Goal: Task Accomplishment & Management: Complete application form

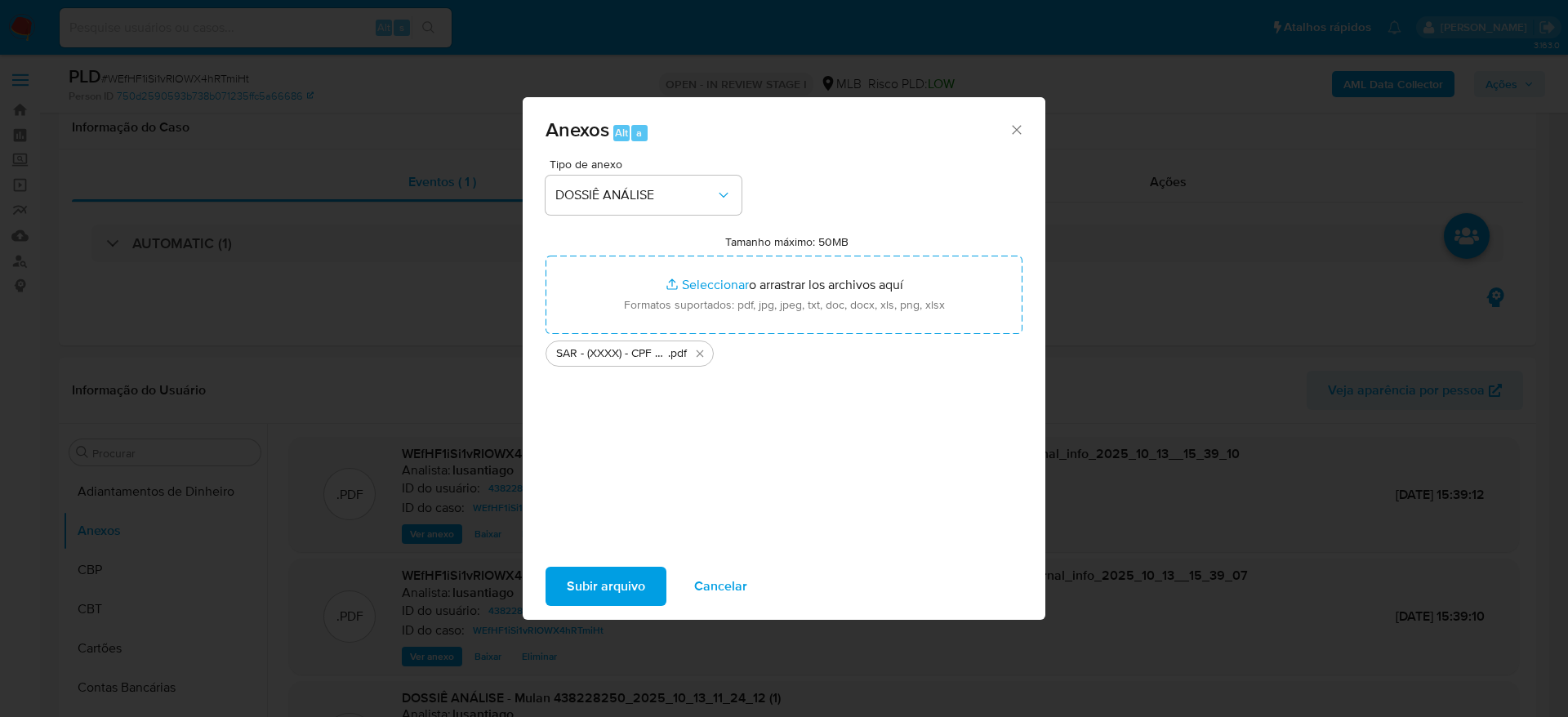
select select "10"
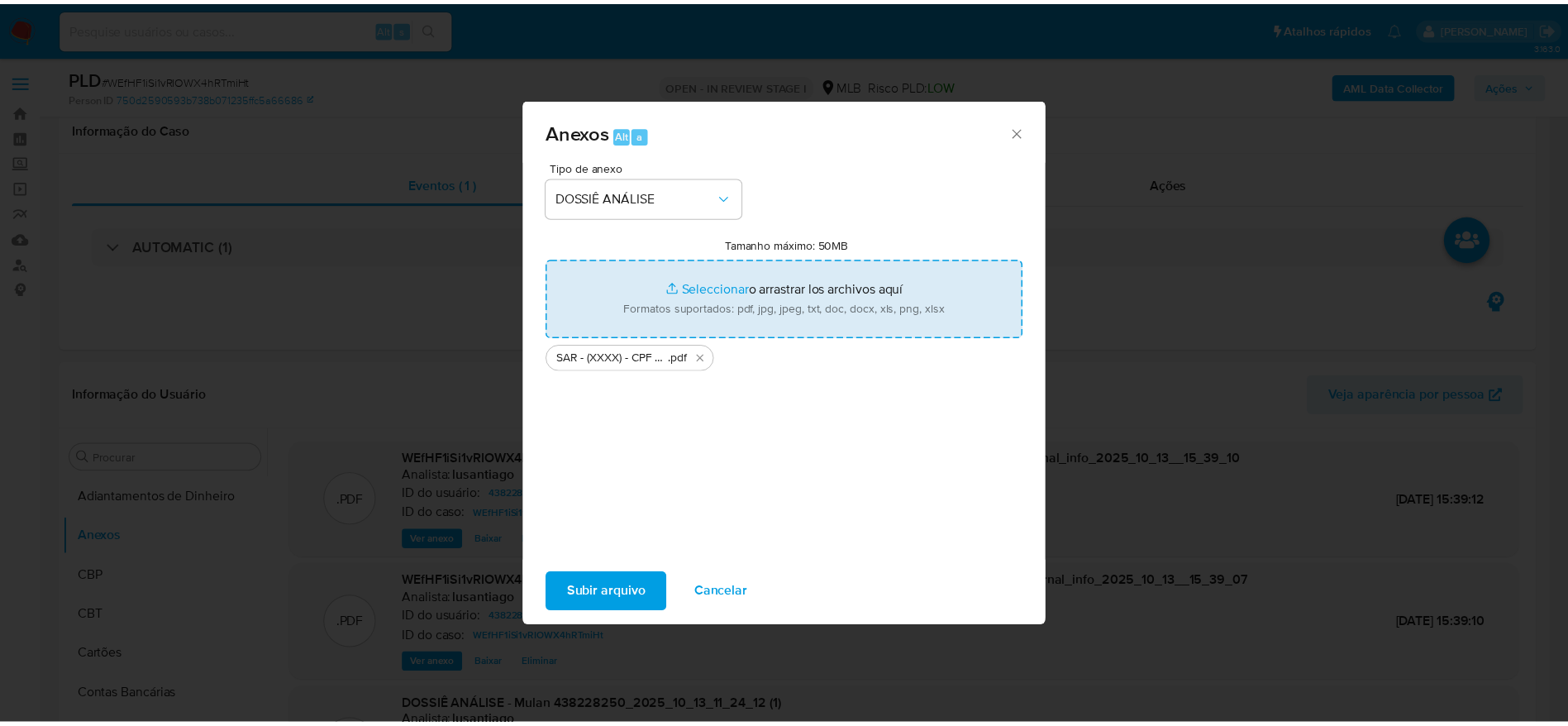
scroll to position [248, 0]
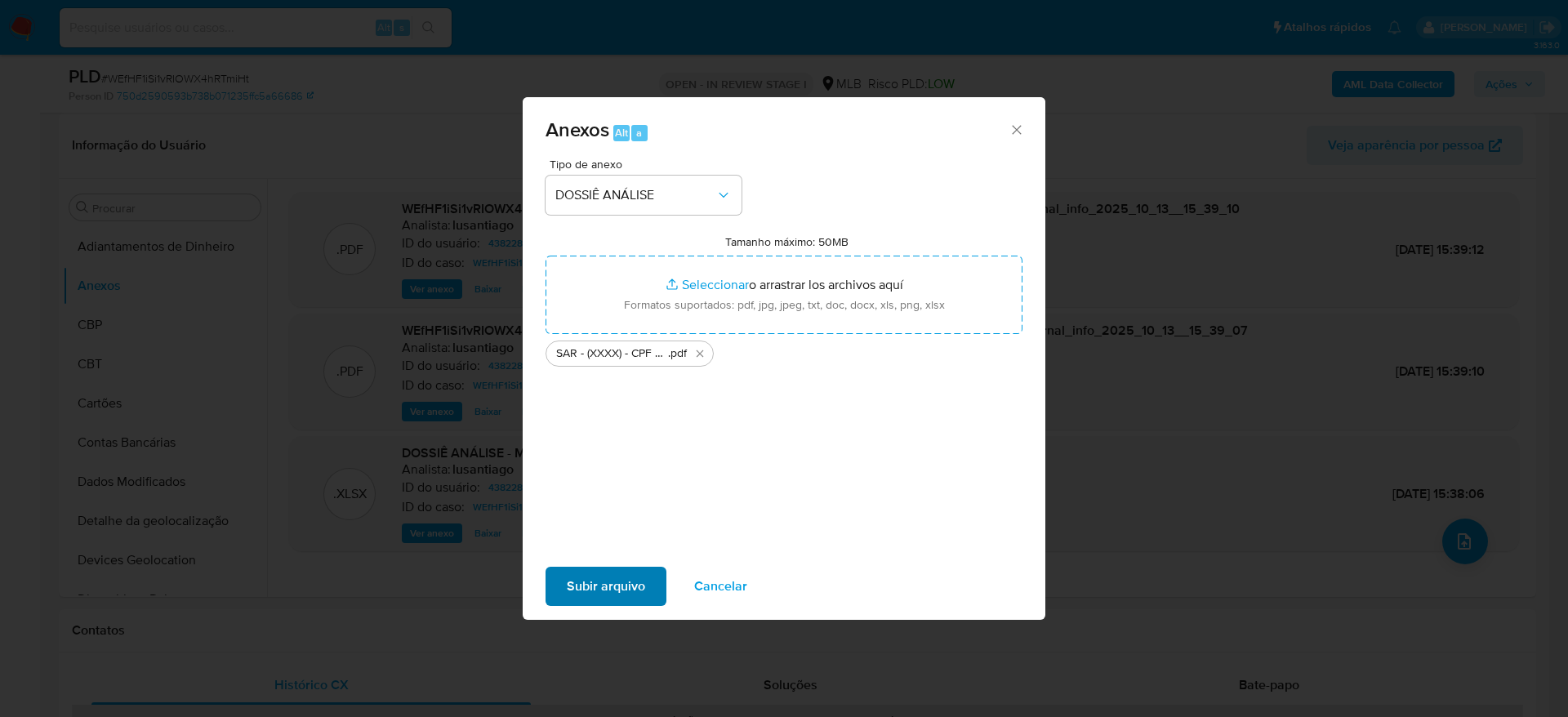
click at [628, 584] on span "Subir arquivo" at bounding box center [606, 587] width 79 height 36
click at [1013, 126] on icon "Cerrar" at bounding box center [1017, 130] width 16 height 16
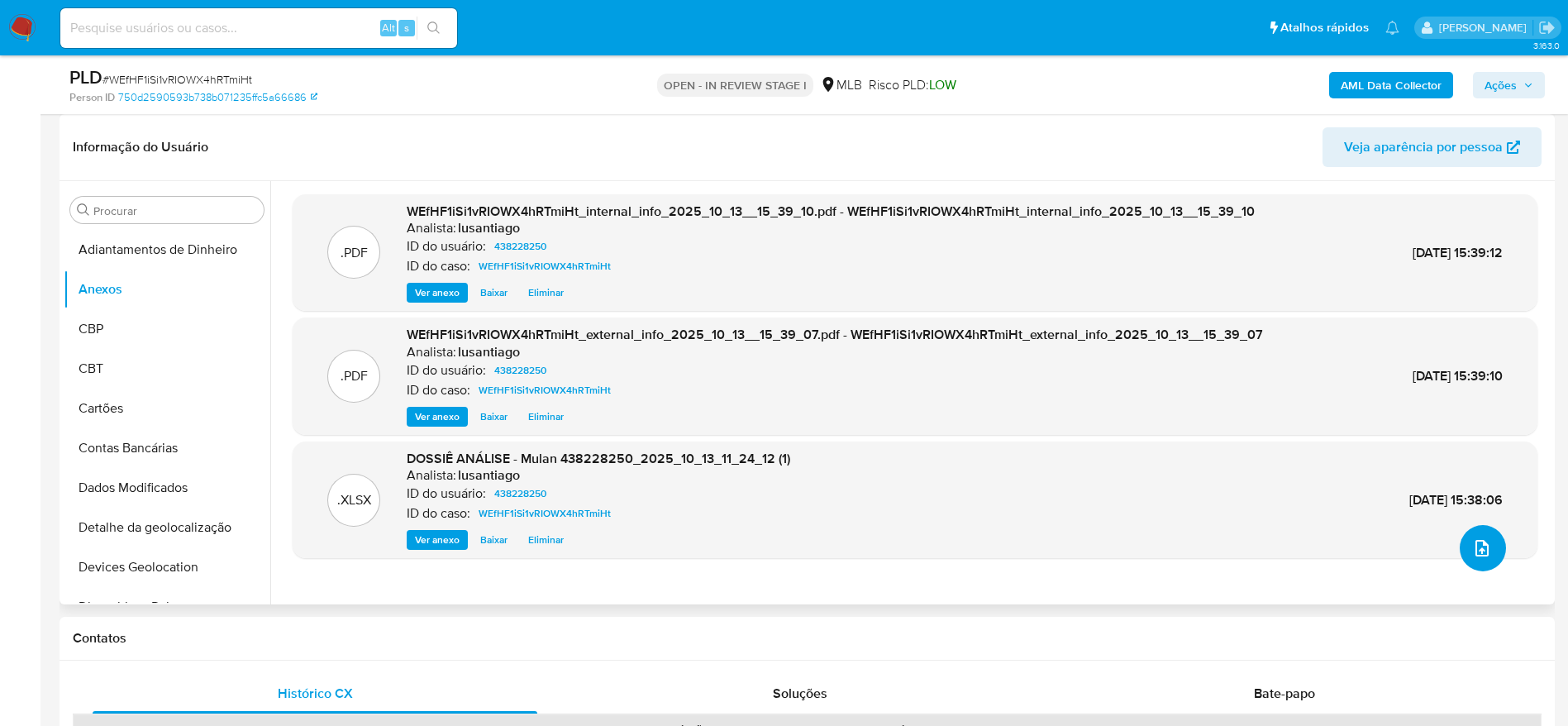
click at [1476, 550] on icon "upload-file" at bounding box center [1481, 548] width 20 height 20
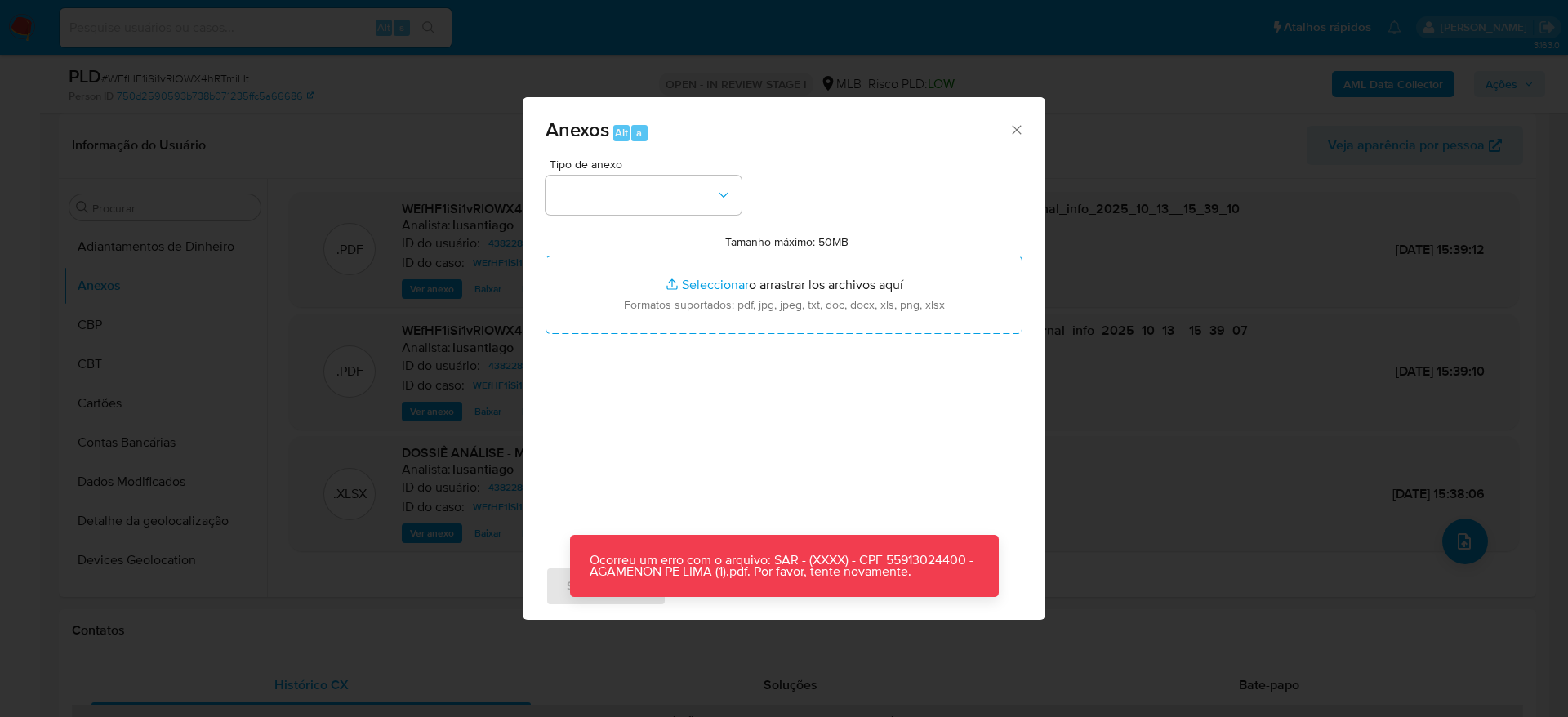
click at [654, 483] on div "Tipo de anexo Tamanho máximo: 50MB Seleccionar archivos Seleccionar o arrastrar…" at bounding box center [784, 350] width 477 height 385
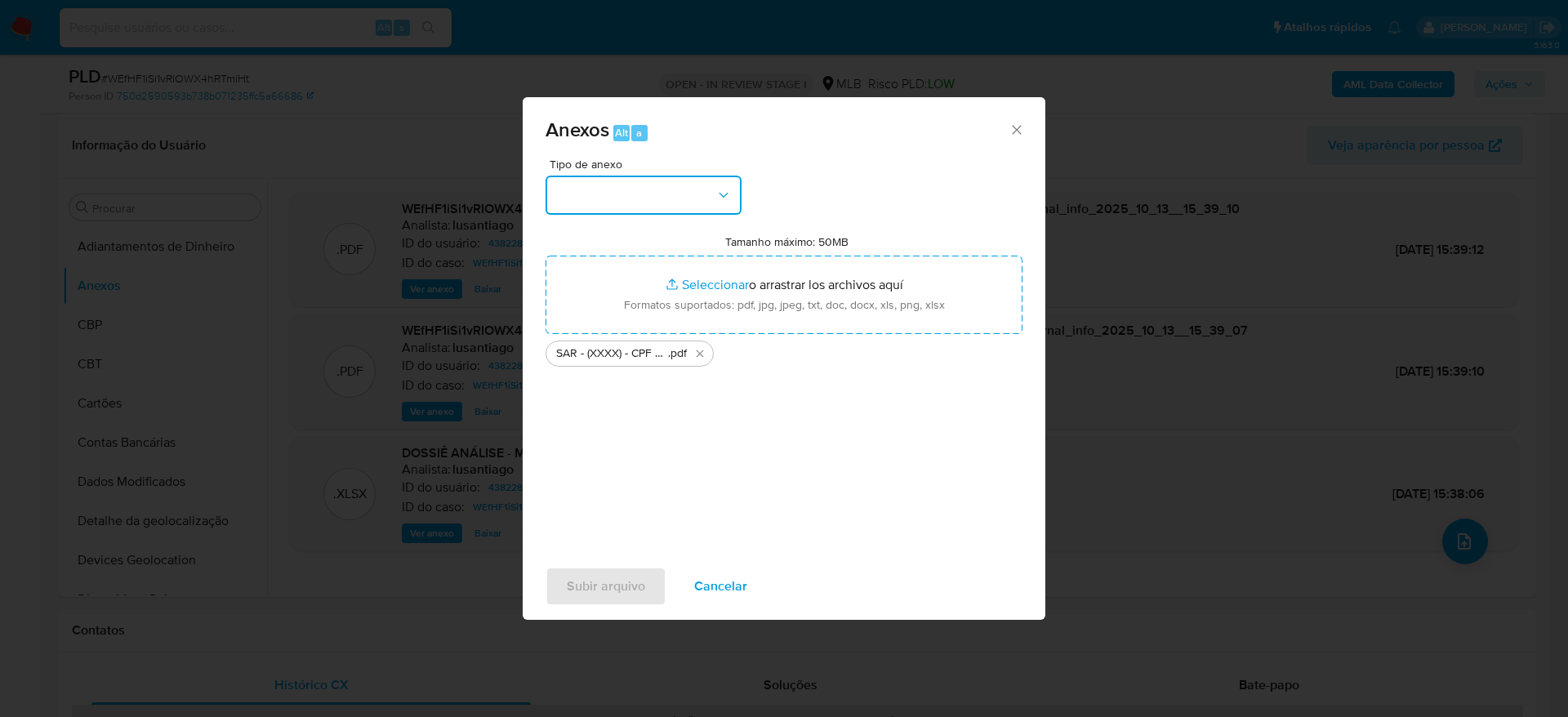
click at [728, 196] on icon "button" at bounding box center [723, 195] width 16 height 16
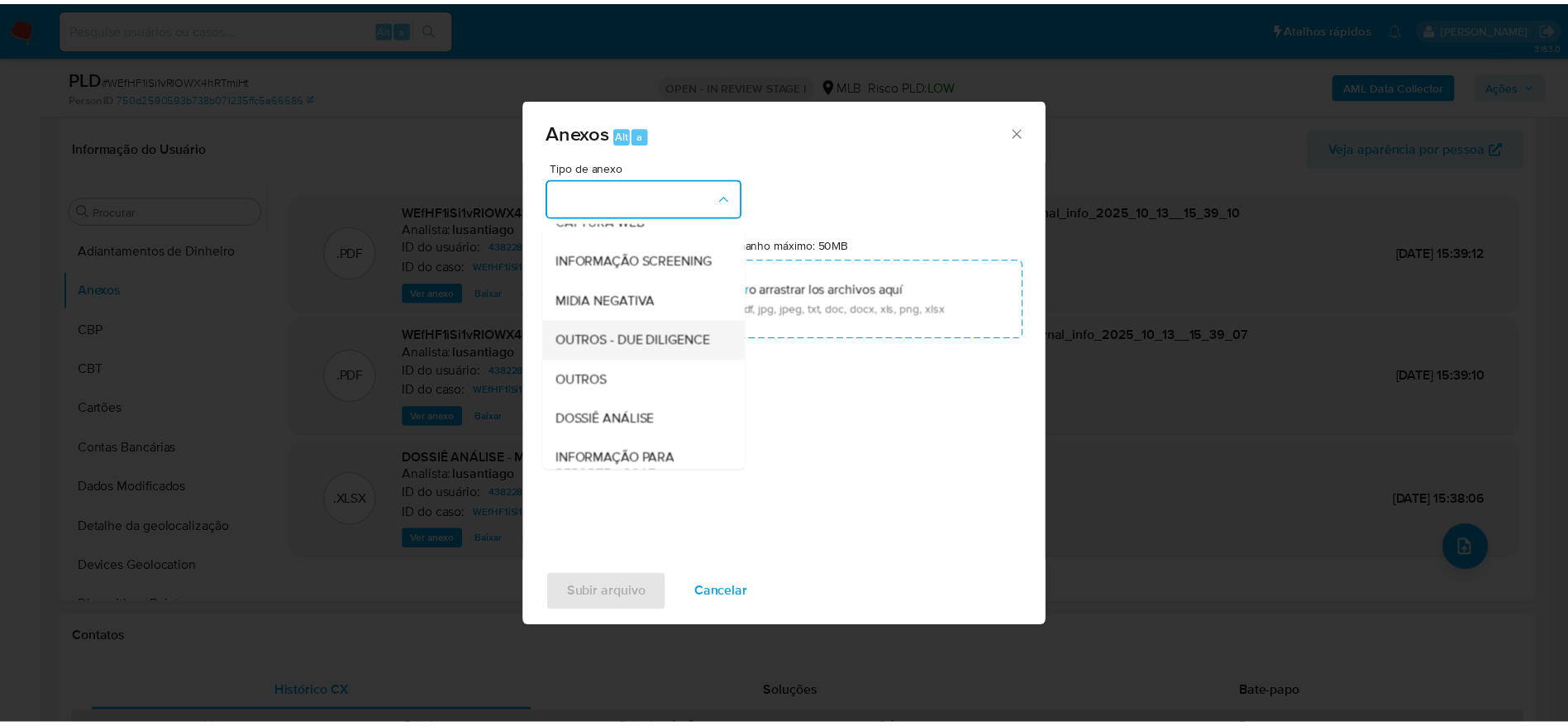
scroll to position [255, 0]
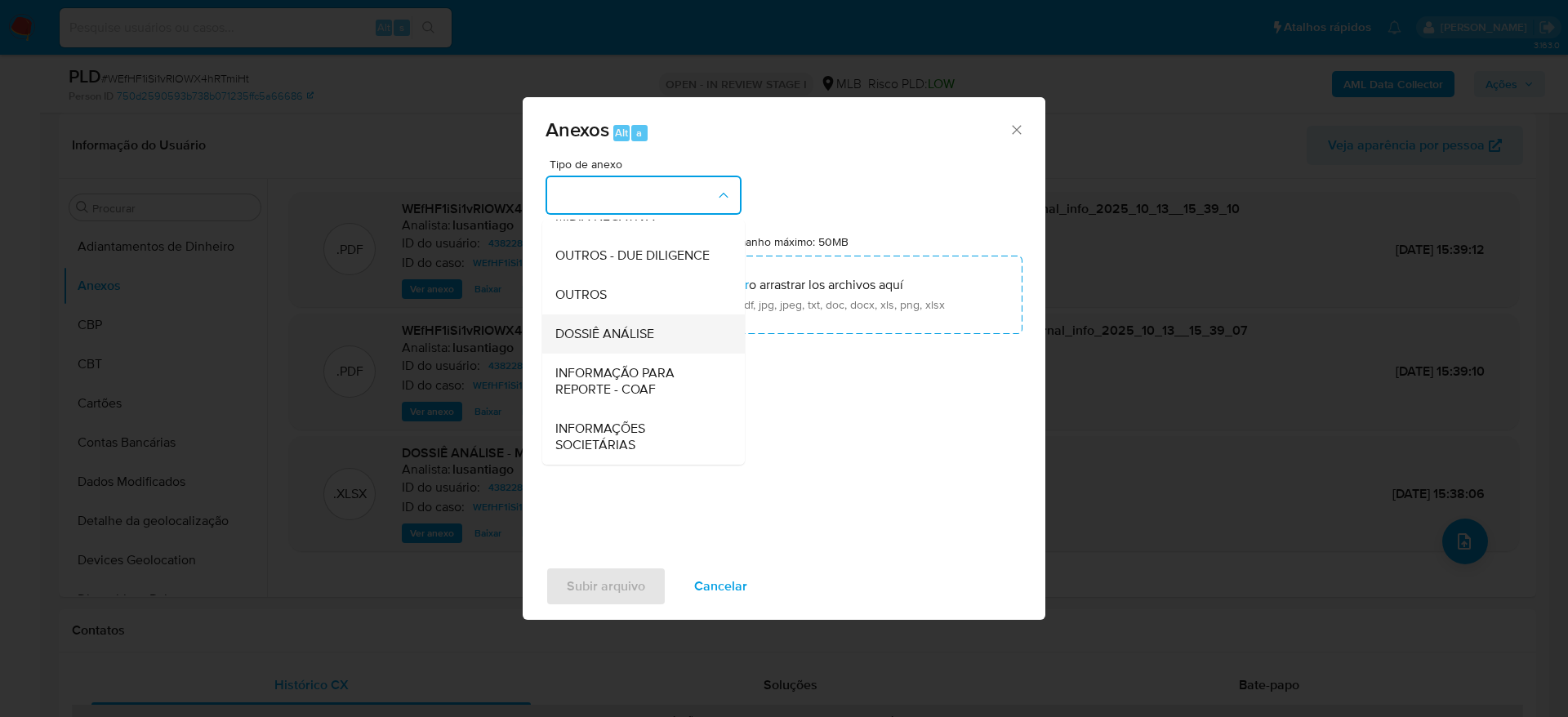
click at [644, 344] on div "DOSSIÊ ANÁLISE" at bounding box center [638, 334] width 167 height 39
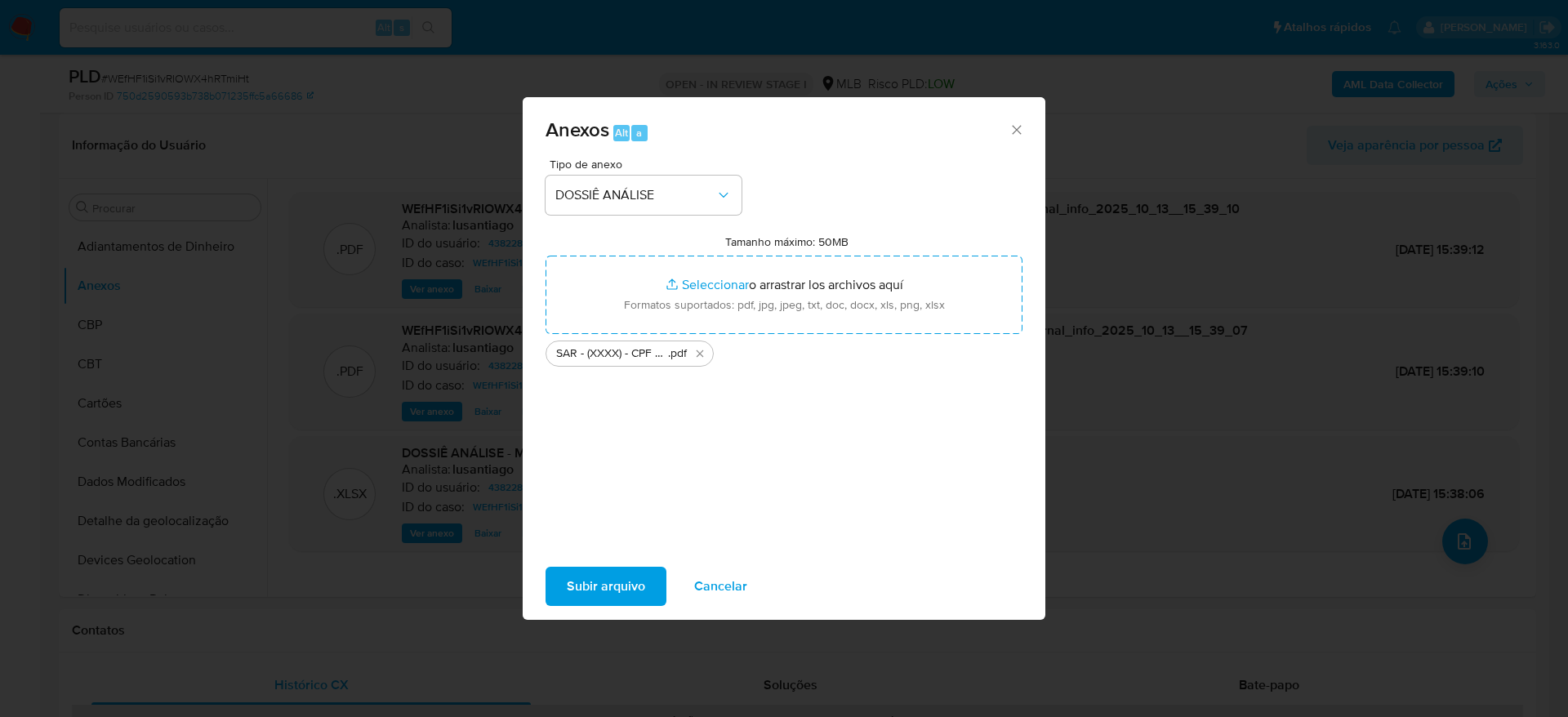
click at [633, 591] on span "Subir arquivo" at bounding box center [606, 587] width 79 height 36
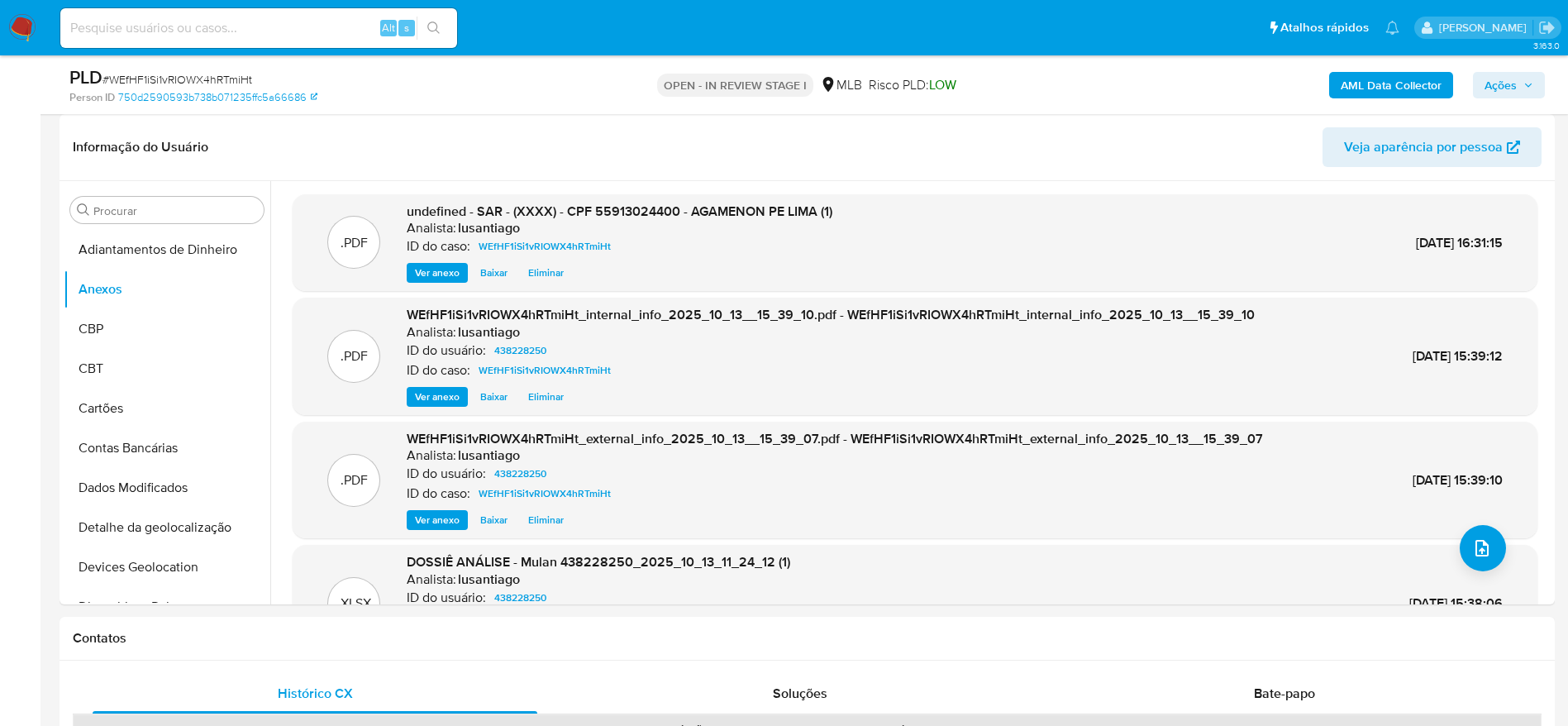
click at [1525, 81] on icon "button" at bounding box center [1529, 86] width 10 height 10
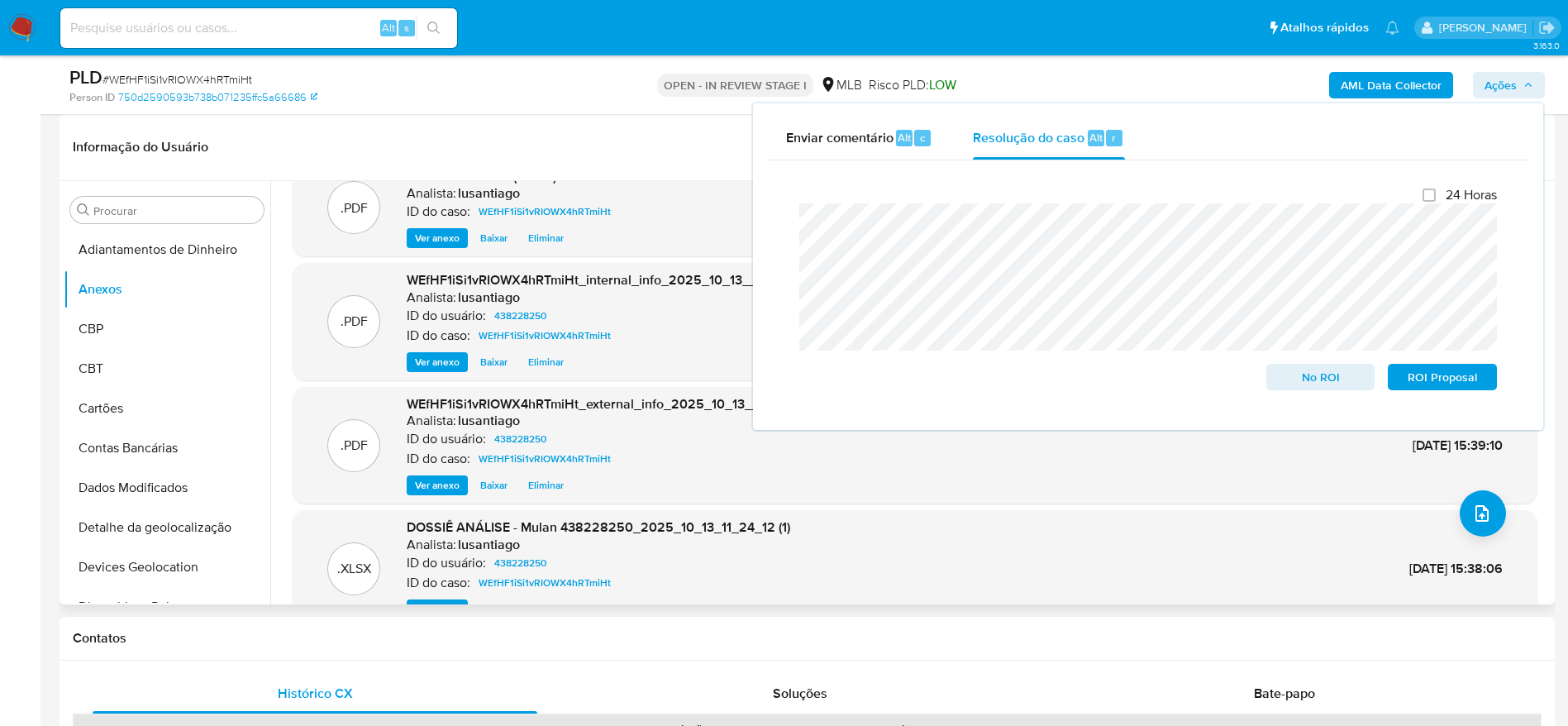
scroll to position [0, 0]
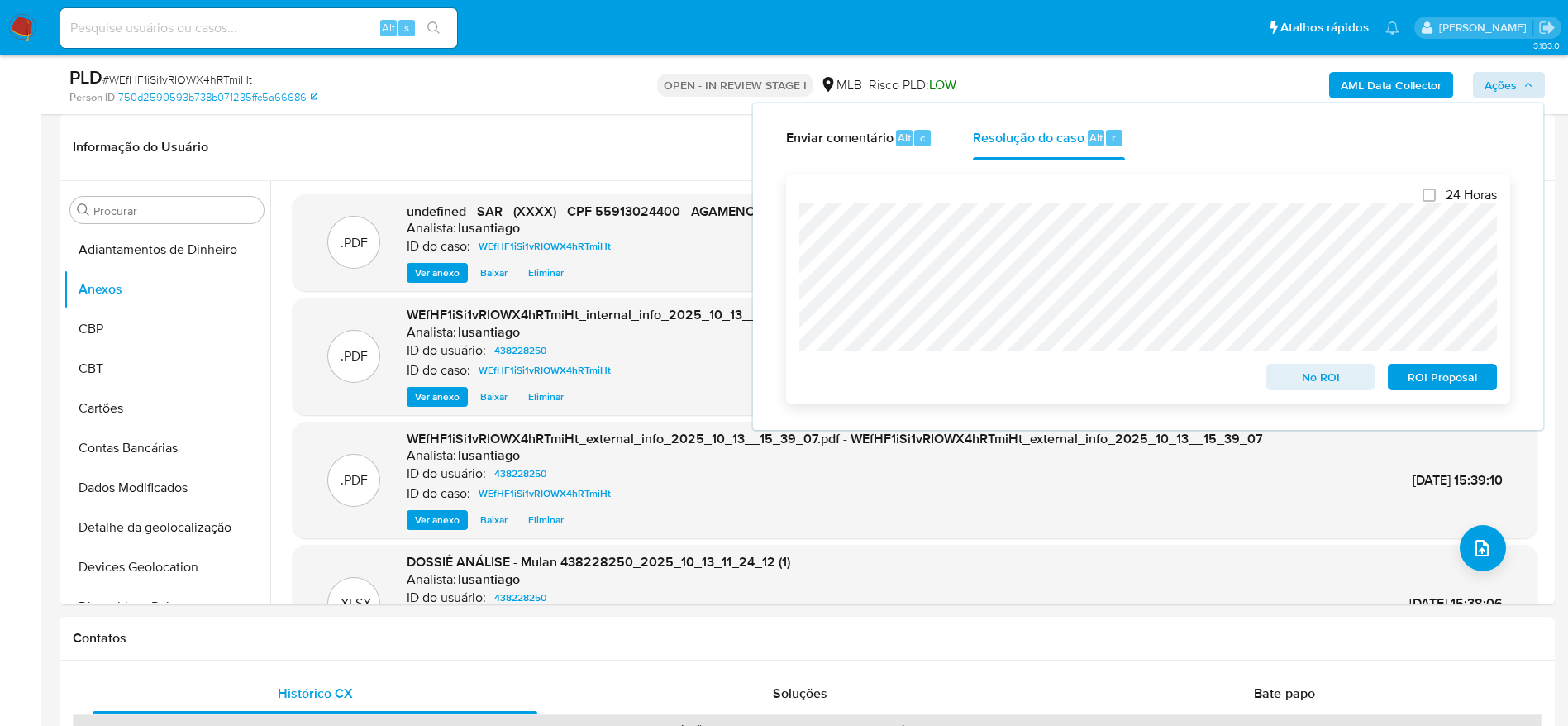
click at [1457, 382] on span "ROI Proposal" at bounding box center [1442, 376] width 86 height 23
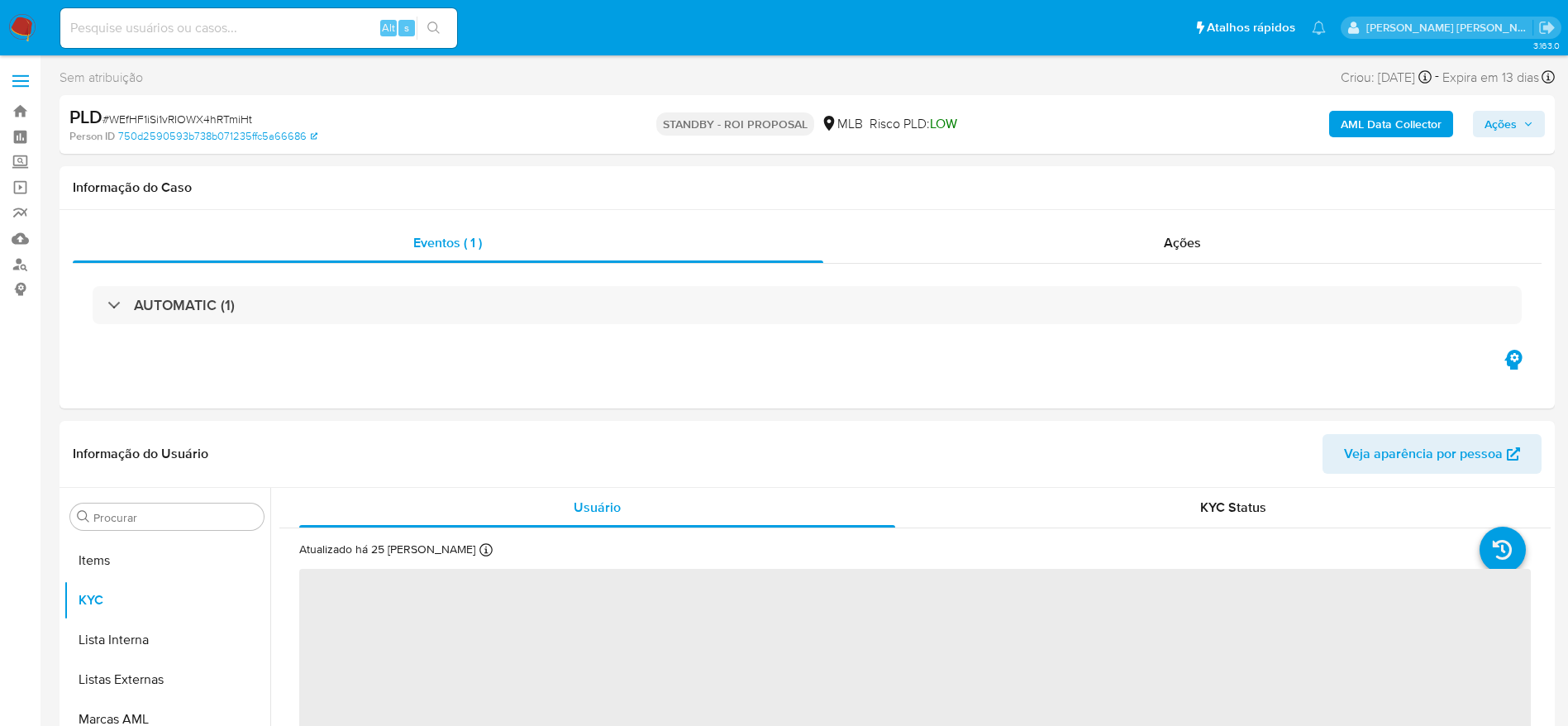
scroll to position [897, 0]
select select "10"
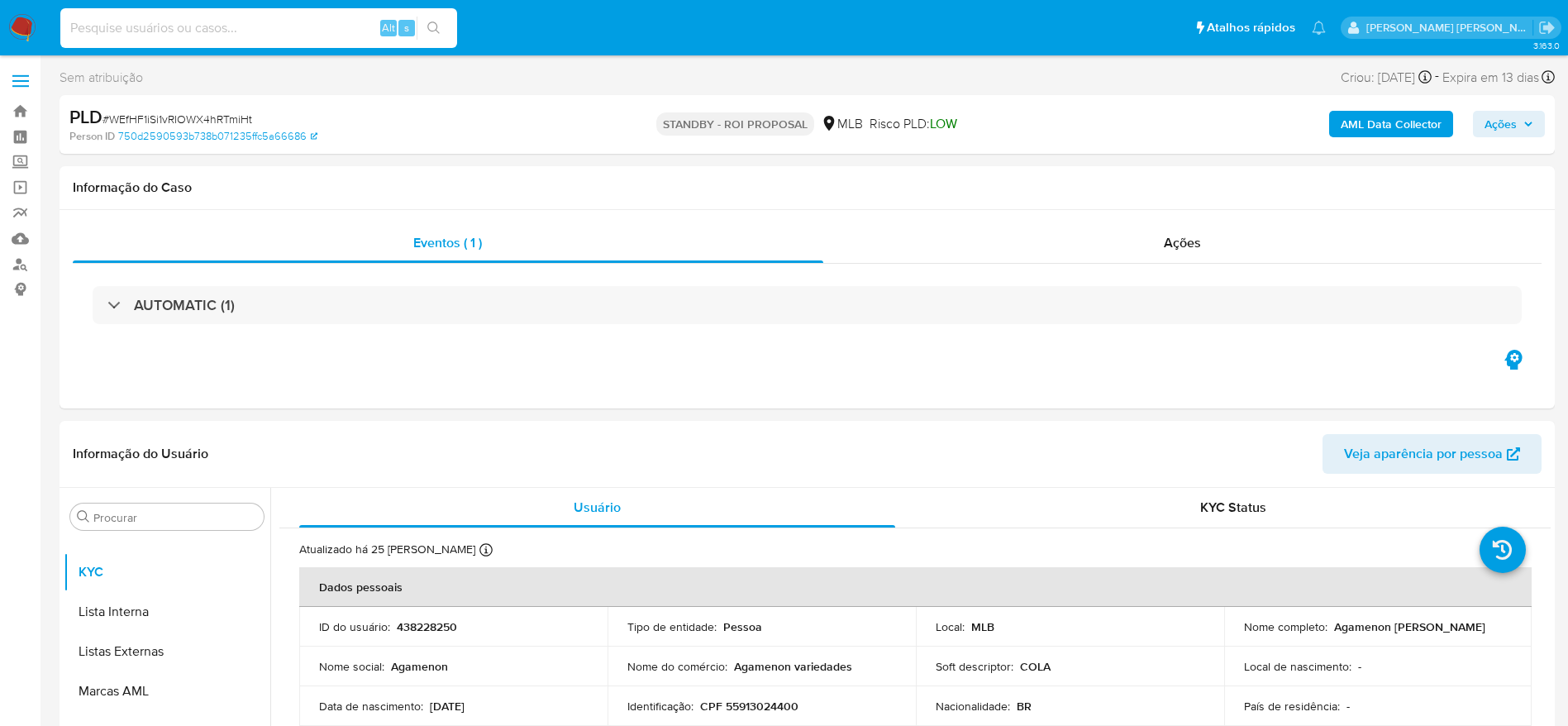
click at [241, 33] on input at bounding box center [258, 27] width 397 height 21
paste input "1687112540"
type input "1687112540"
click at [446, 21] on button "search-icon" at bounding box center [434, 27] width 34 height 23
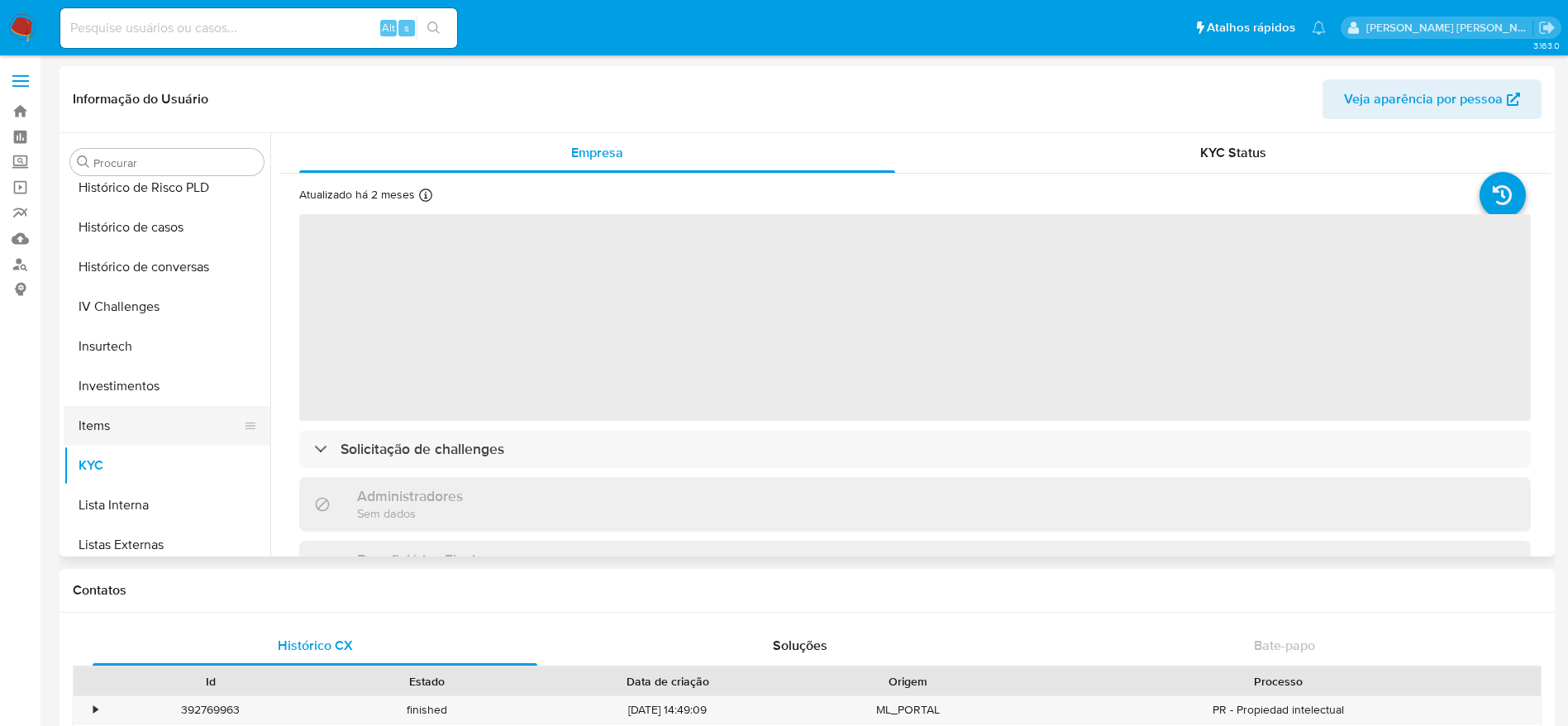
select select "10"
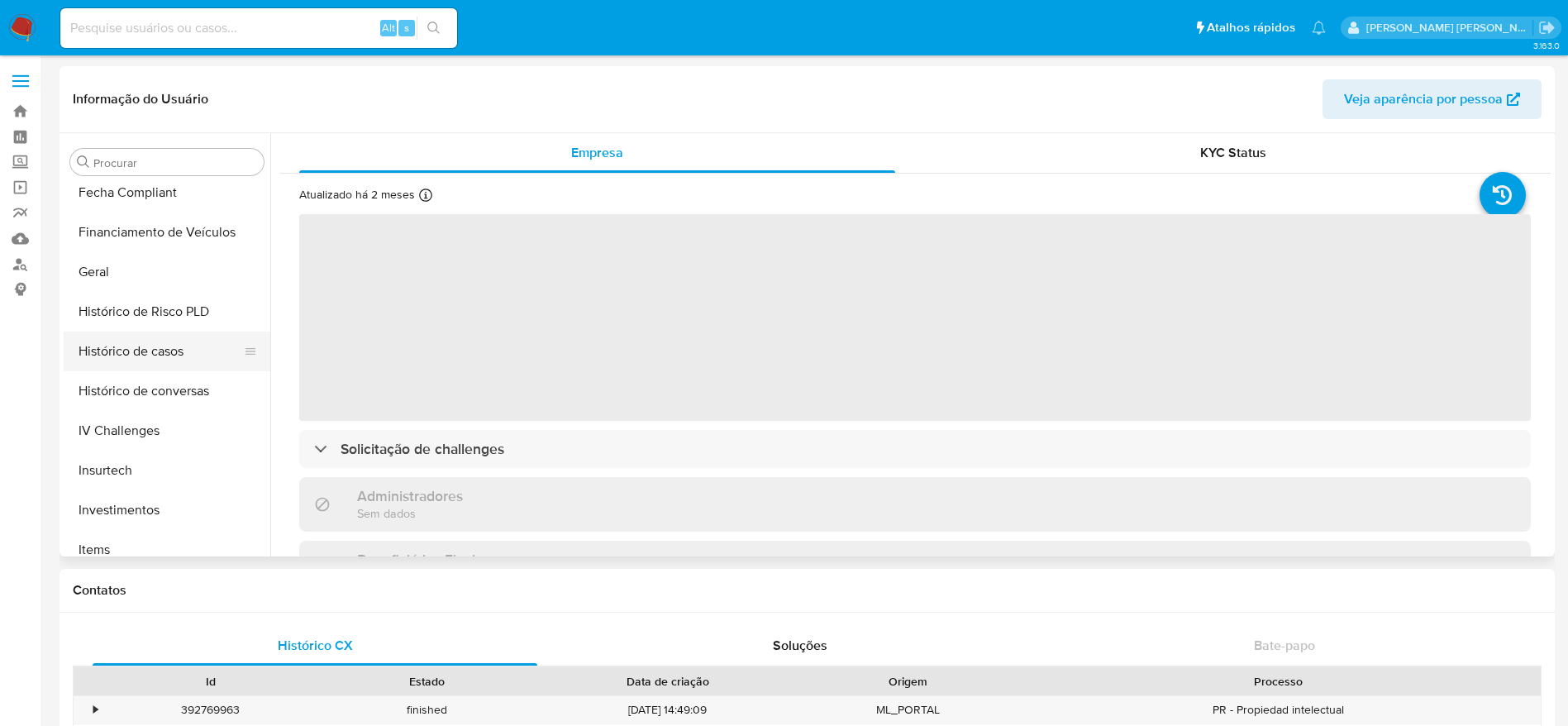
click at [153, 346] on button "Histórico de casos" at bounding box center [160, 351] width 194 height 39
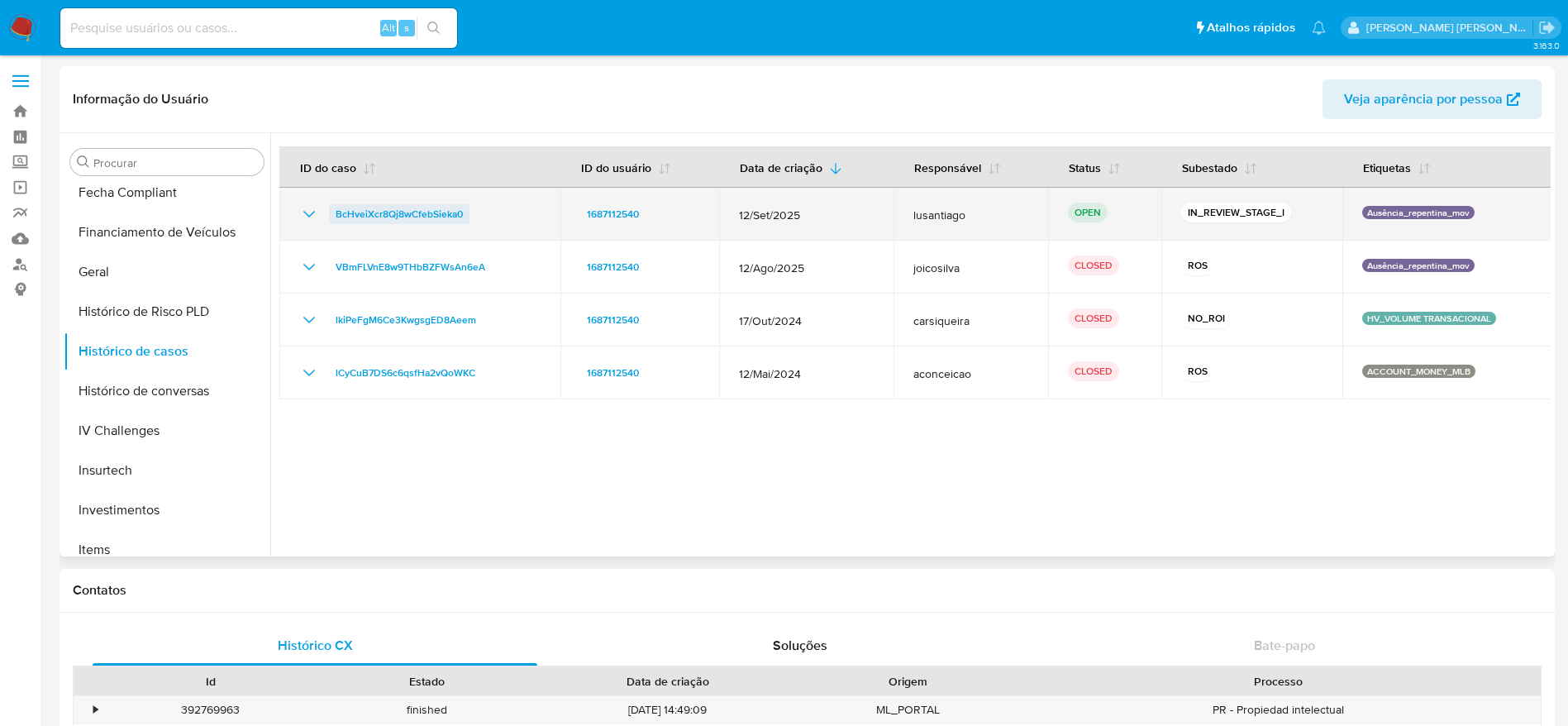
click at [388, 213] on span "BcHveiXcr8Qj8wCfebSieka0" at bounding box center [399, 213] width 128 height 20
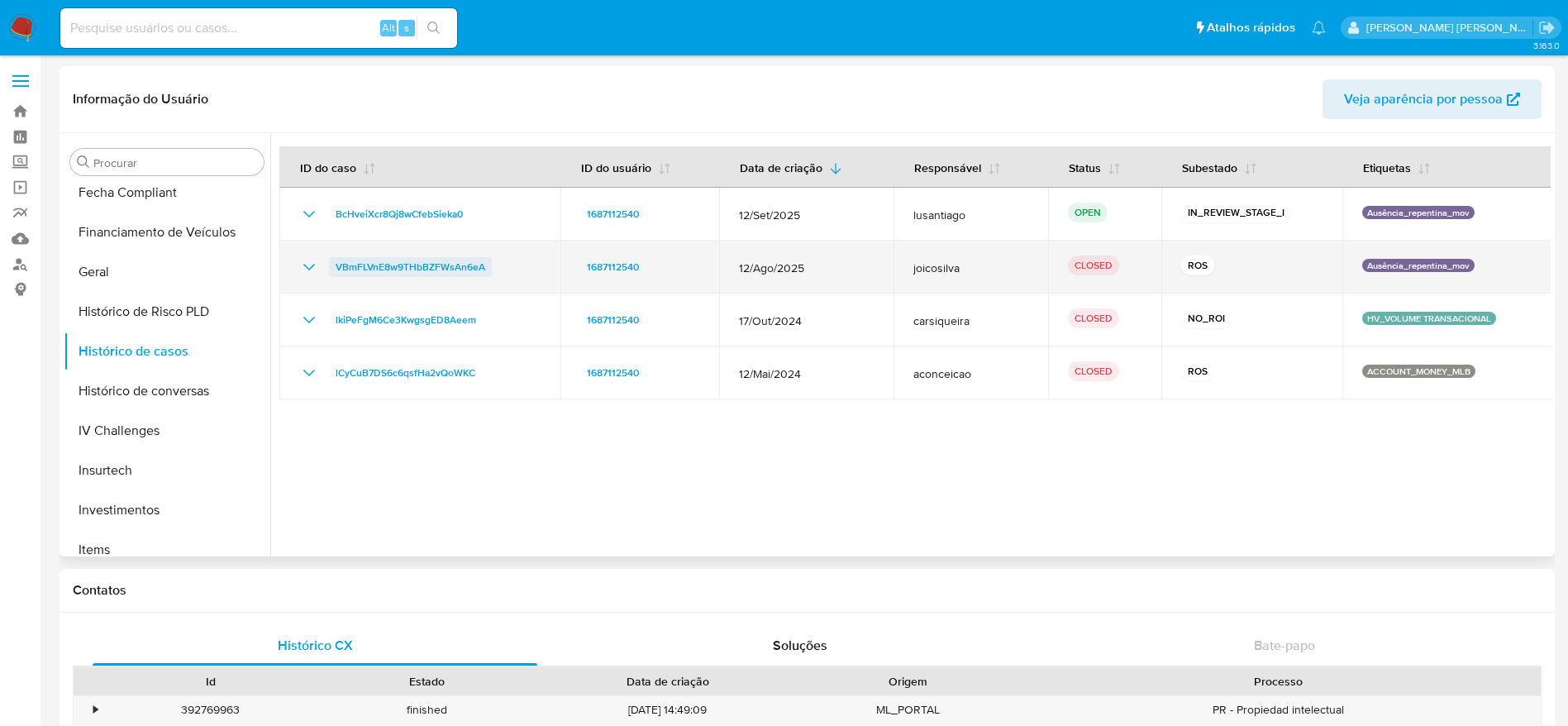
click at [434, 270] on span "VBmFLVnE8w9THbBZFWsAn6eA" at bounding box center [410, 267] width 150 height 20
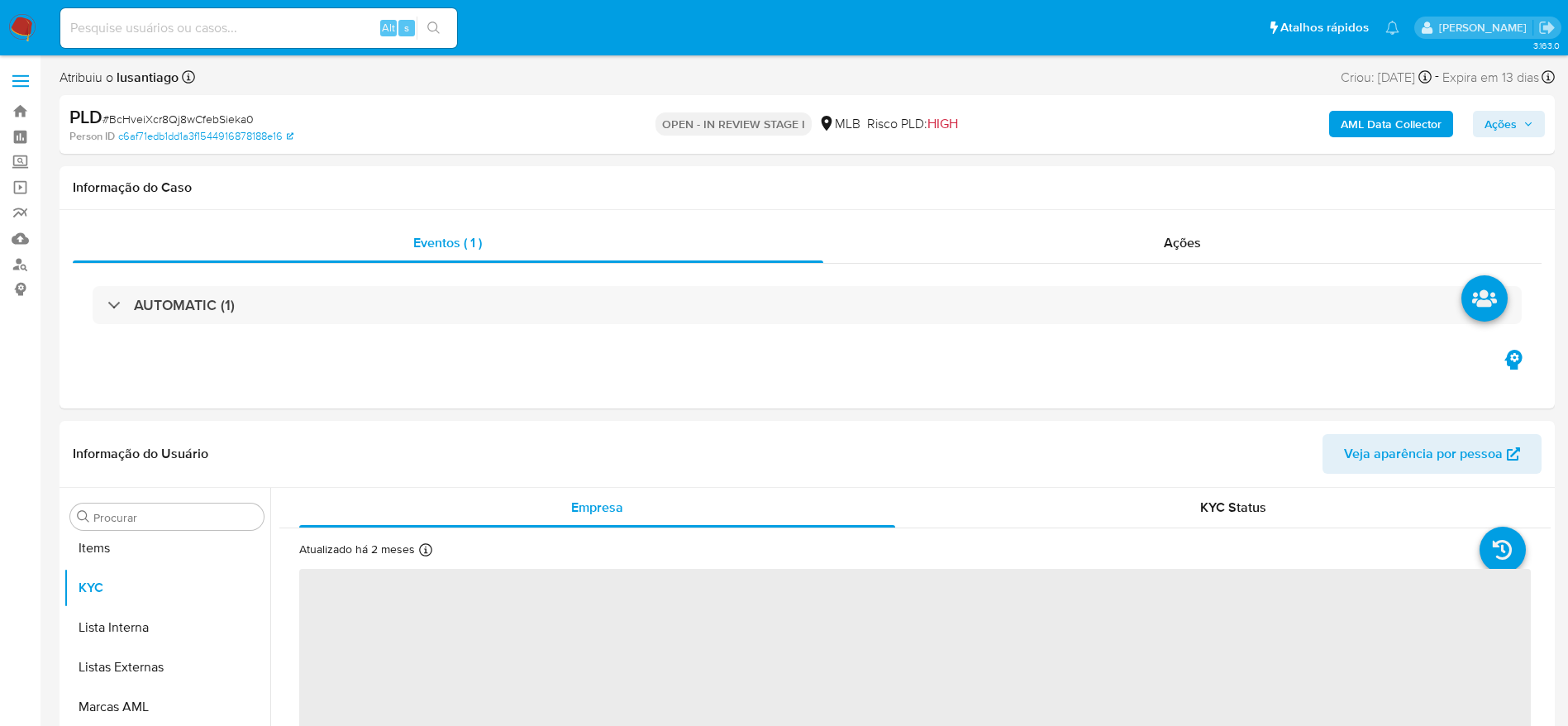
scroll to position [897, 0]
select select "10"
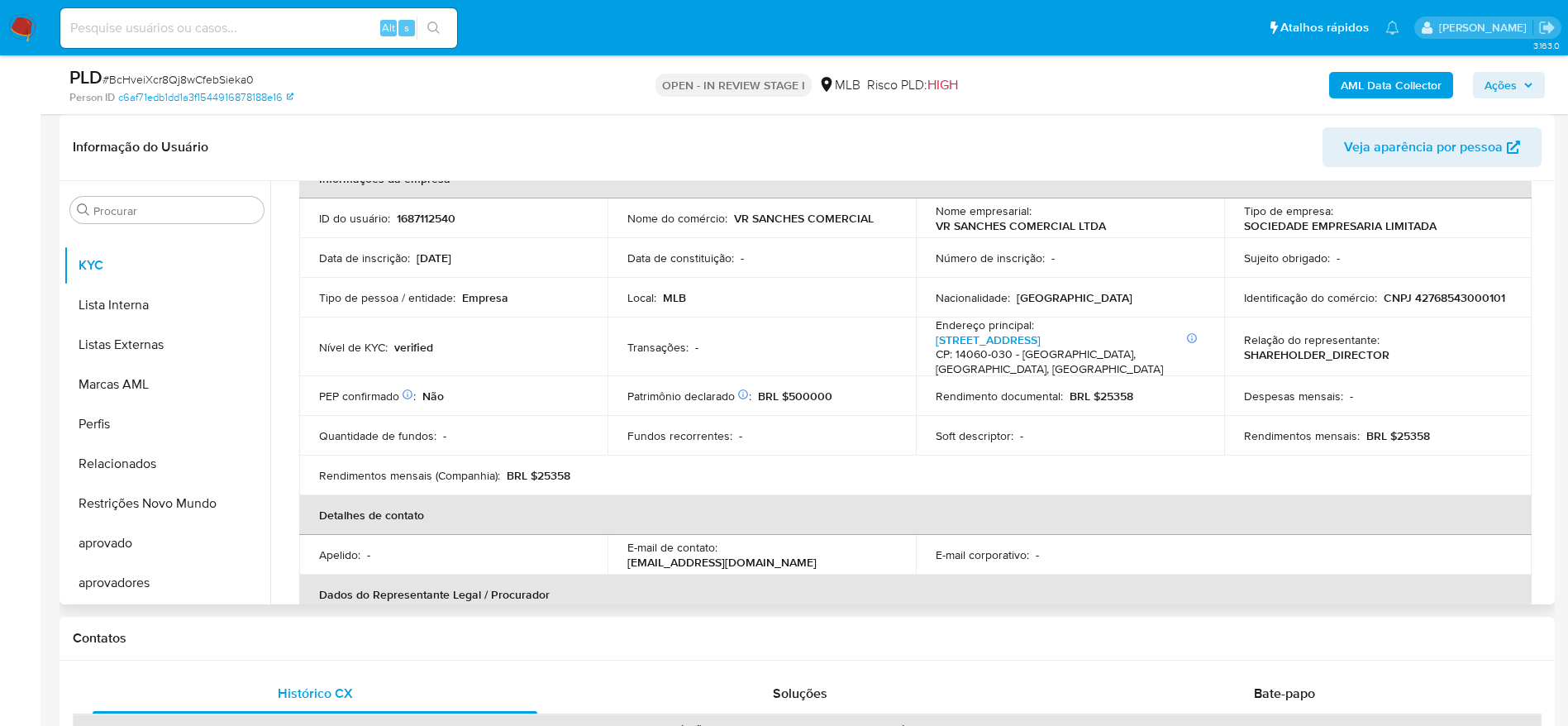
scroll to position [0, 0]
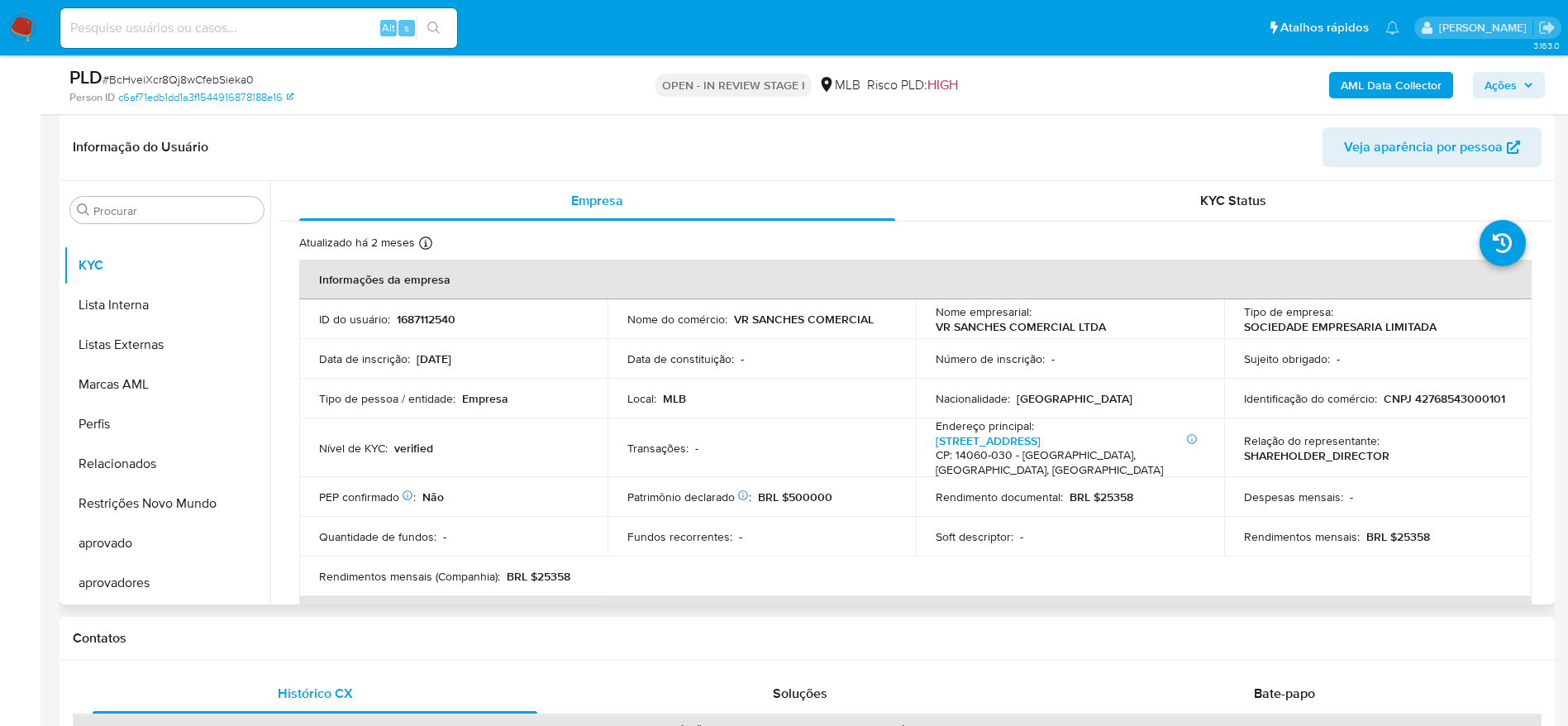
click at [1384, 403] on p "CNPJ 42768543000101" at bounding box center [1445, 398] width 122 height 15
copy p "42768543000101"
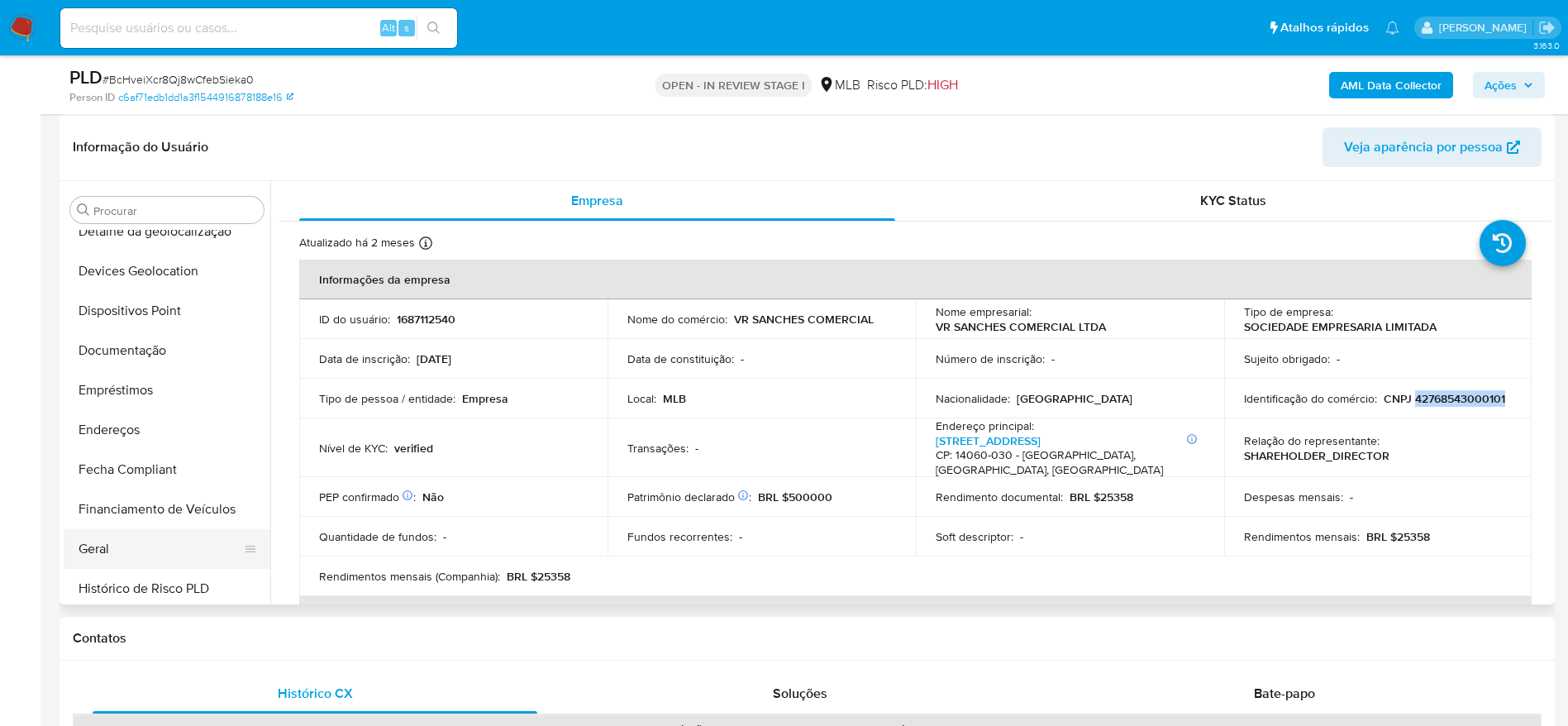
scroll to position [277, 0]
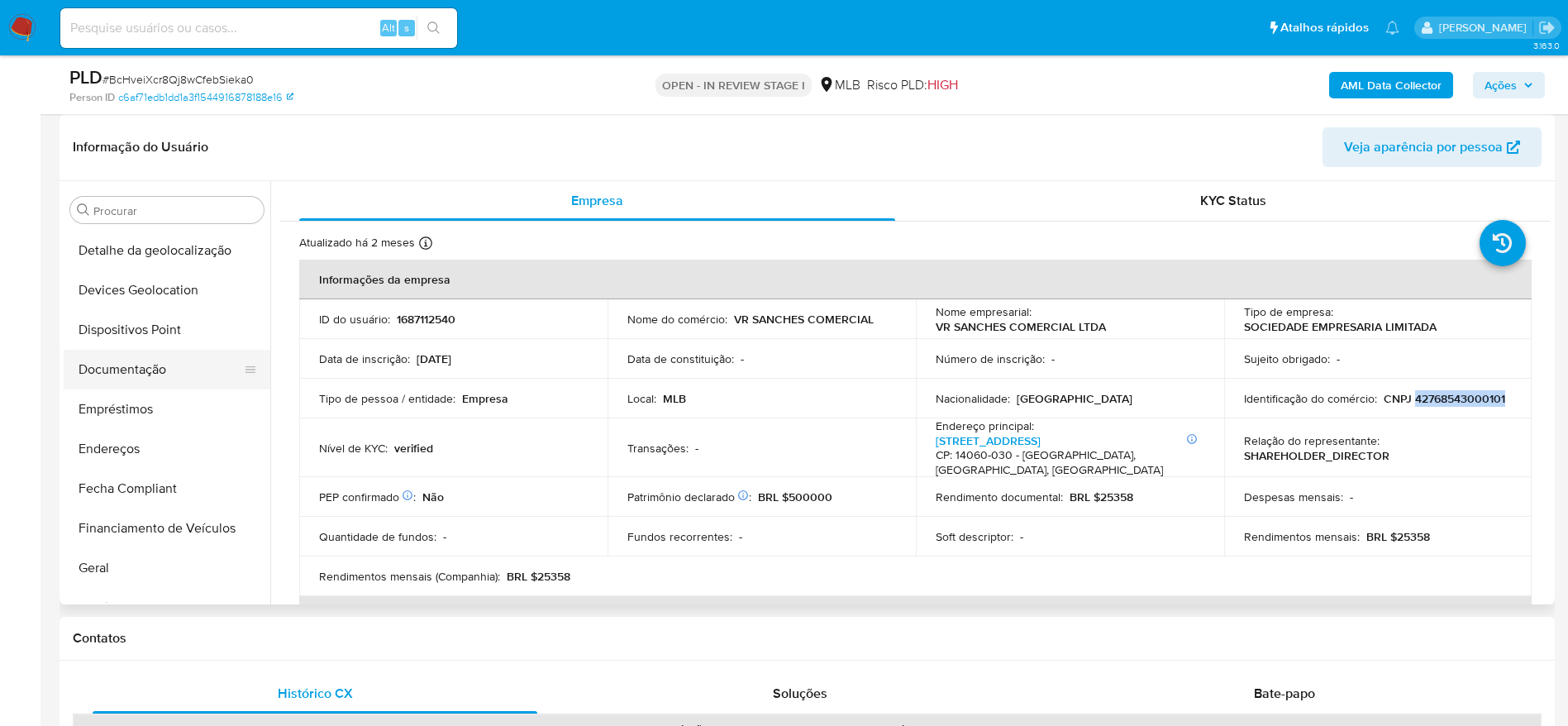
click at [138, 366] on button "Documentação" at bounding box center [160, 369] width 194 height 39
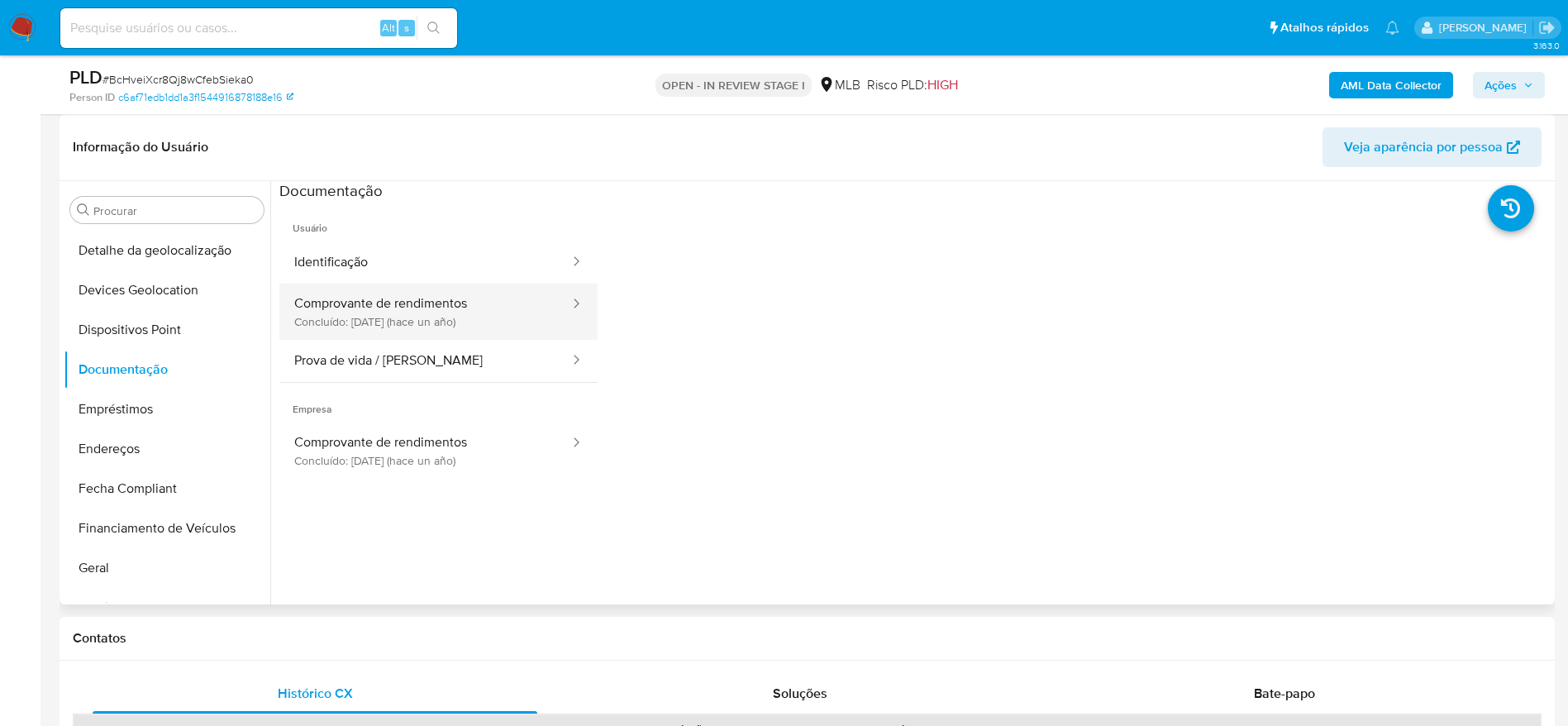
click at [432, 314] on button "Comprovante de rendimentos Concluído: 28/05/2024 (hace un año)" at bounding box center [425, 312] width 292 height 57
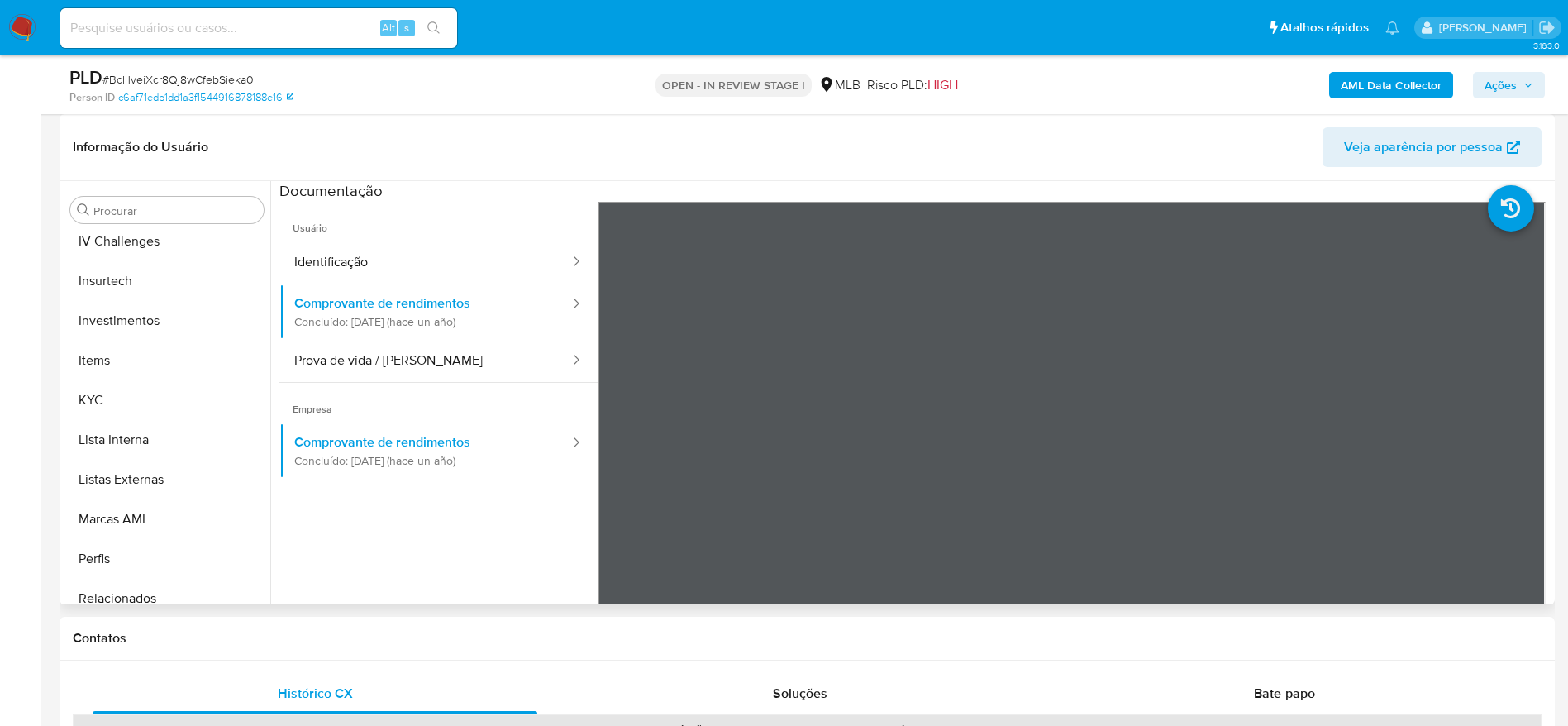
scroll to position [897, 0]
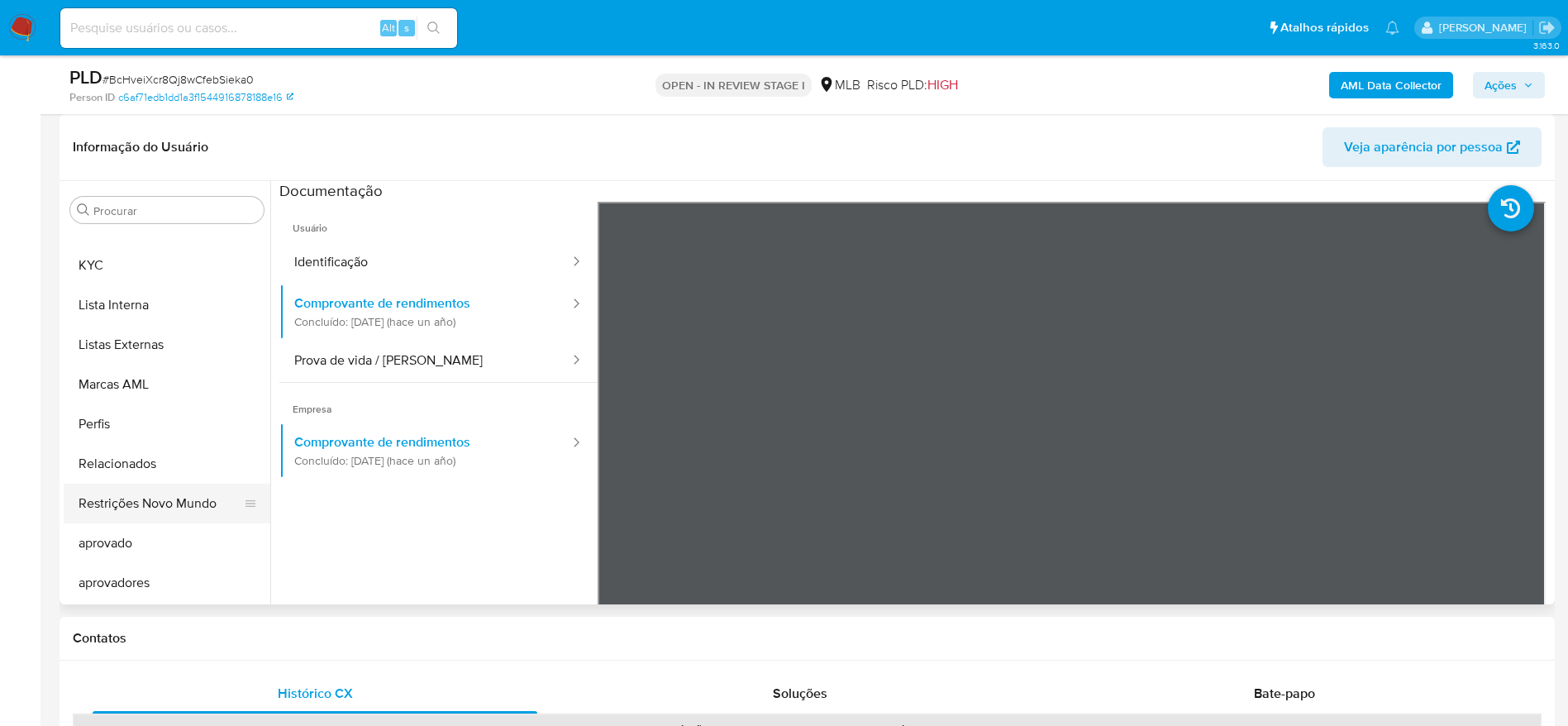
click at [135, 505] on button "Restrições Novo Mundo" at bounding box center [160, 503] width 194 height 39
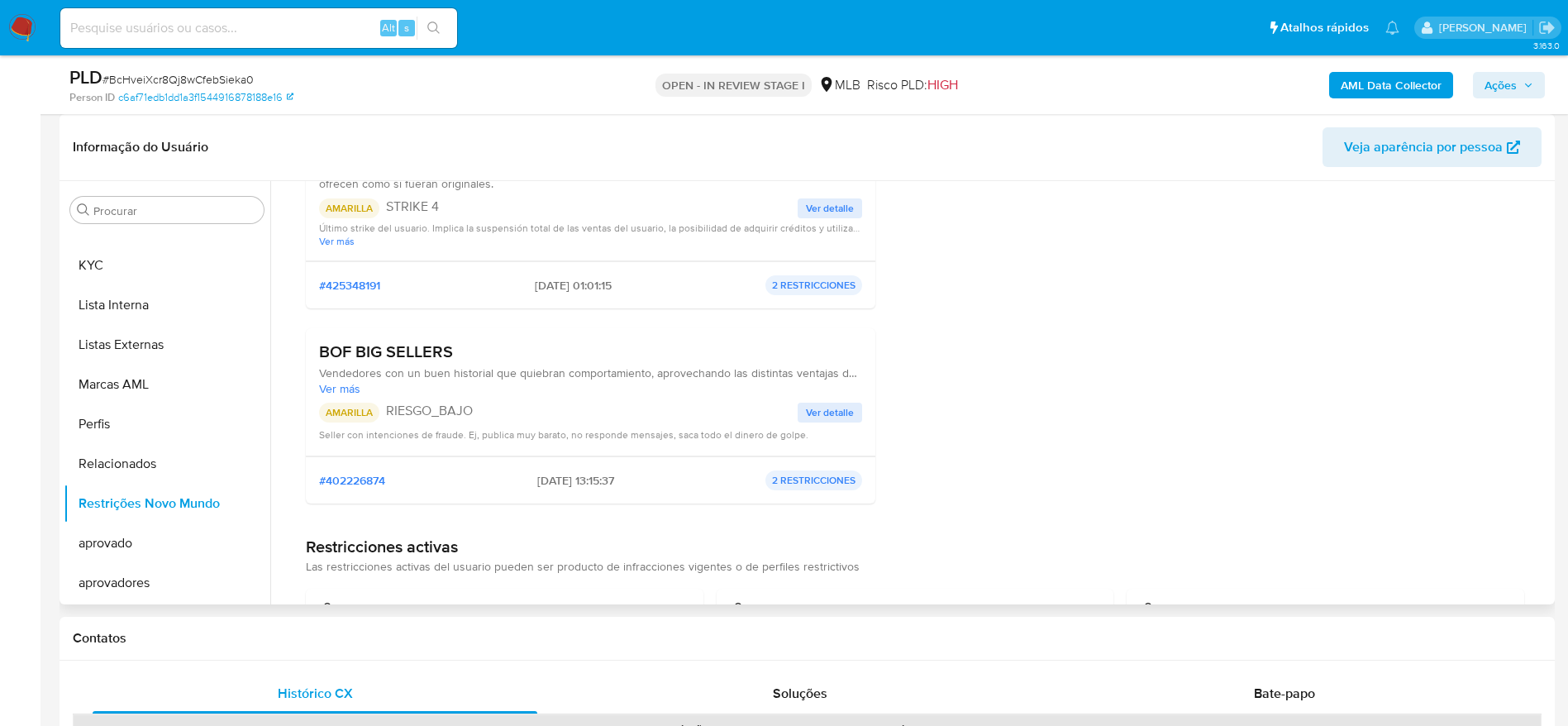
scroll to position [190, 0]
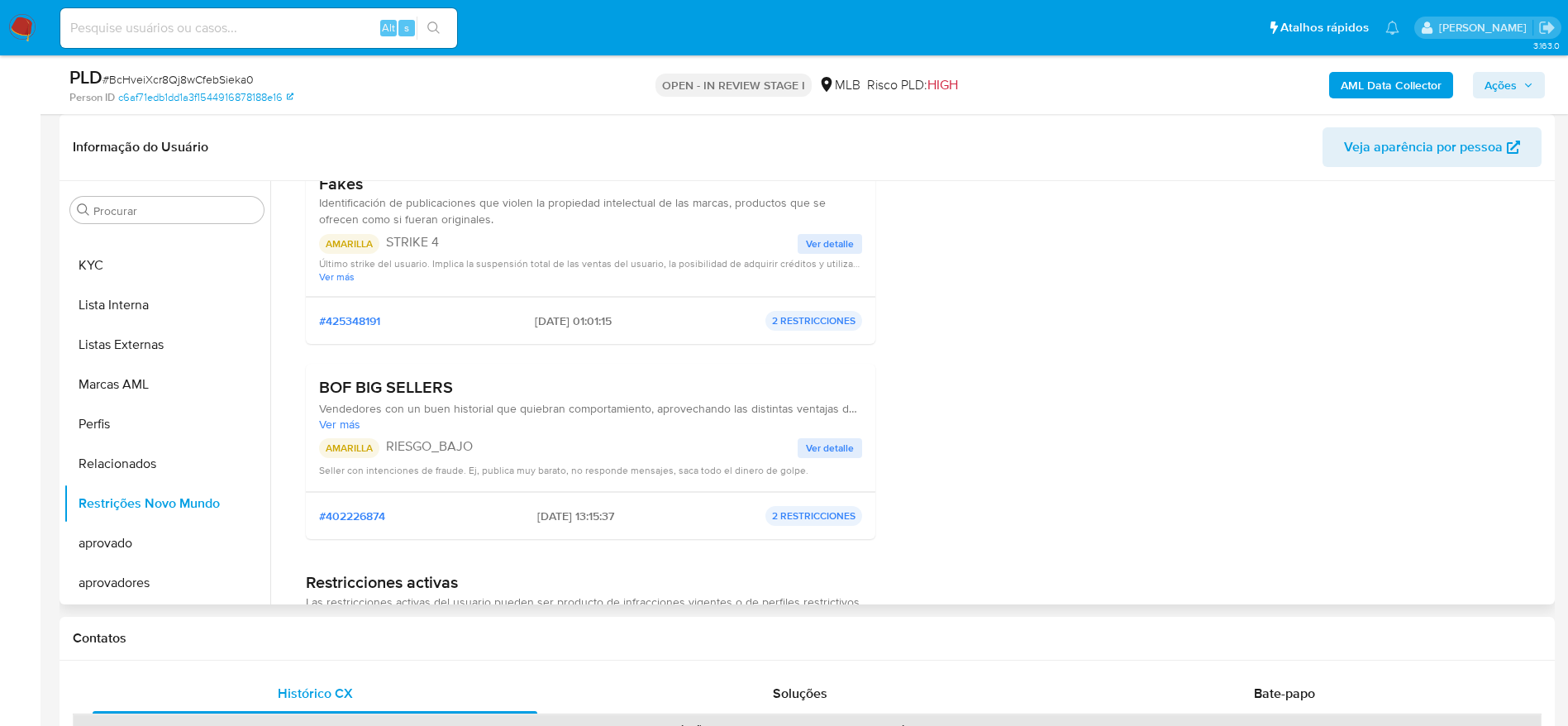
drag, startPoint x: 464, startPoint y: 390, endPoint x: 320, endPoint y: 380, distance: 144.3
click at [320, 380] on h3 "BOF BIG SELLERS" at bounding box center [590, 387] width 543 height 21
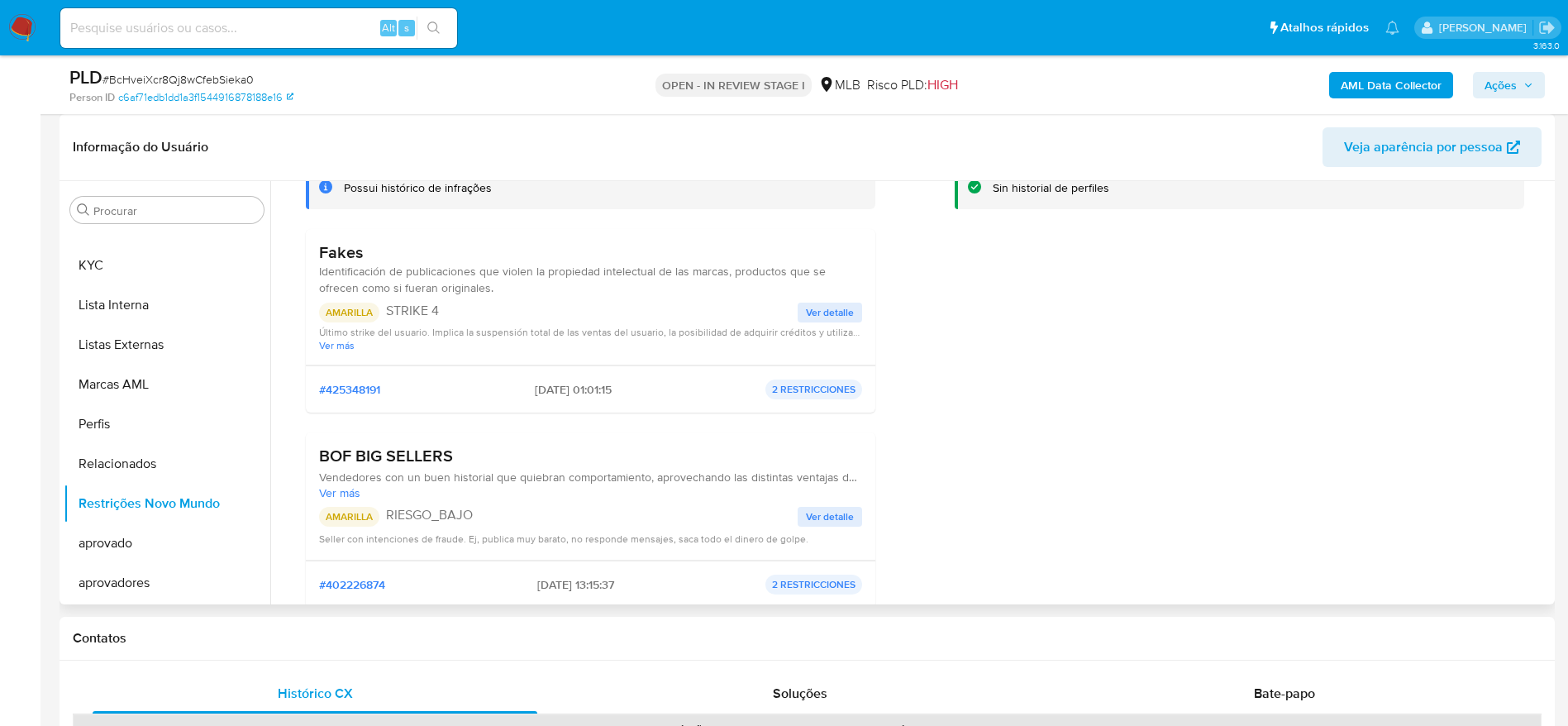
scroll to position [66, 0]
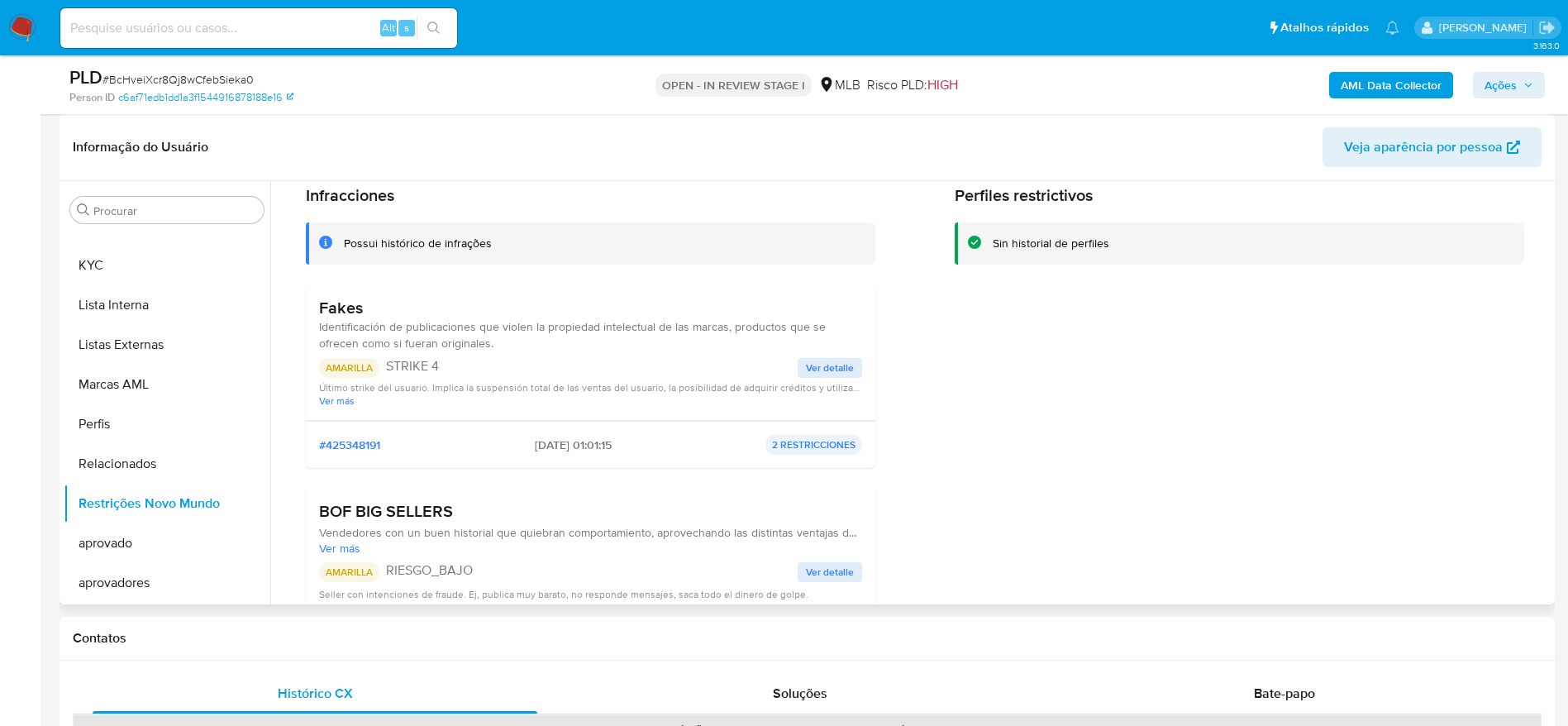
drag, startPoint x: 367, startPoint y: 308, endPoint x: 319, endPoint y: 305, distance: 48.1
click at [319, 305] on h3 "Fakes" at bounding box center [590, 308] width 543 height 21
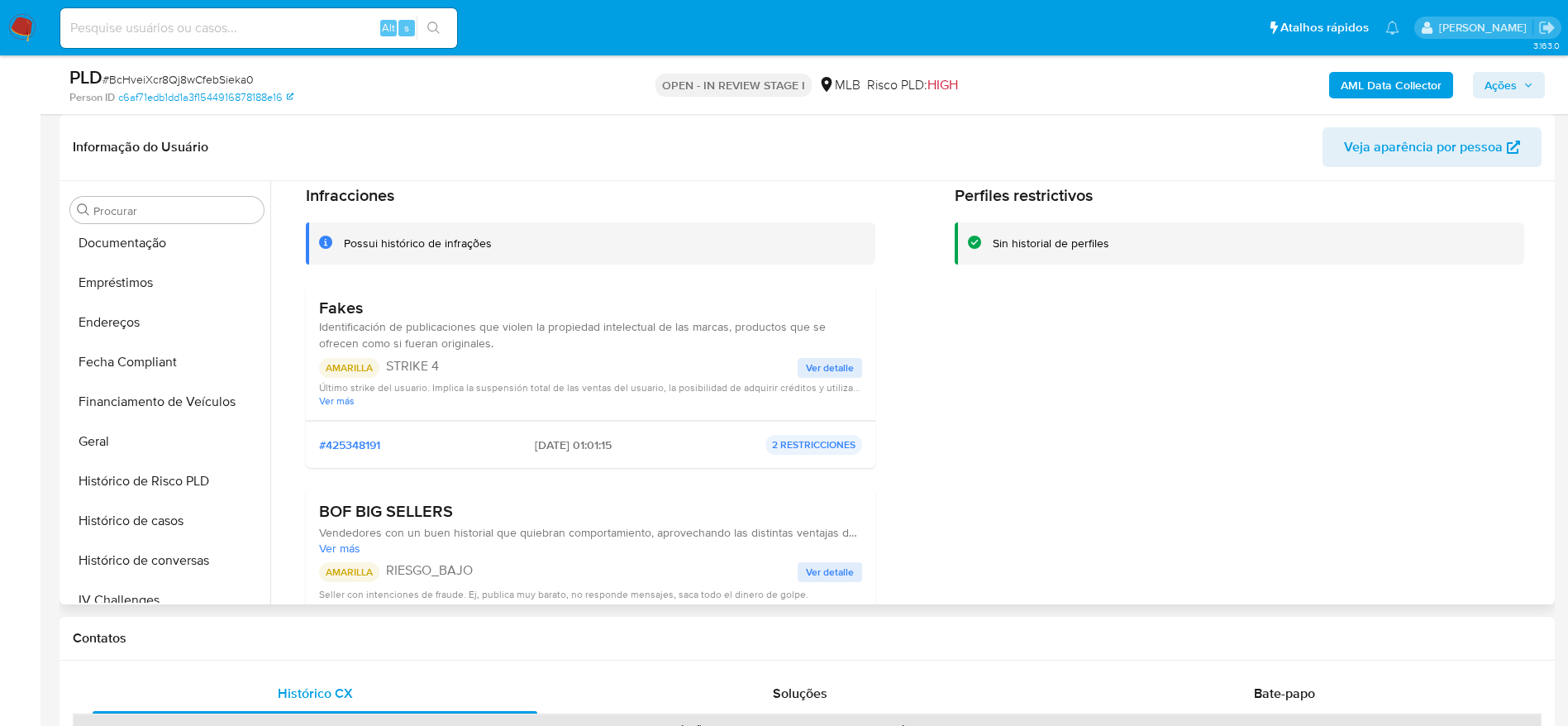
scroll to position [401, 0]
click at [135, 435] on button "Geral" at bounding box center [160, 444] width 194 height 39
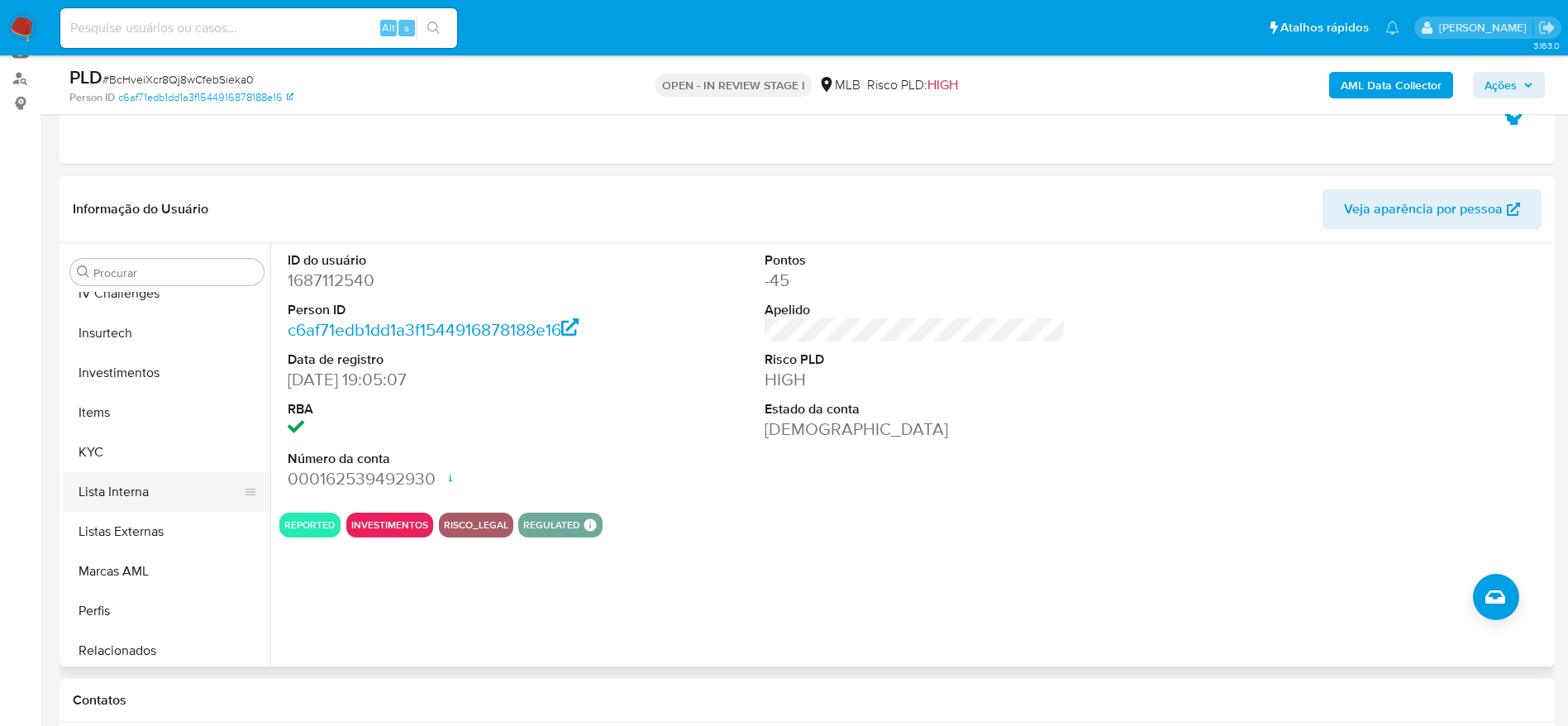
scroll to position [773, 0]
click at [117, 444] on button "KYC" at bounding box center [160, 452] width 194 height 39
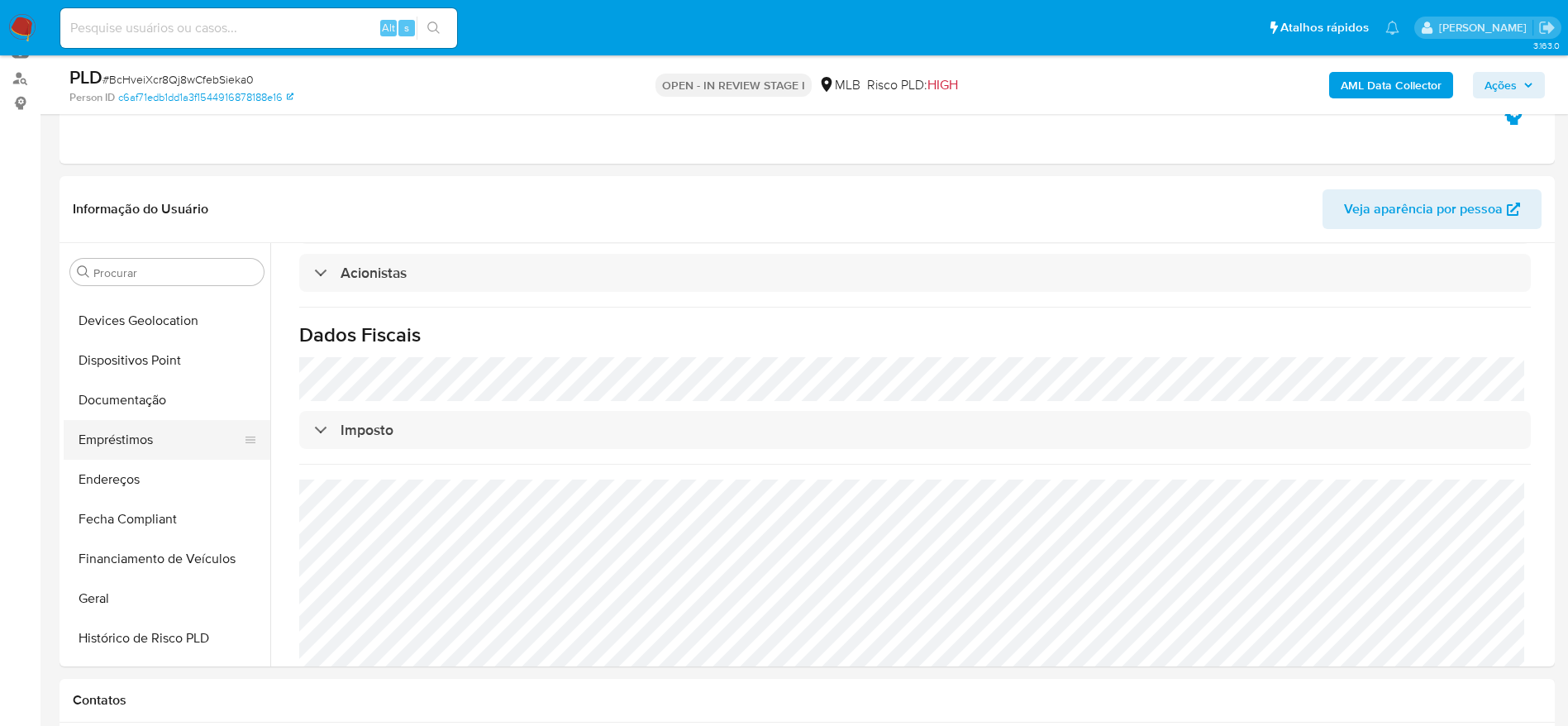
scroll to position [277, 0]
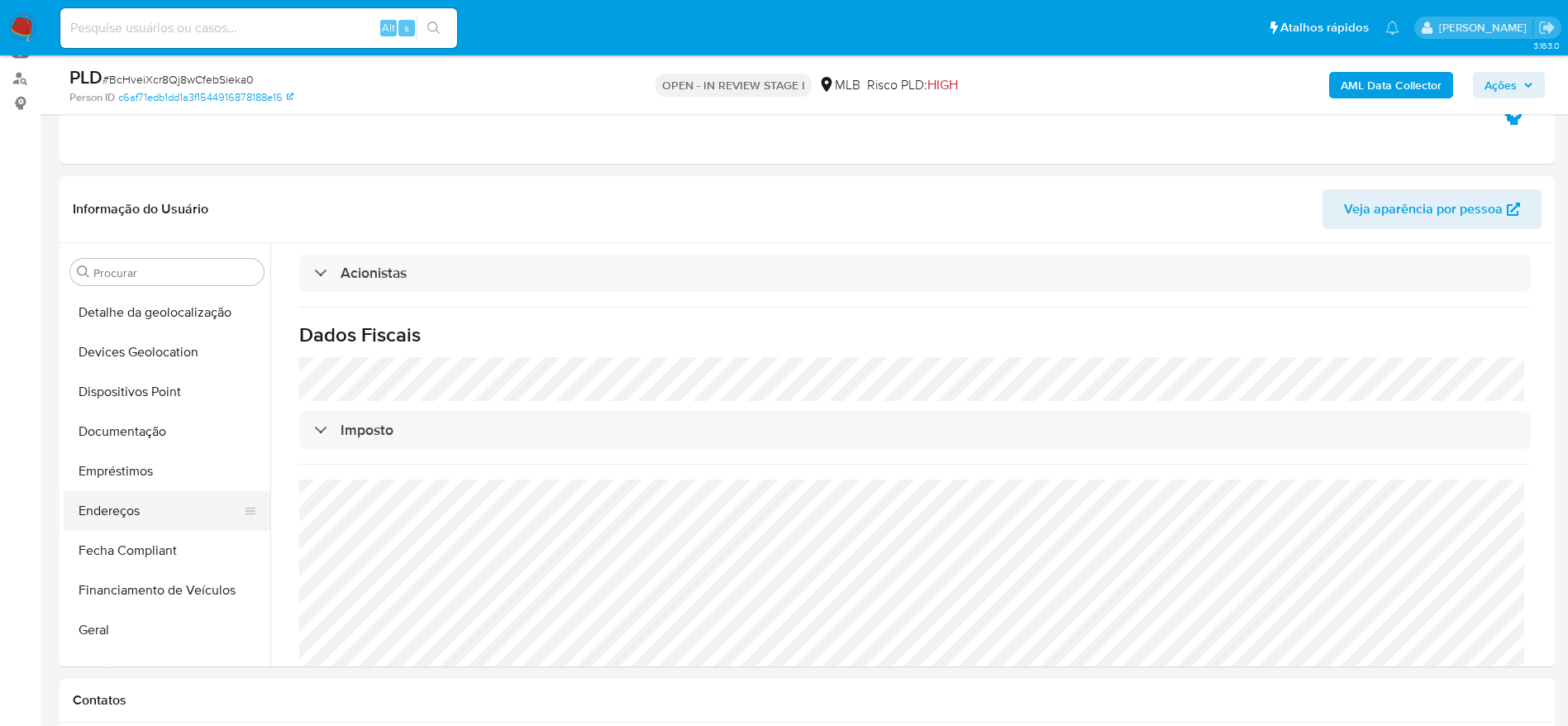
click at [132, 505] on button "Endereços" at bounding box center [160, 511] width 194 height 39
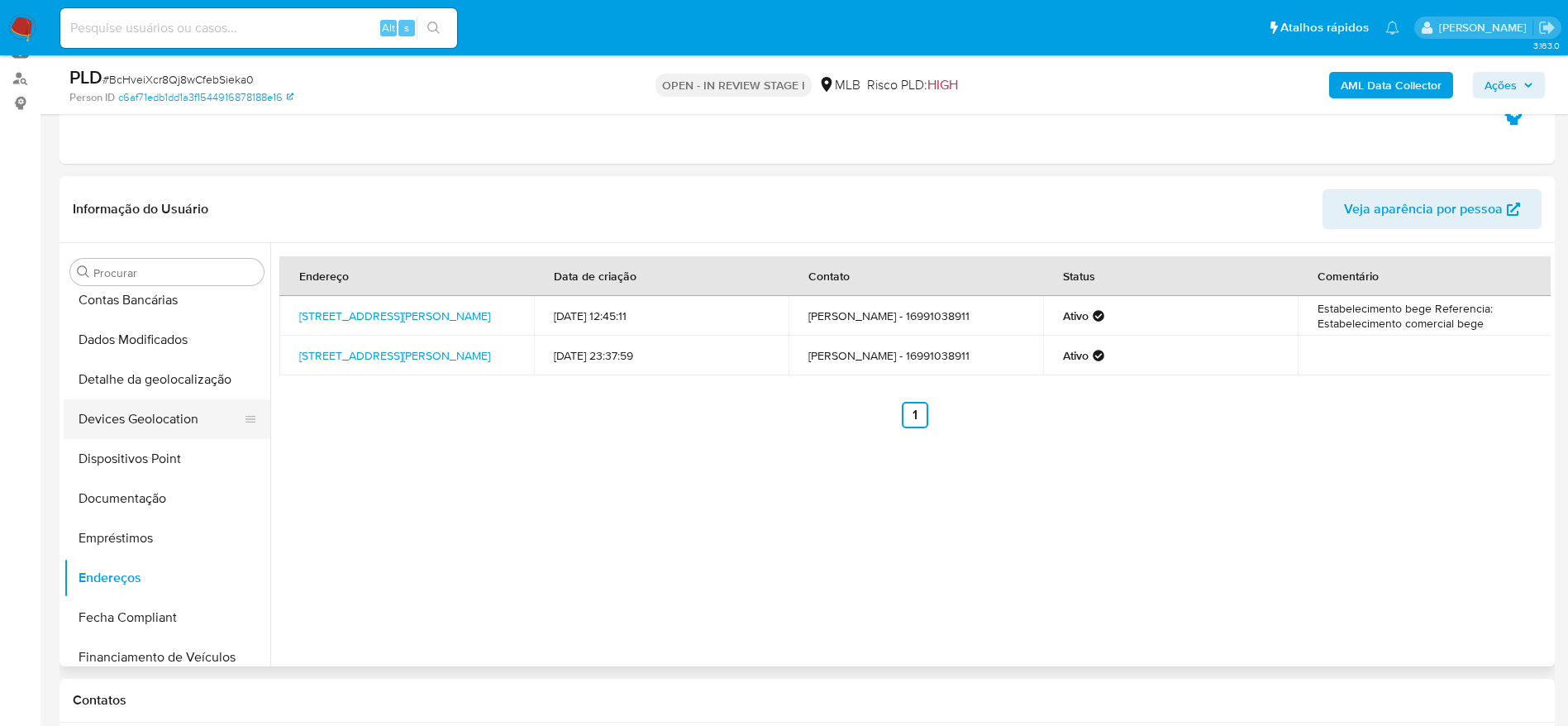
scroll to position [153, 0]
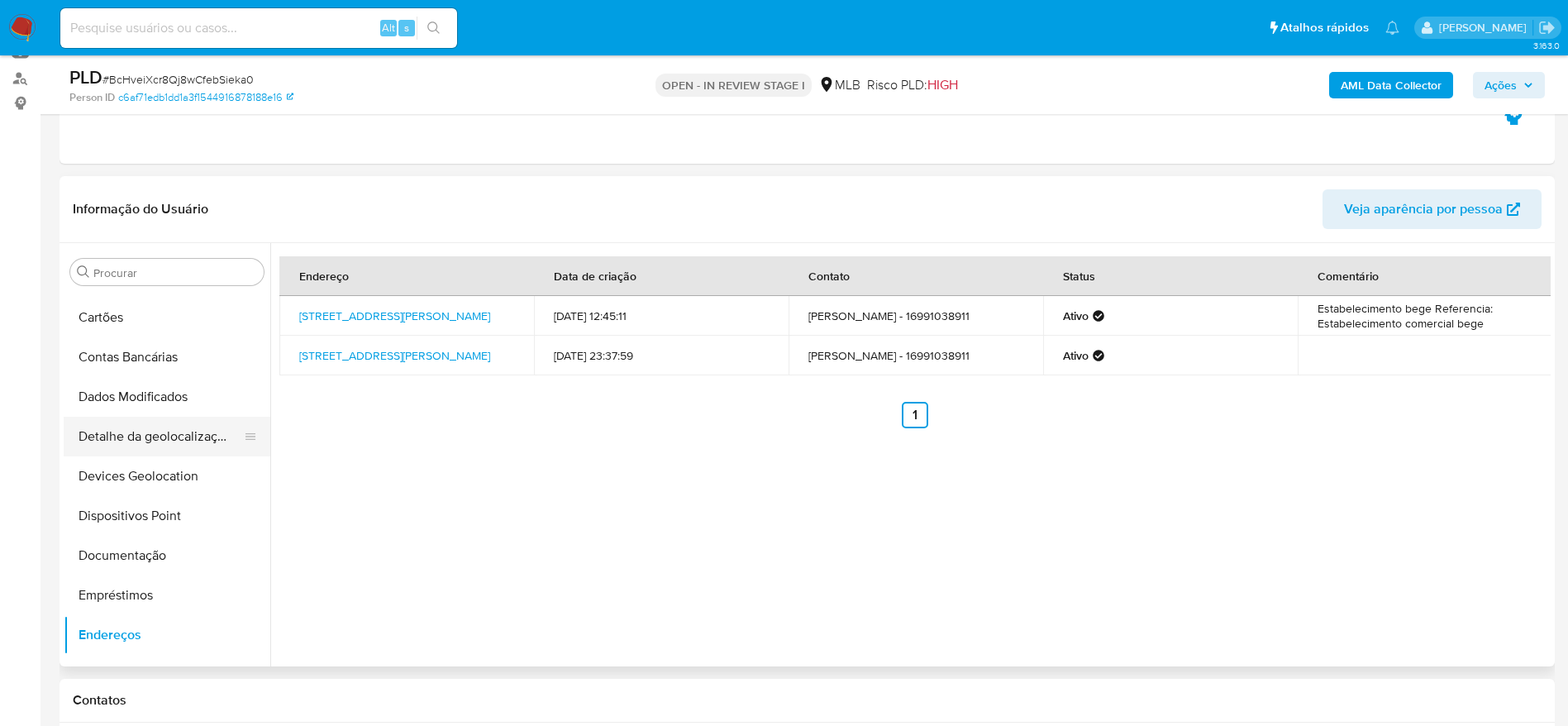
click at [141, 454] on button "Detalhe da geolocalização" at bounding box center [160, 436] width 194 height 39
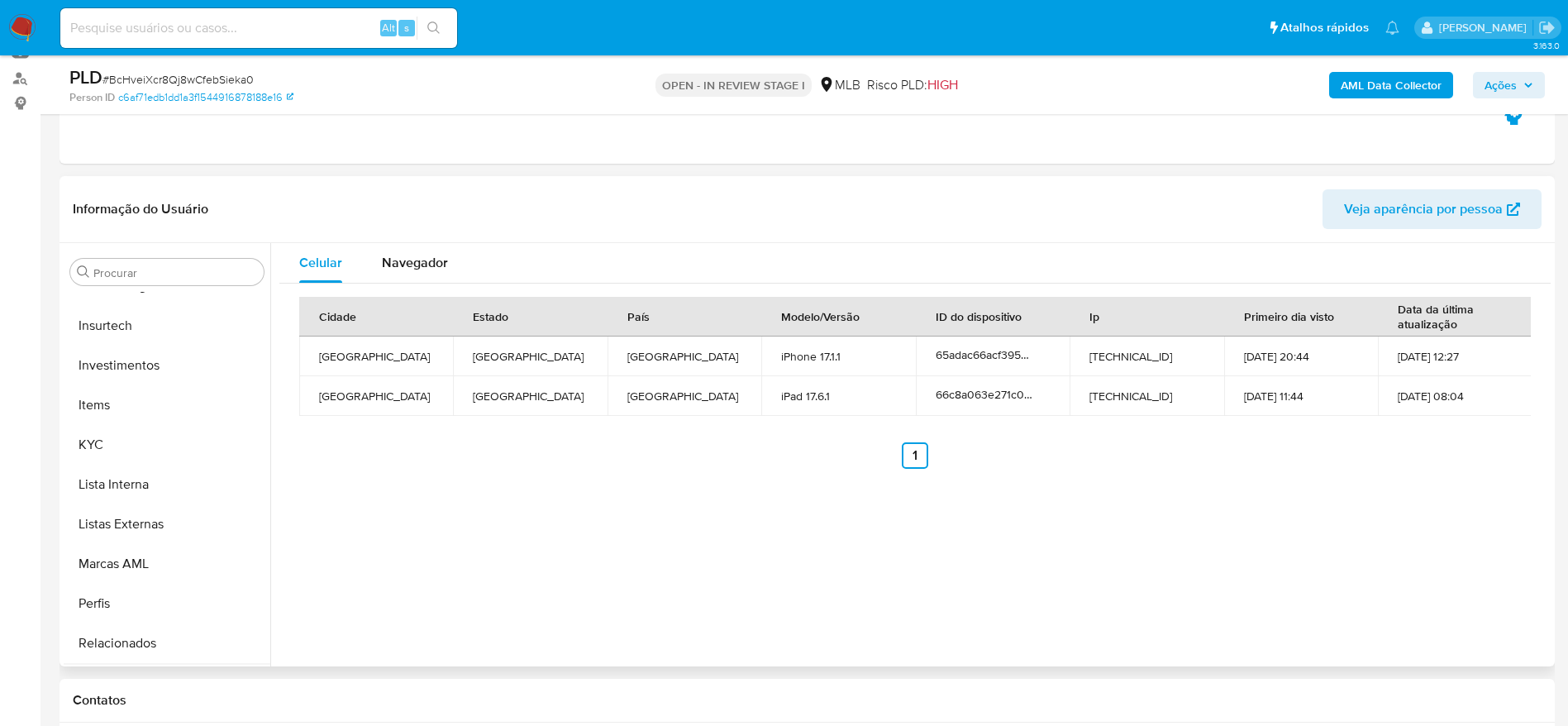
scroll to position [897, 0]
click at [155, 566] on button "Restrições Novo Mundo" at bounding box center [160, 566] width 194 height 39
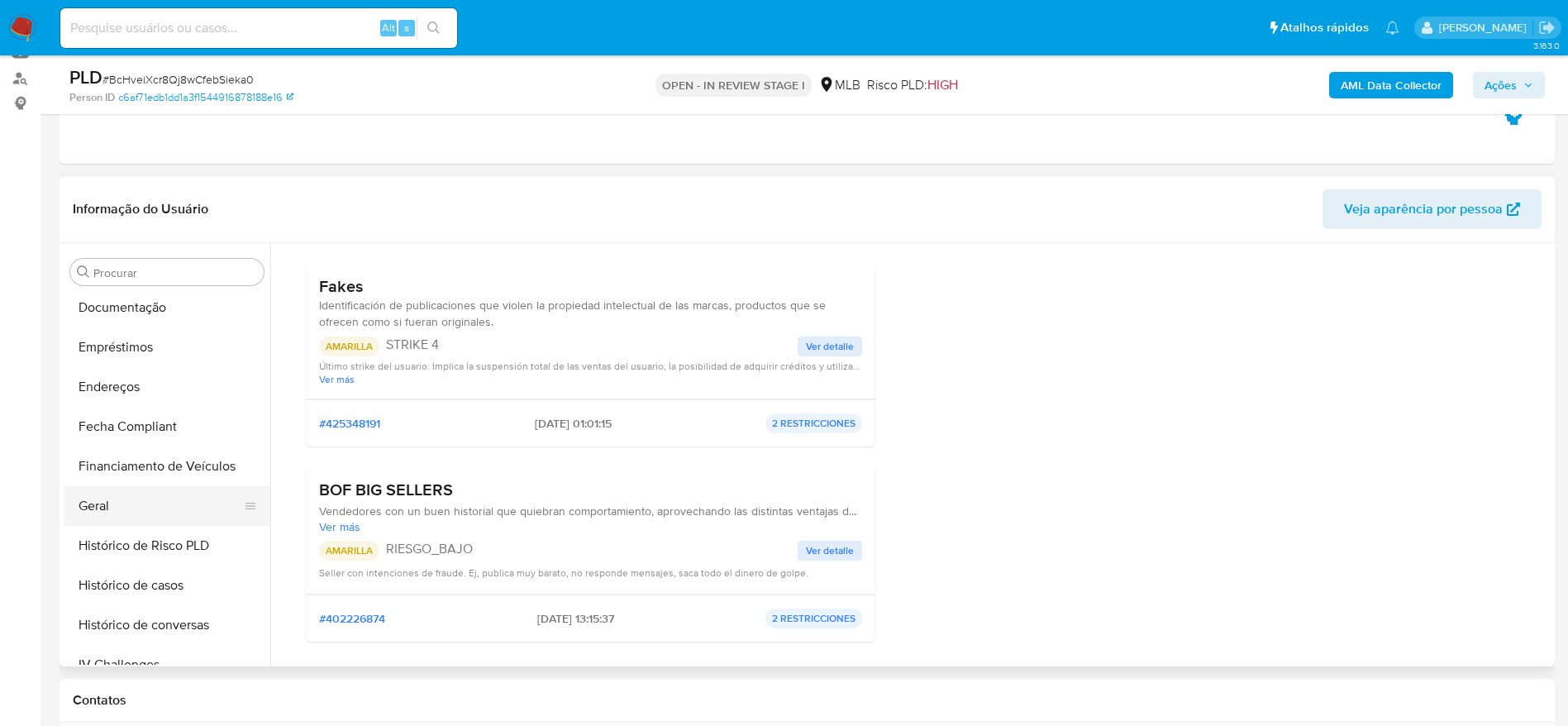
scroll to position [277, 0]
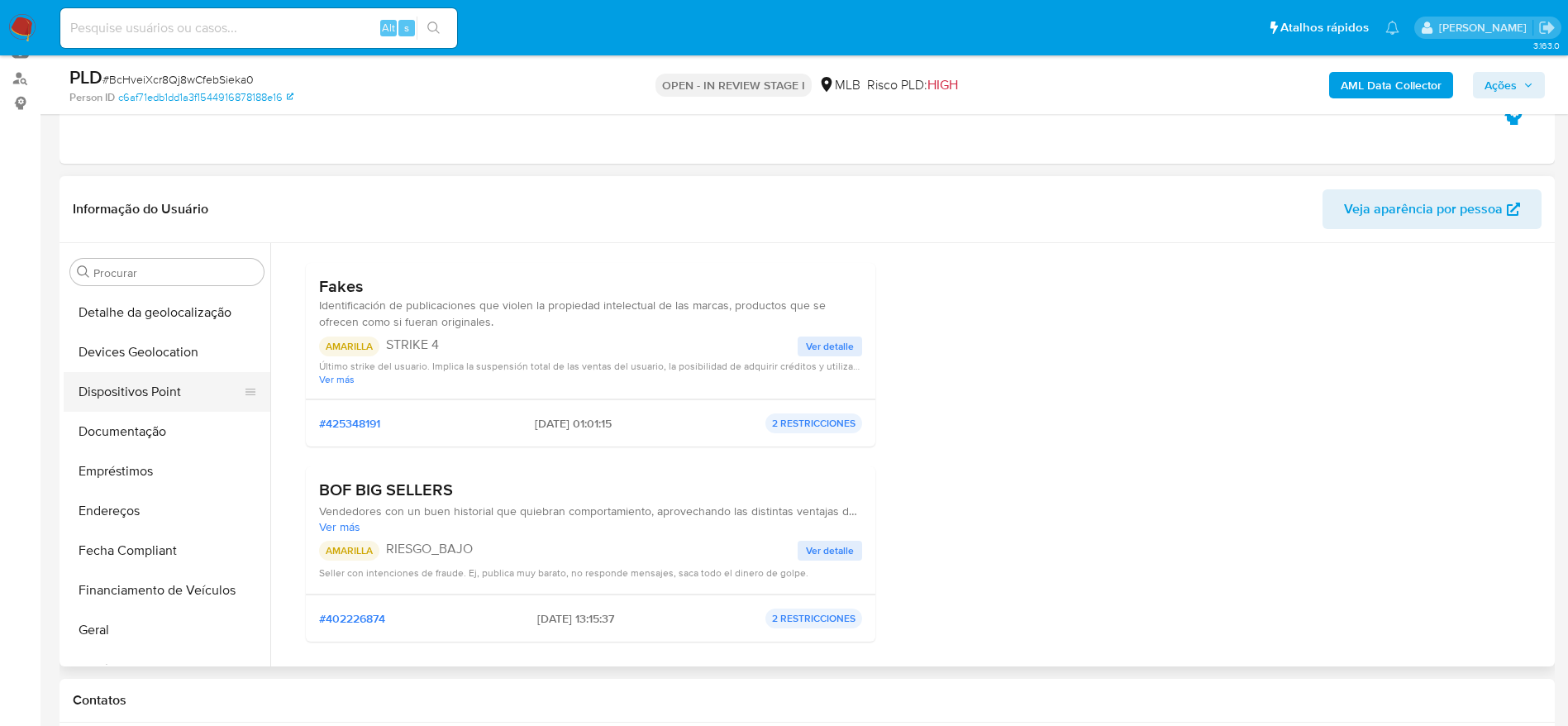
click at [128, 397] on button "Dispositivos Point" at bounding box center [160, 392] width 194 height 39
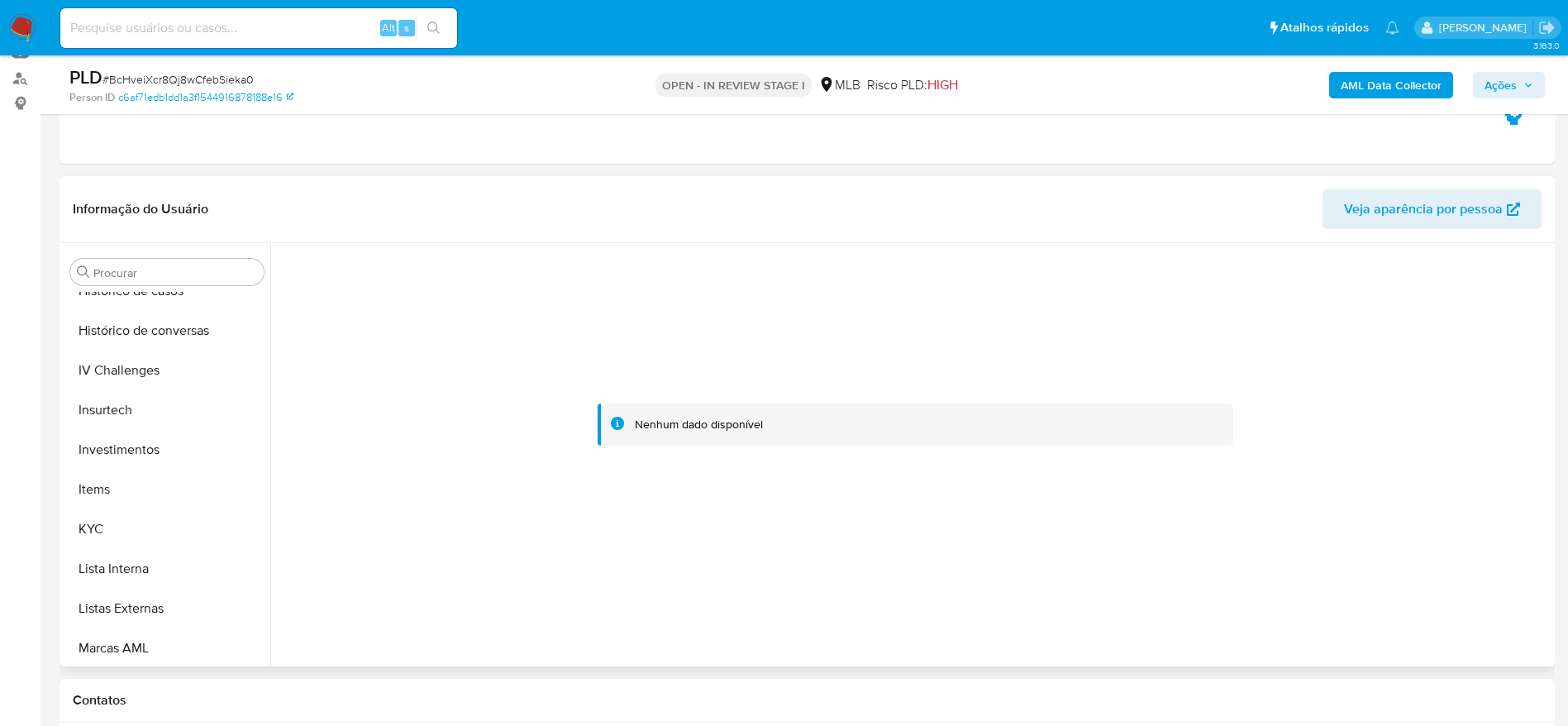
scroll to position [773, 0]
click at [134, 452] on button "KYC" at bounding box center [160, 452] width 194 height 39
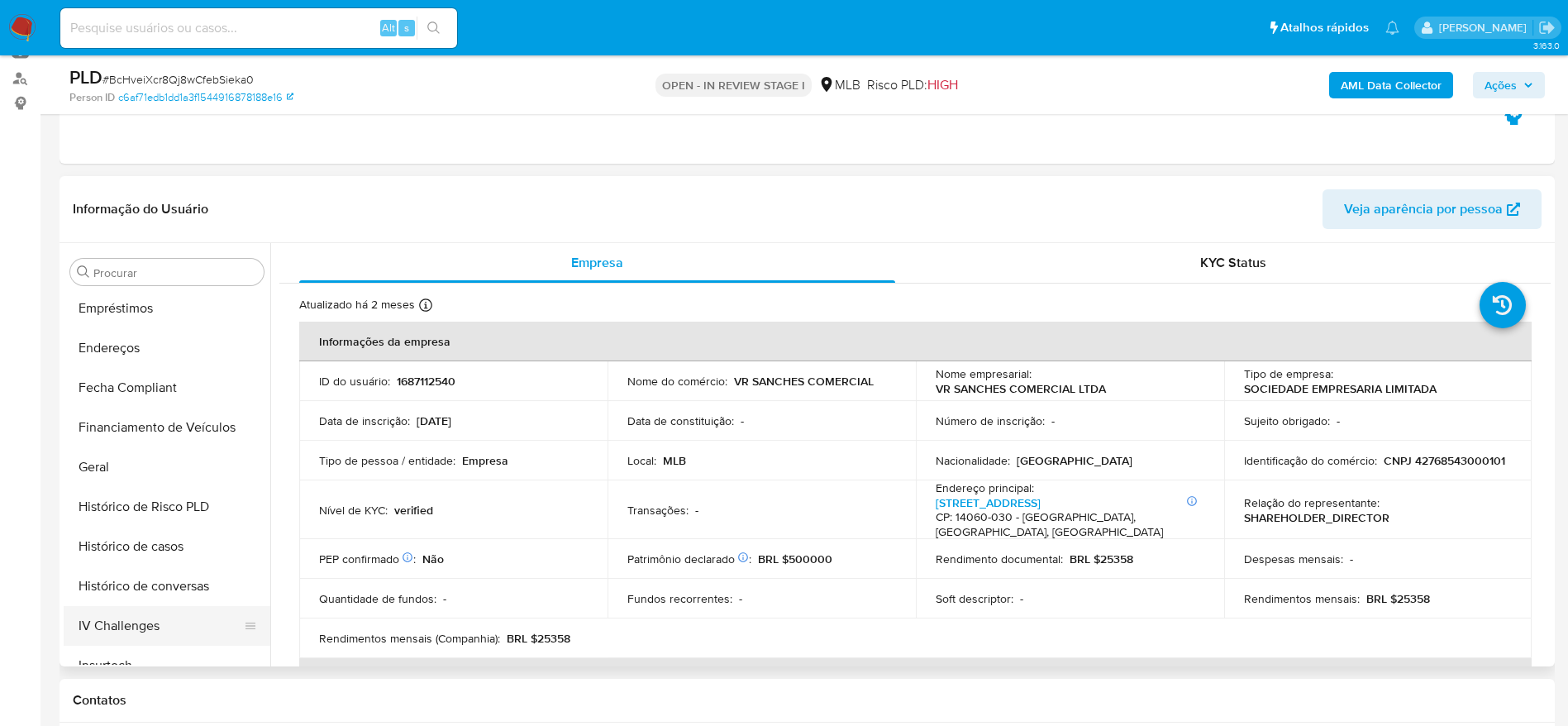
scroll to position [401, 0]
click at [89, 509] on button "Geral" at bounding box center [160, 506] width 194 height 39
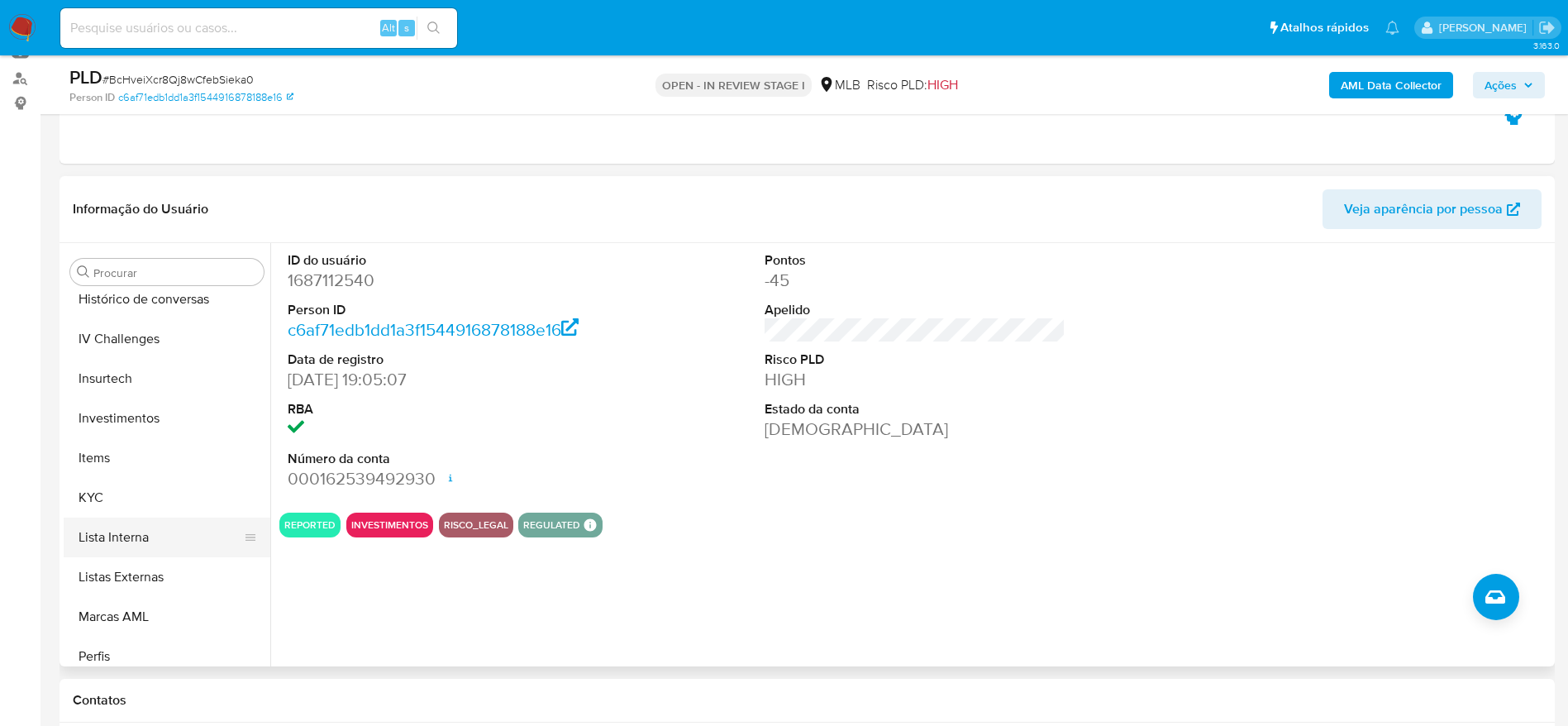
scroll to position [773, 0]
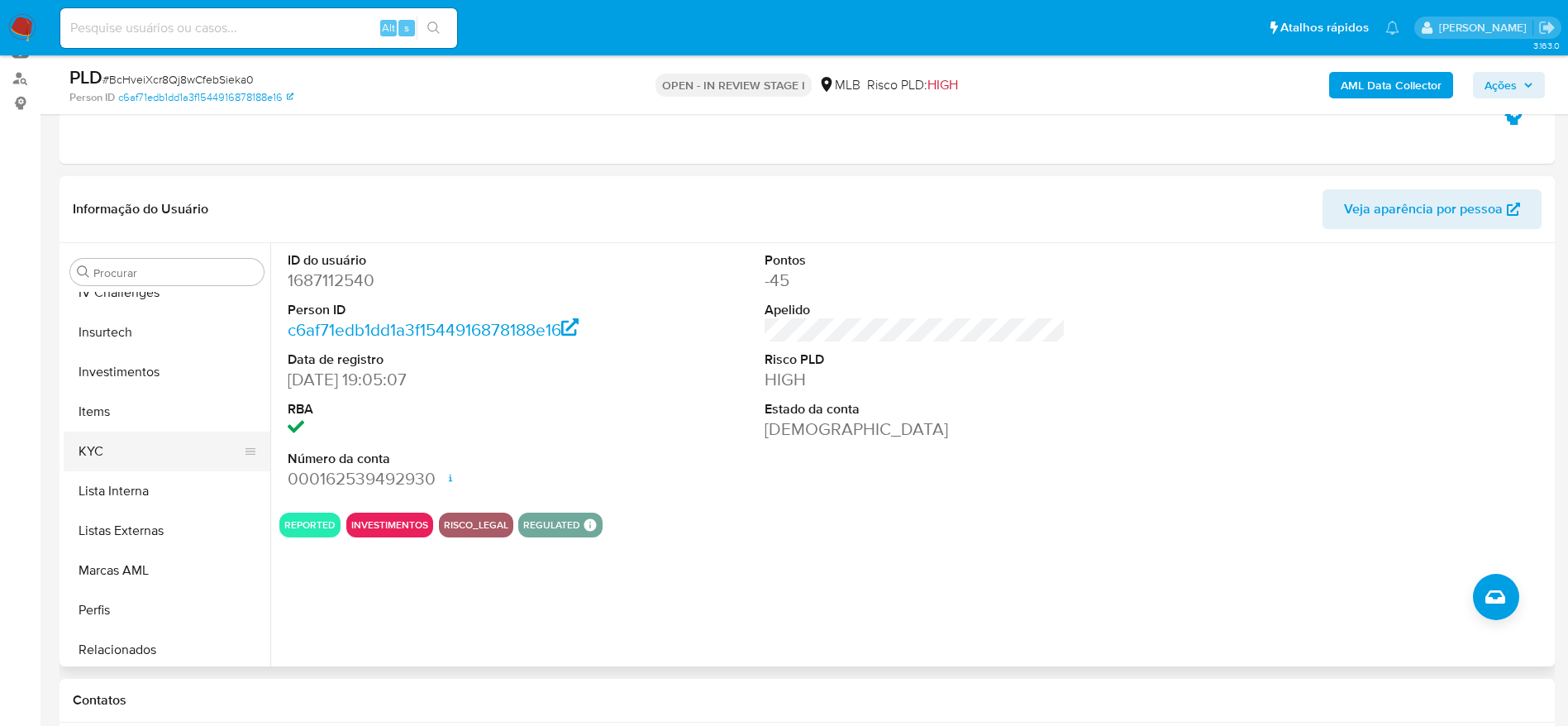
click at [135, 461] on button "KYC" at bounding box center [160, 452] width 194 height 39
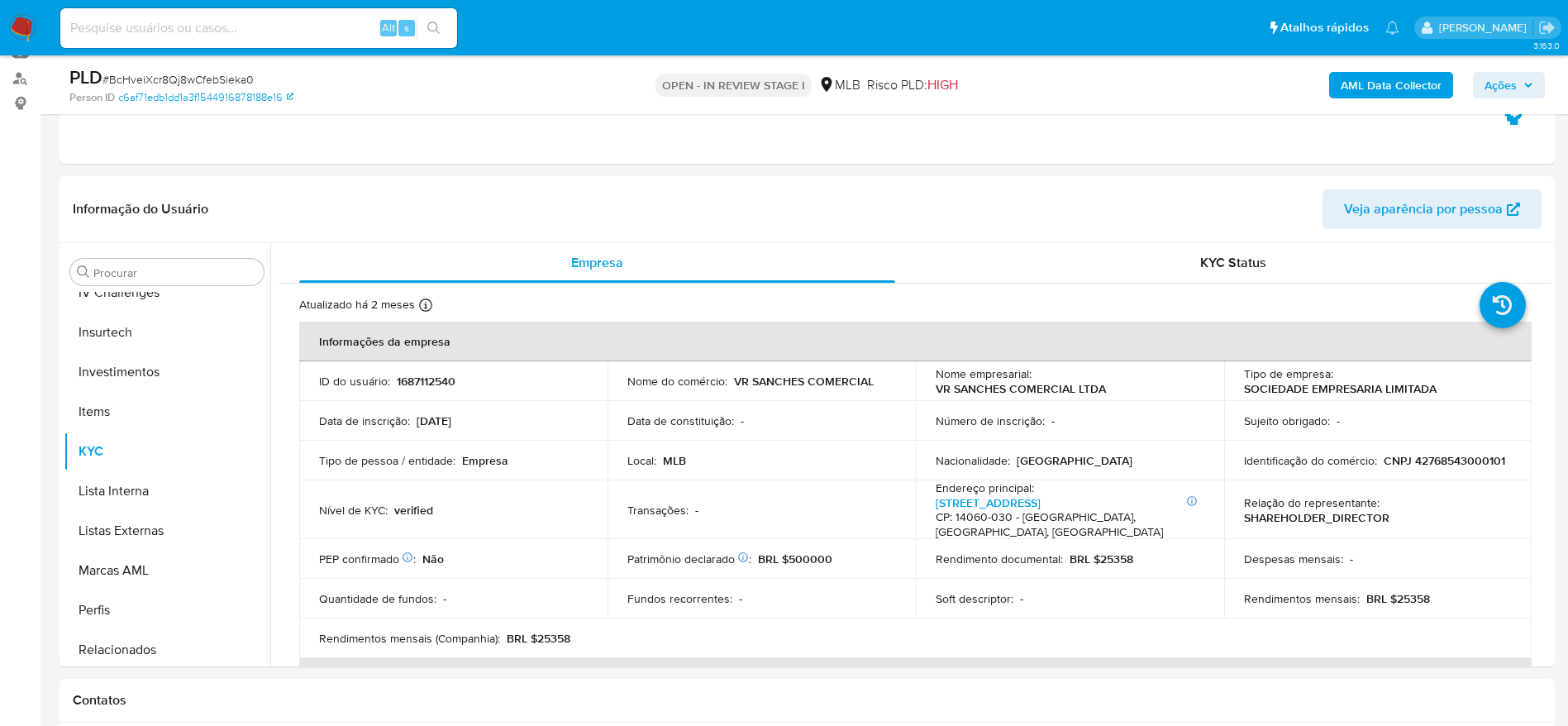
click at [1524, 83] on icon "button" at bounding box center [1529, 86] width 10 height 10
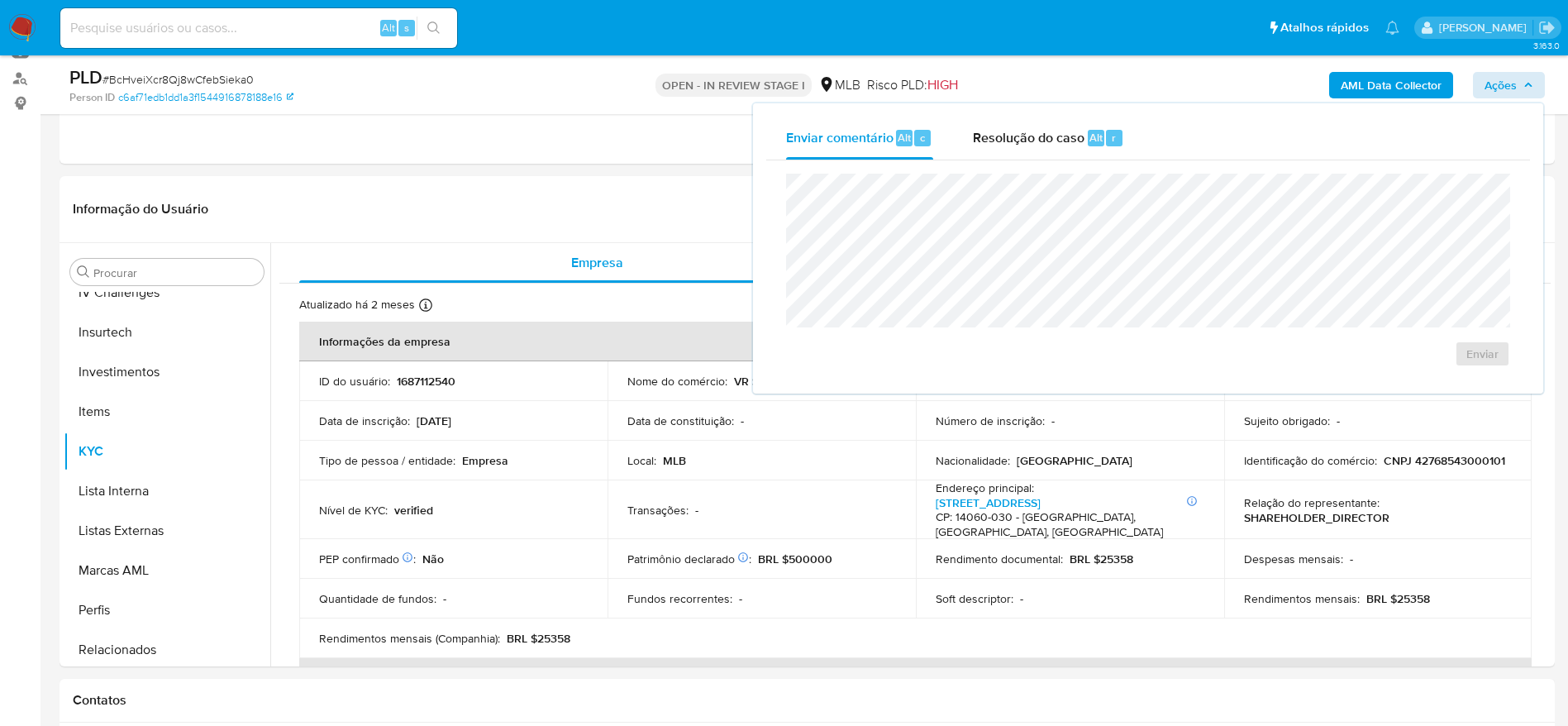
drag, startPoint x: 1042, startPoint y: 141, endPoint x: 1027, endPoint y: 172, distance: 34.4
click at [1041, 141] on span "Resolução do caso" at bounding box center [1029, 137] width 111 height 19
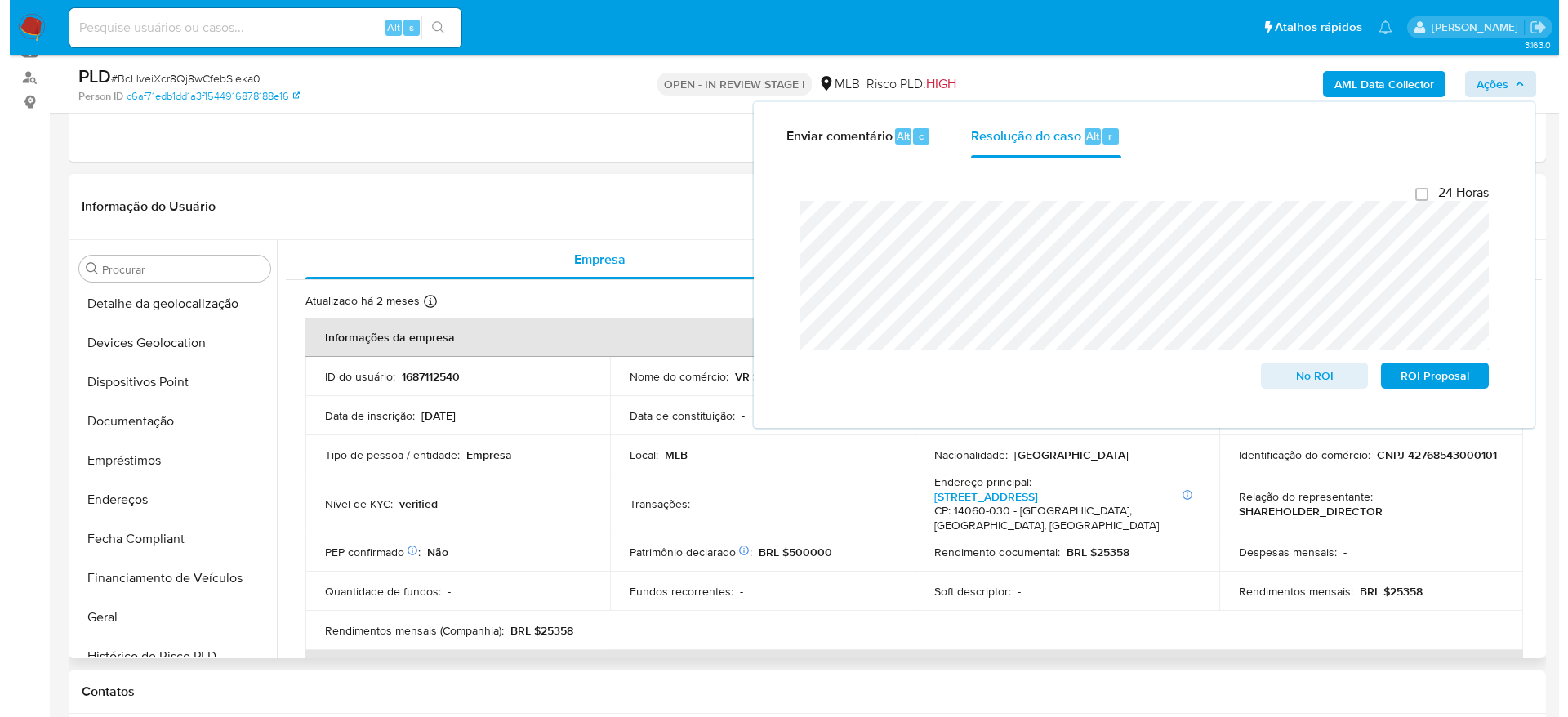
scroll to position [0, 0]
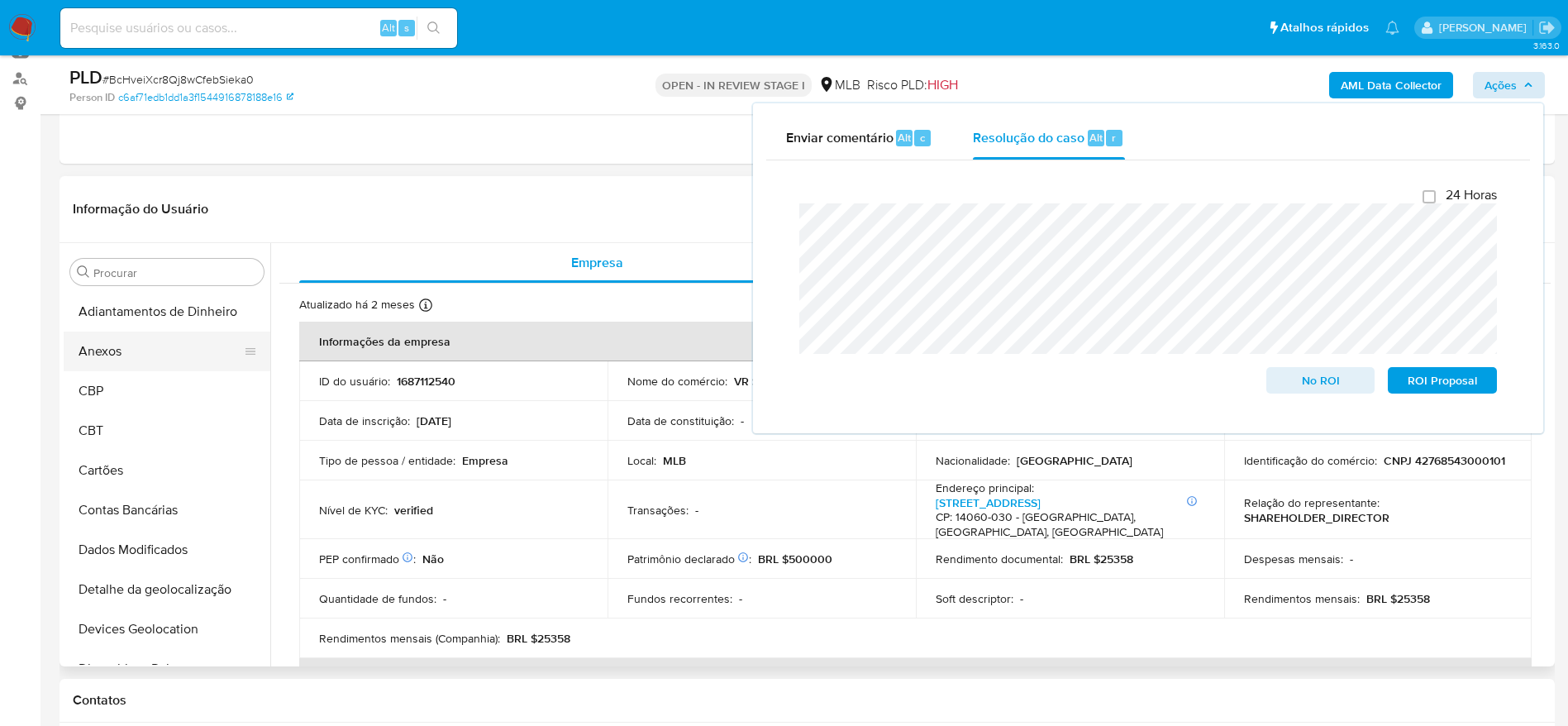
click at [146, 357] on button "Anexos" at bounding box center [160, 351] width 194 height 39
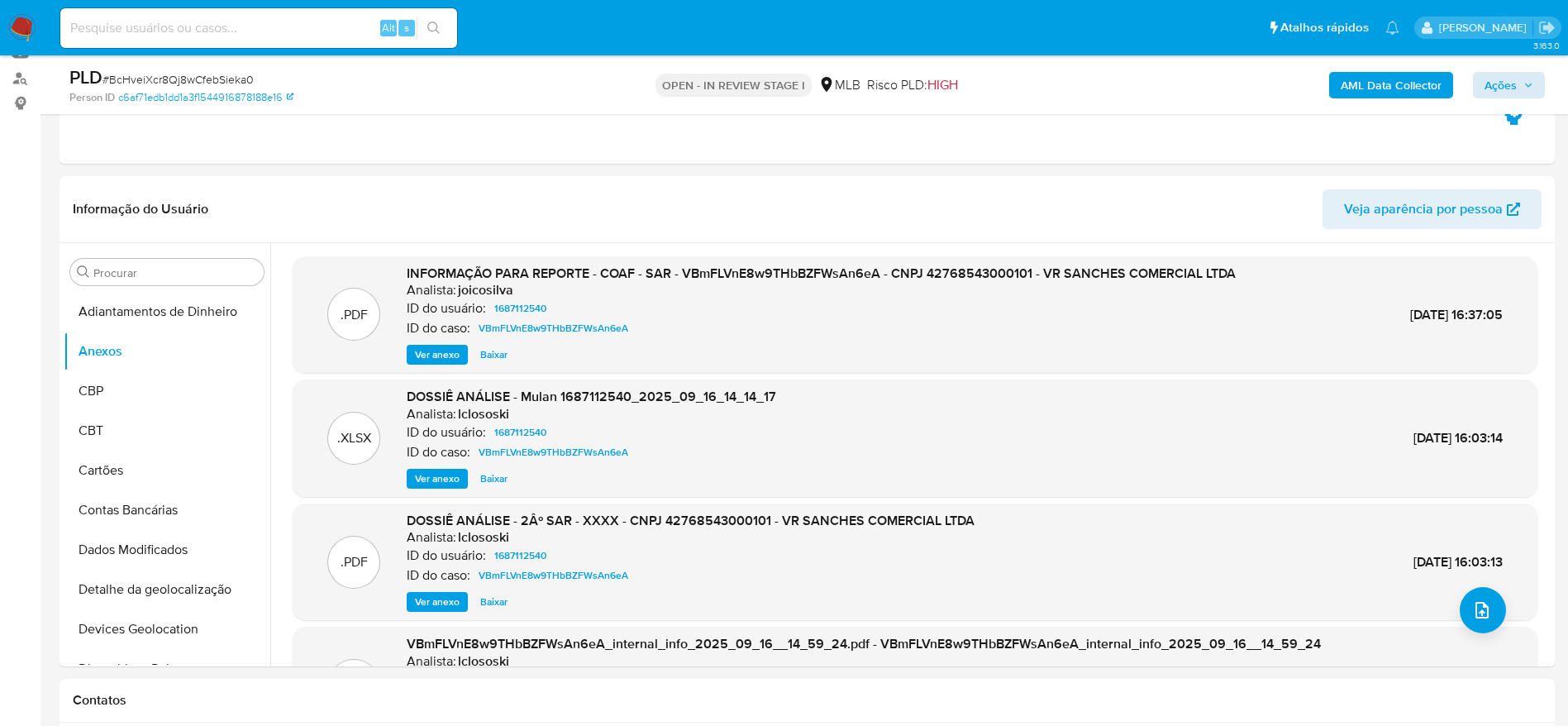
click at [1368, 85] on b "AML Data Collector" at bounding box center [1391, 85] width 101 height 27
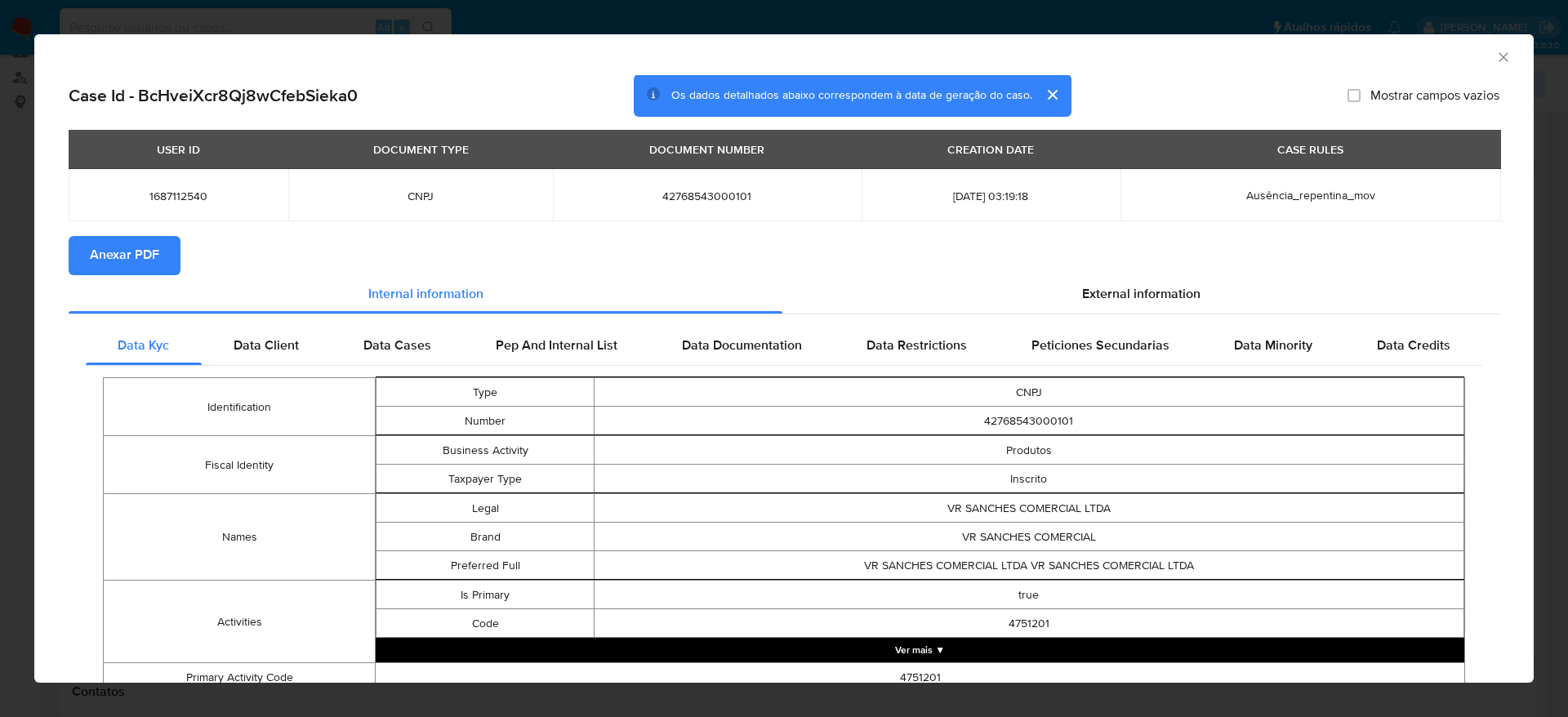
click at [114, 254] on span "Anexar PDF" at bounding box center [124, 256] width 69 height 36
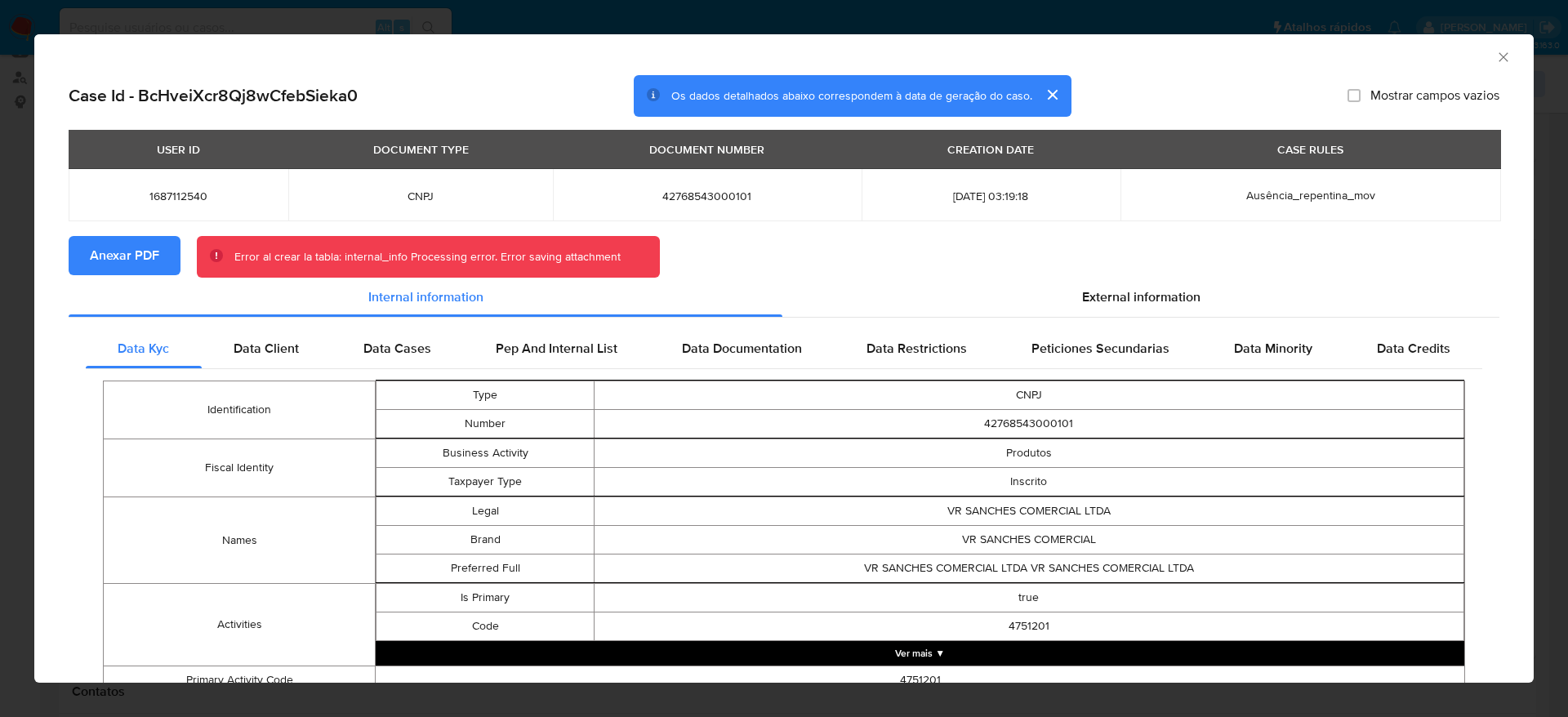
click at [152, 253] on span "Anexar PDF" at bounding box center [124, 256] width 69 height 36
click at [1496, 50] on icon "Fechar a janela" at bounding box center [1504, 57] width 16 height 16
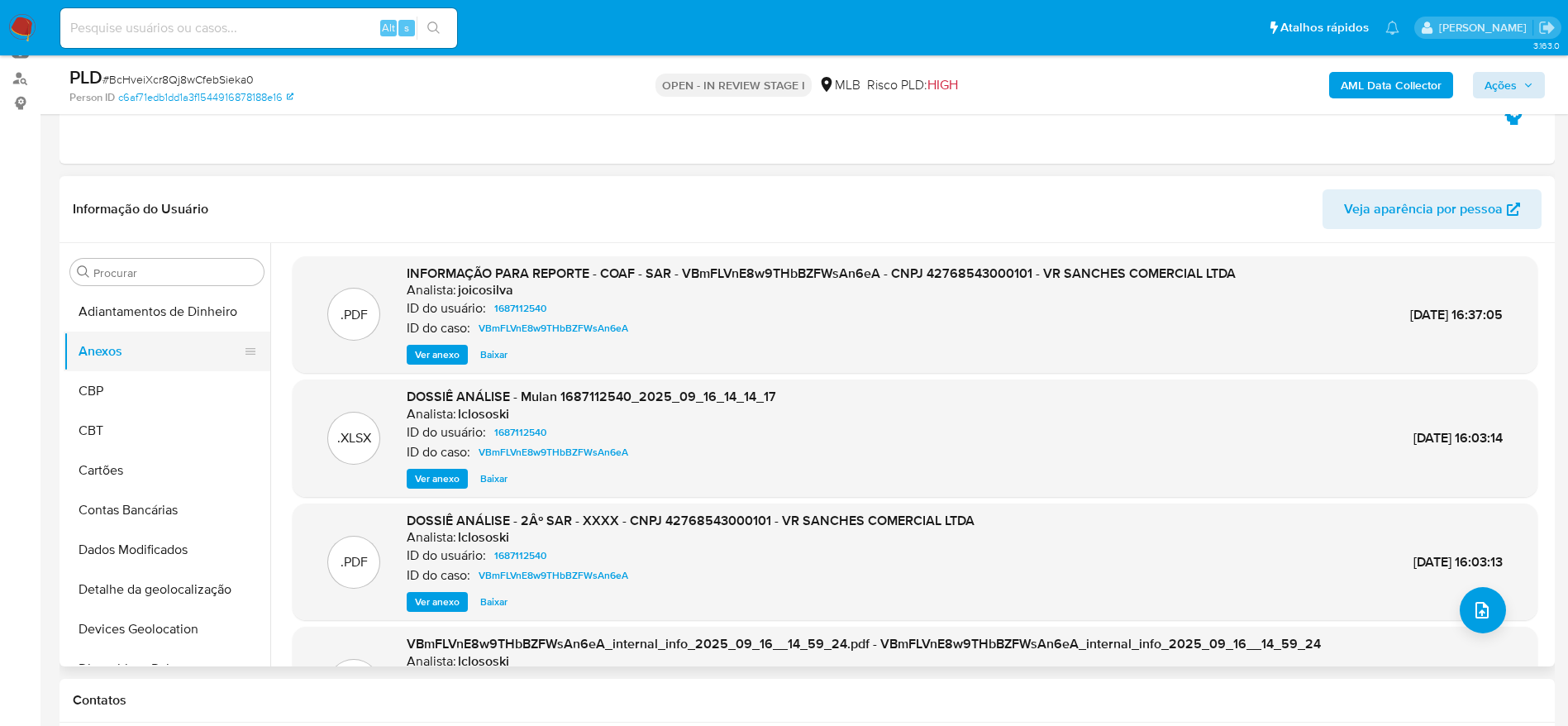
click at [152, 352] on button "Anexos" at bounding box center [160, 351] width 194 height 39
click at [110, 387] on button "CBP" at bounding box center [160, 391] width 194 height 39
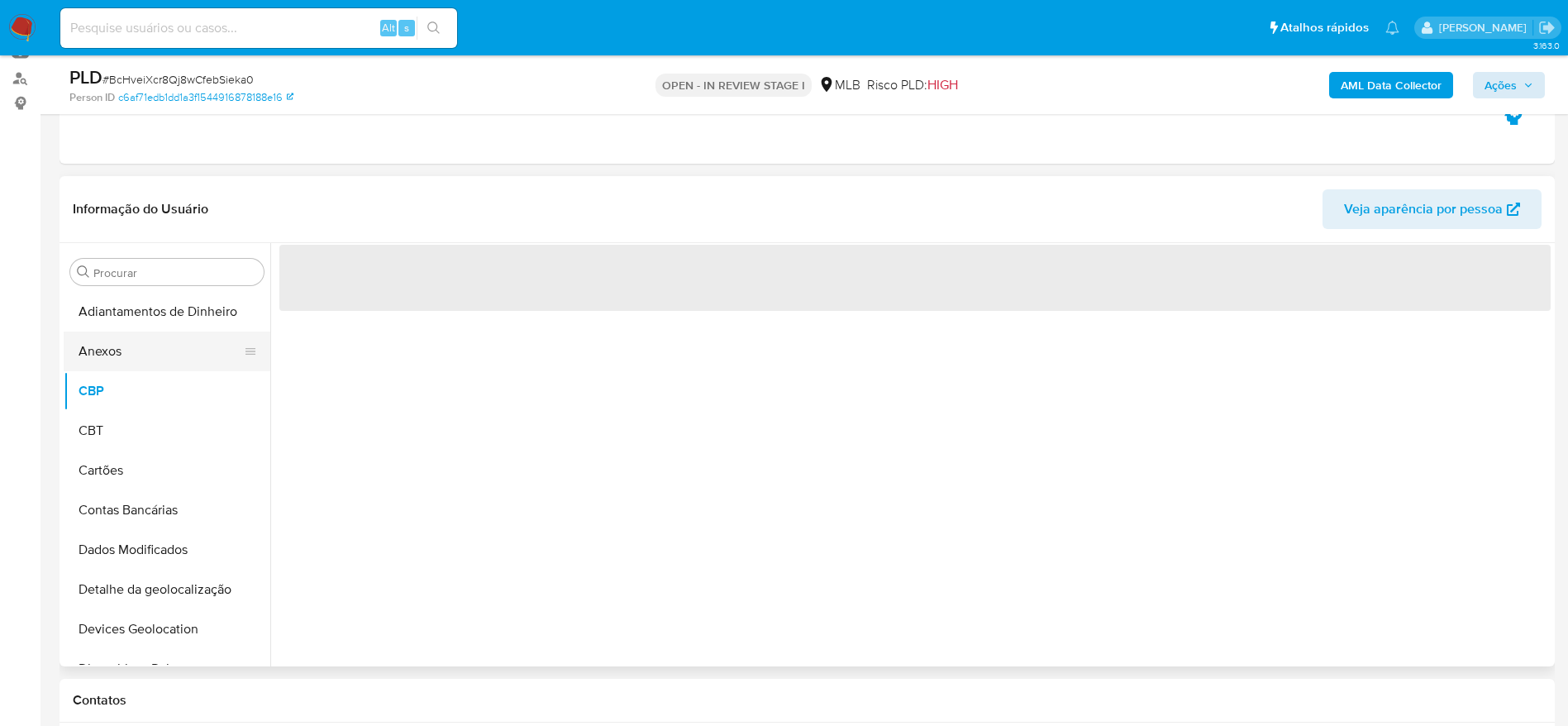
click at [115, 350] on button "Anexos" at bounding box center [160, 351] width 194 height 39
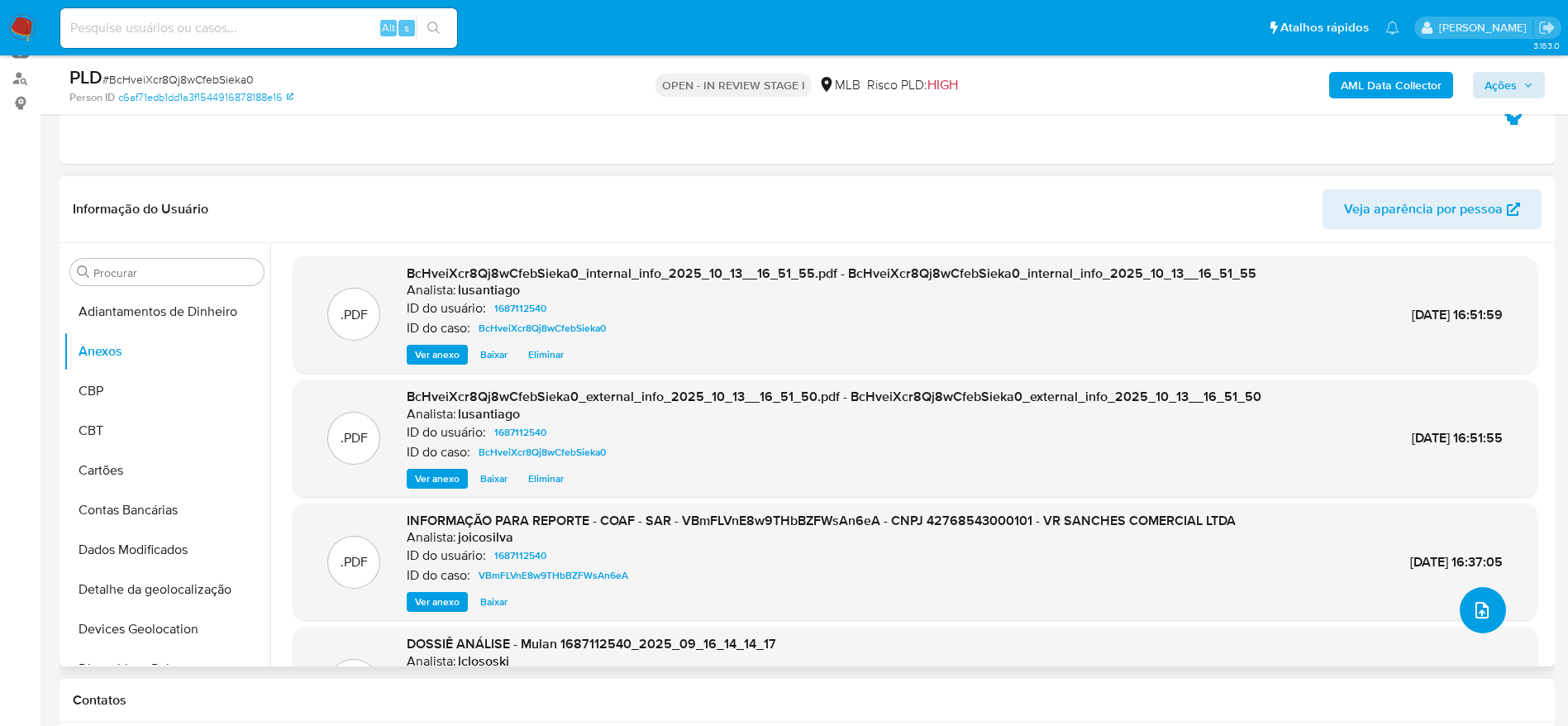
click at [1473, 611] on icon "upload-file" at bounding box center [1481, 609] width 20 height 20
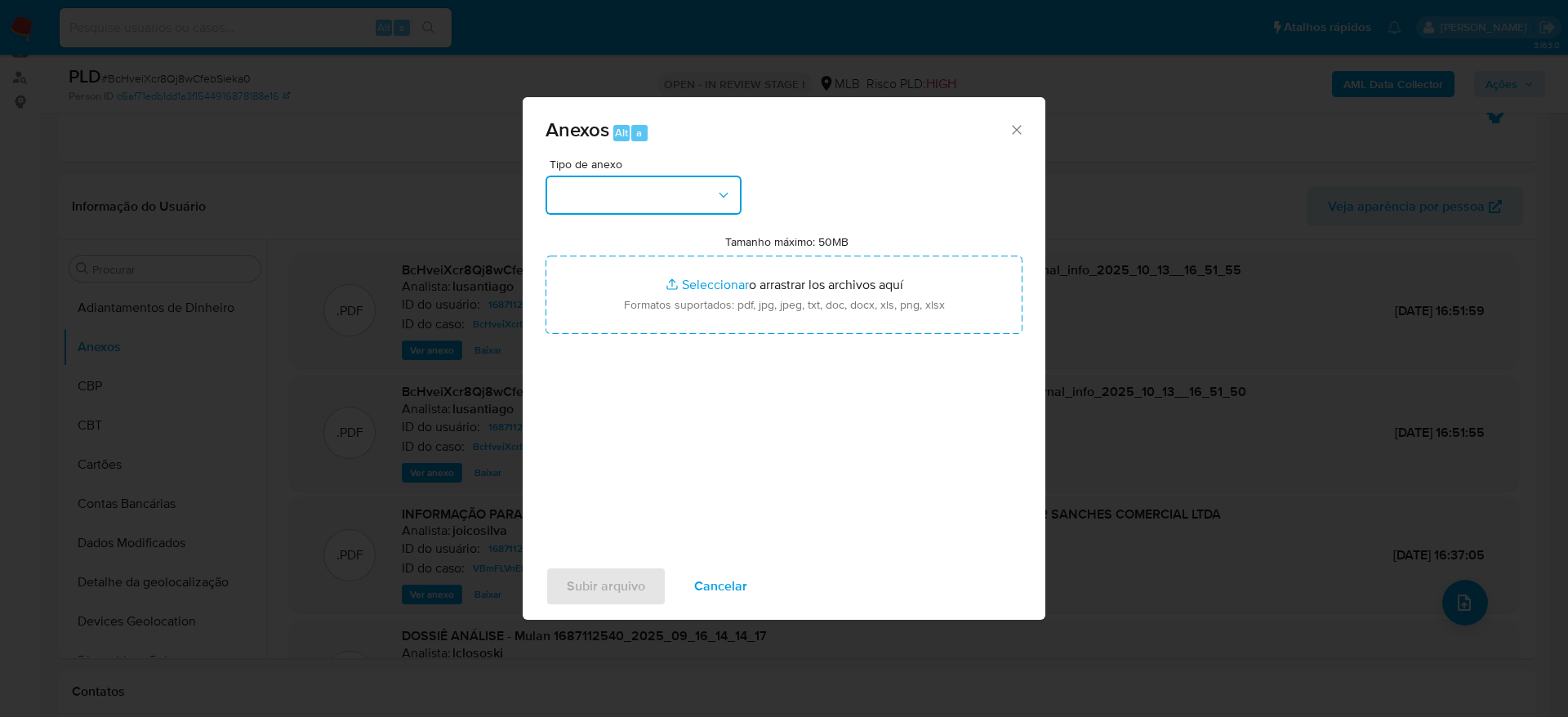
click at [636, 193] on button "button" at bounding box center [644, 195] width 196 height 39
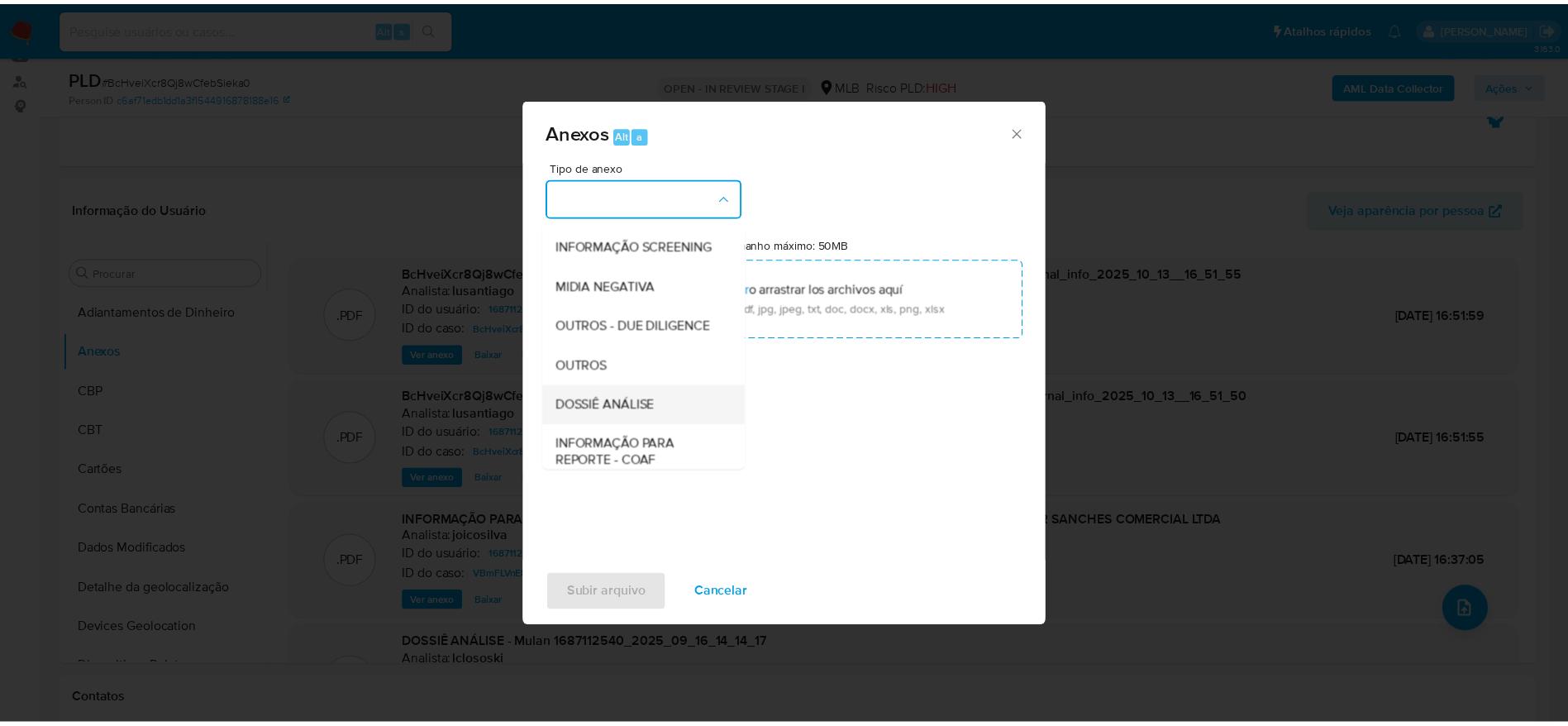
scroll to position [255, 0]
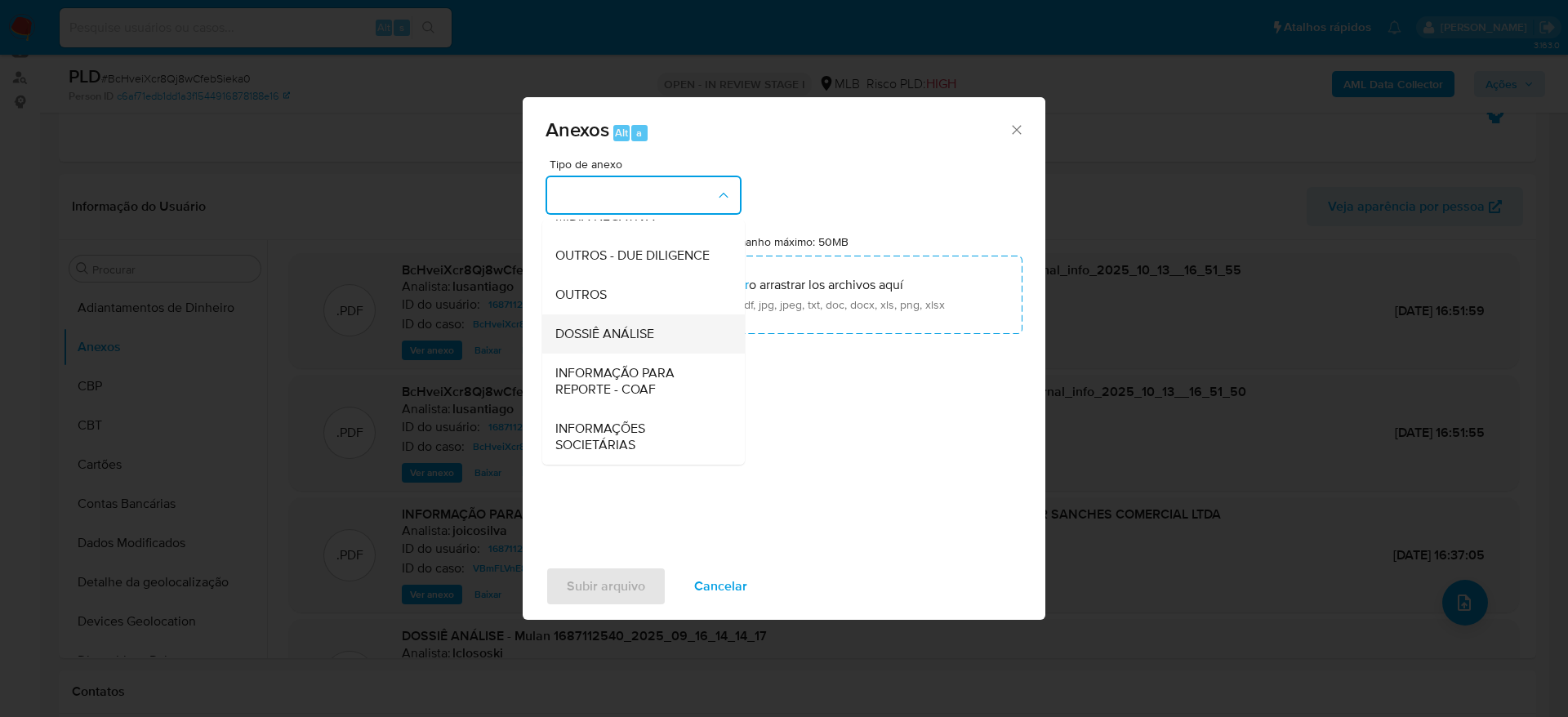
click at [621, 335] on span "DOSSIÊ ANÁLISE" at bounding box center [605, 334] width 99 height 16
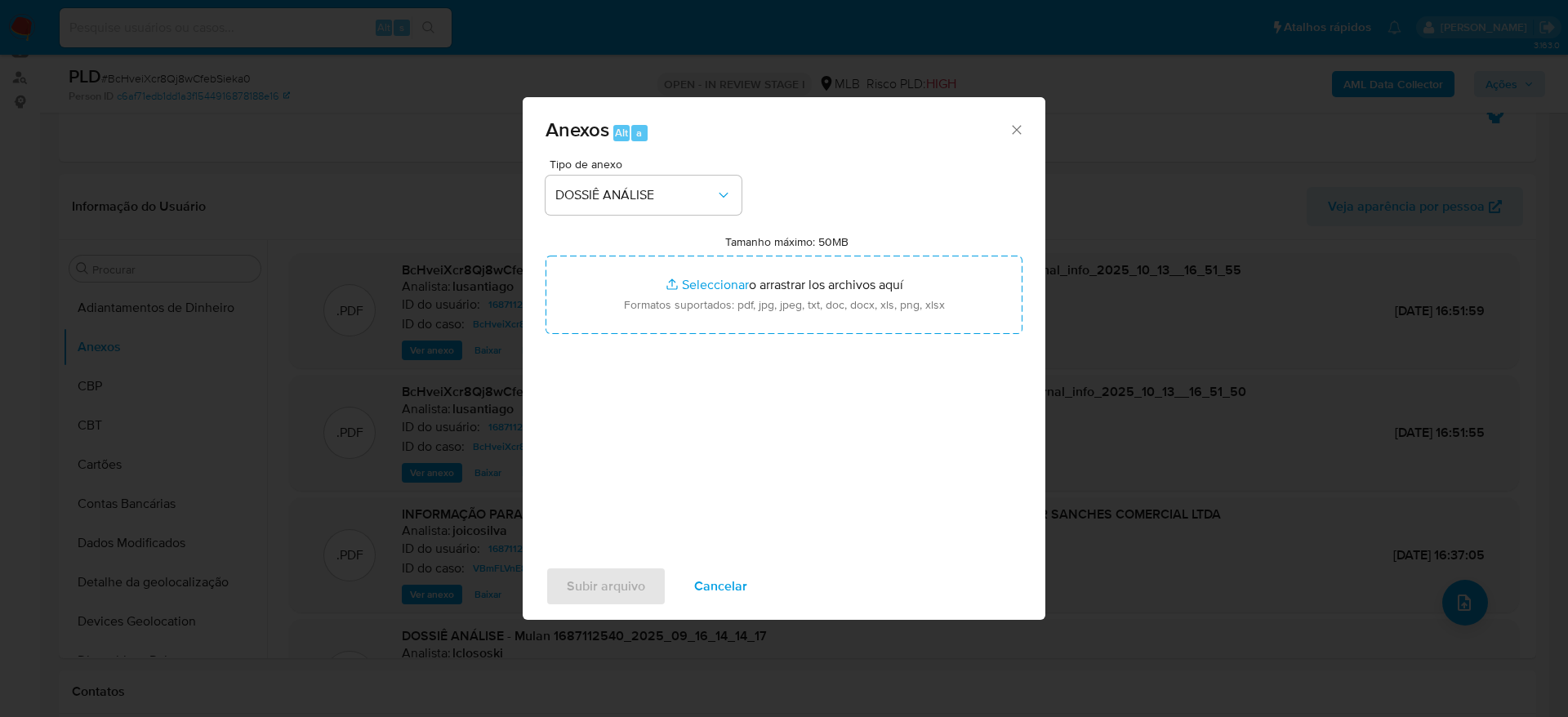
click at [761, 416] on div "Tipo de anexo DOSSIÊ ANÁLISE Tamanho máximo: 50MB Seleccionar archivos Seleccio…" at bounding box center [784, 350] width 477 height 385
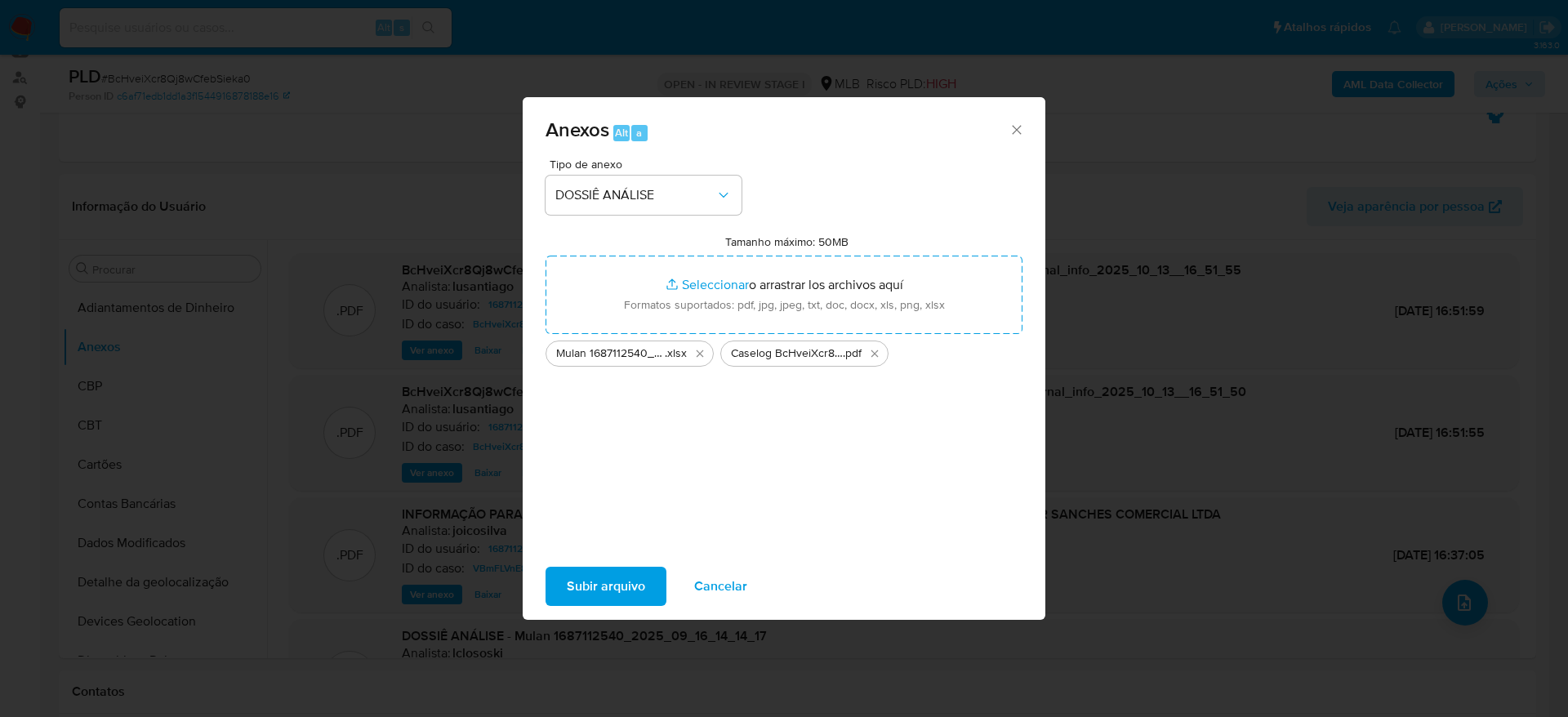
click at [624, 592] on span "Subir arquivo" at bounding box center [606, 587] width 79 height 36
click at [631, 582] on span "Subir arquivo" at bounding box center [606, 587] width 79 height 36
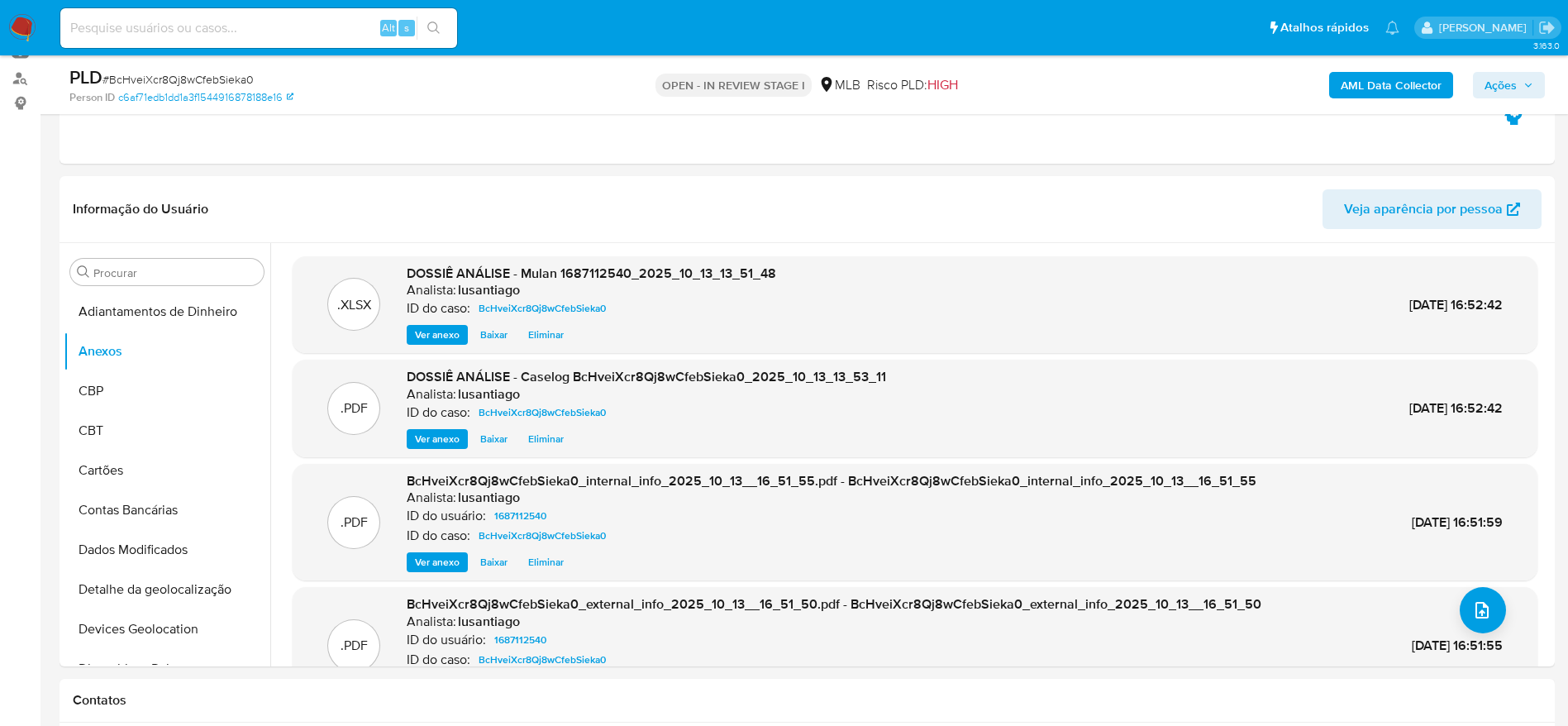
click at [1510, 85] on span "Ações" at bounding box center [1501, 85] width 33 height 27
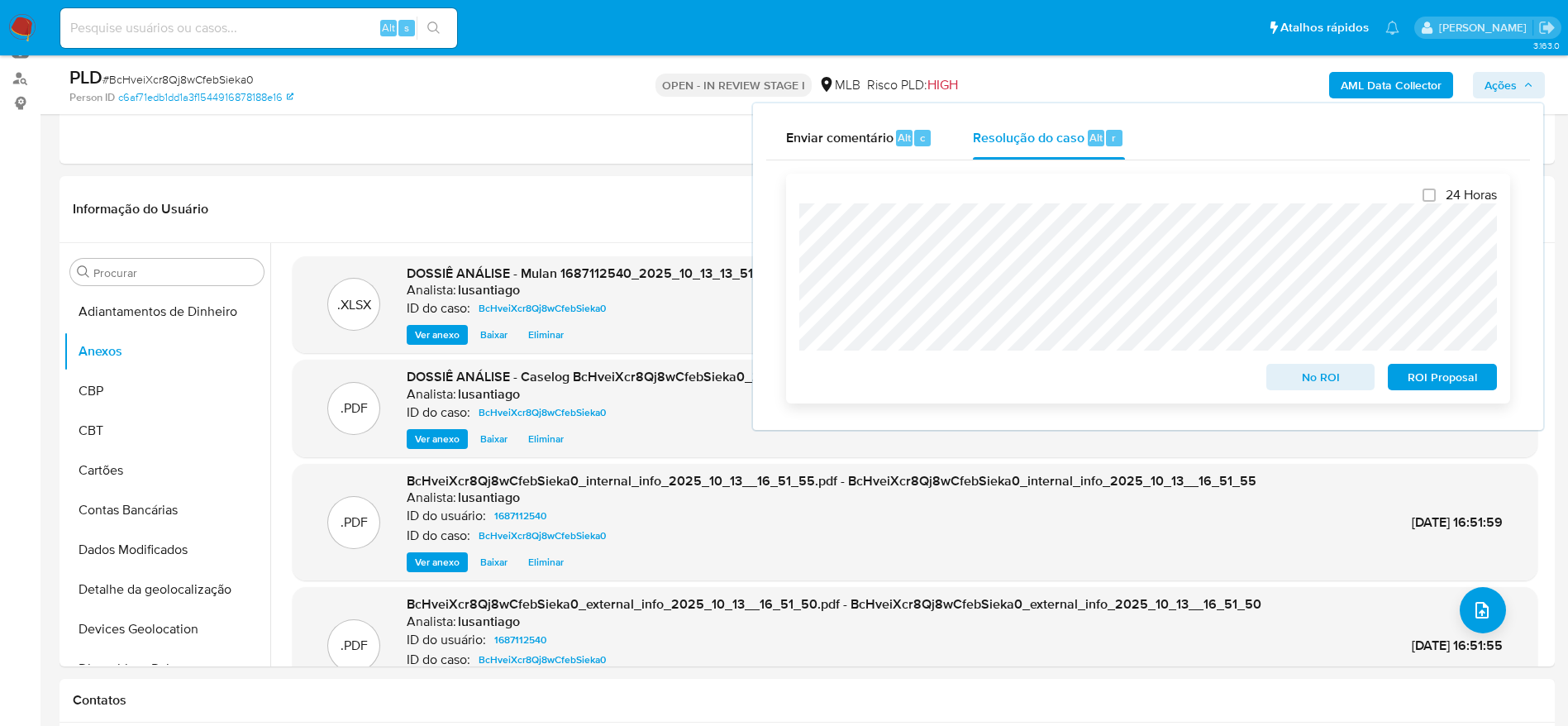
click at [1291, 377] on span "No ROI" at bounding box center [1321, 376] width 86 height 23
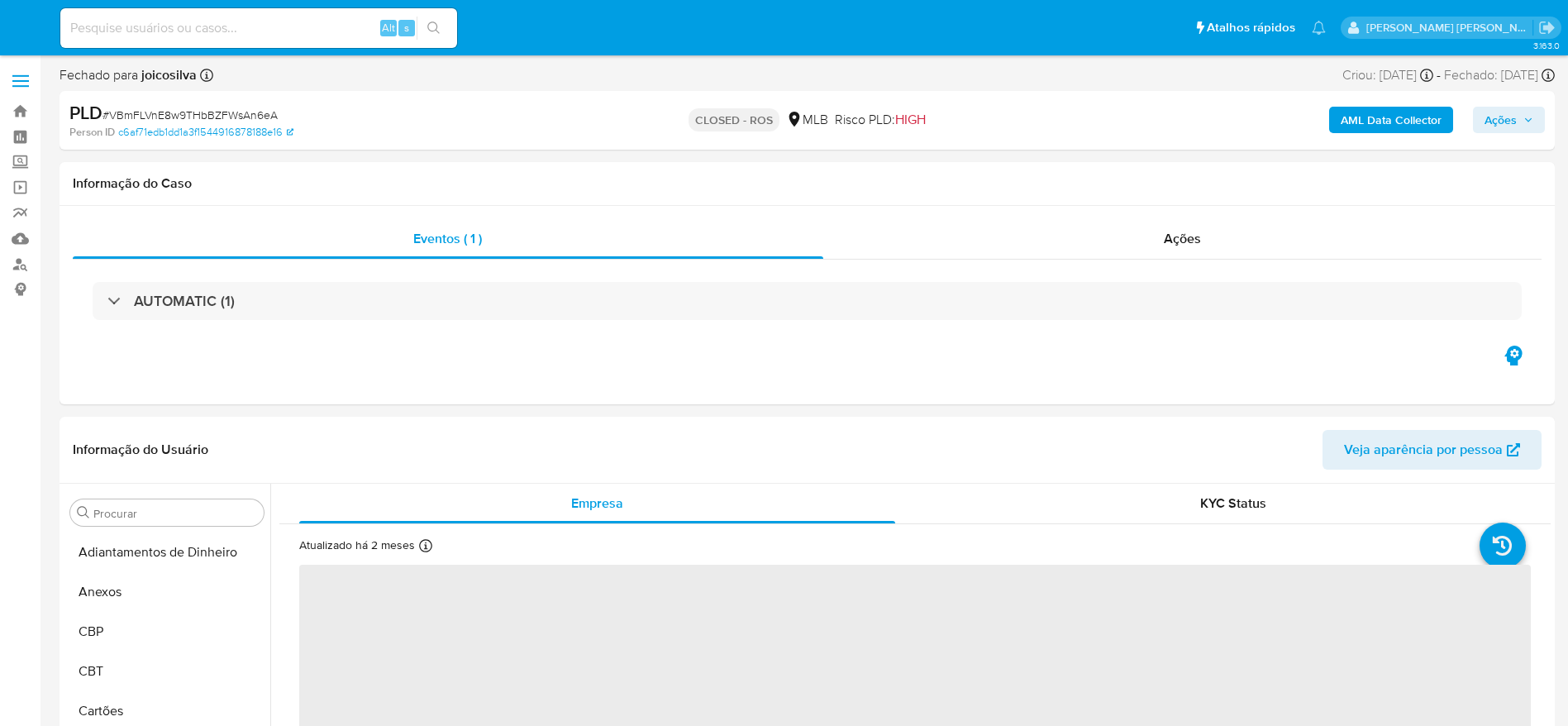
select select "10"
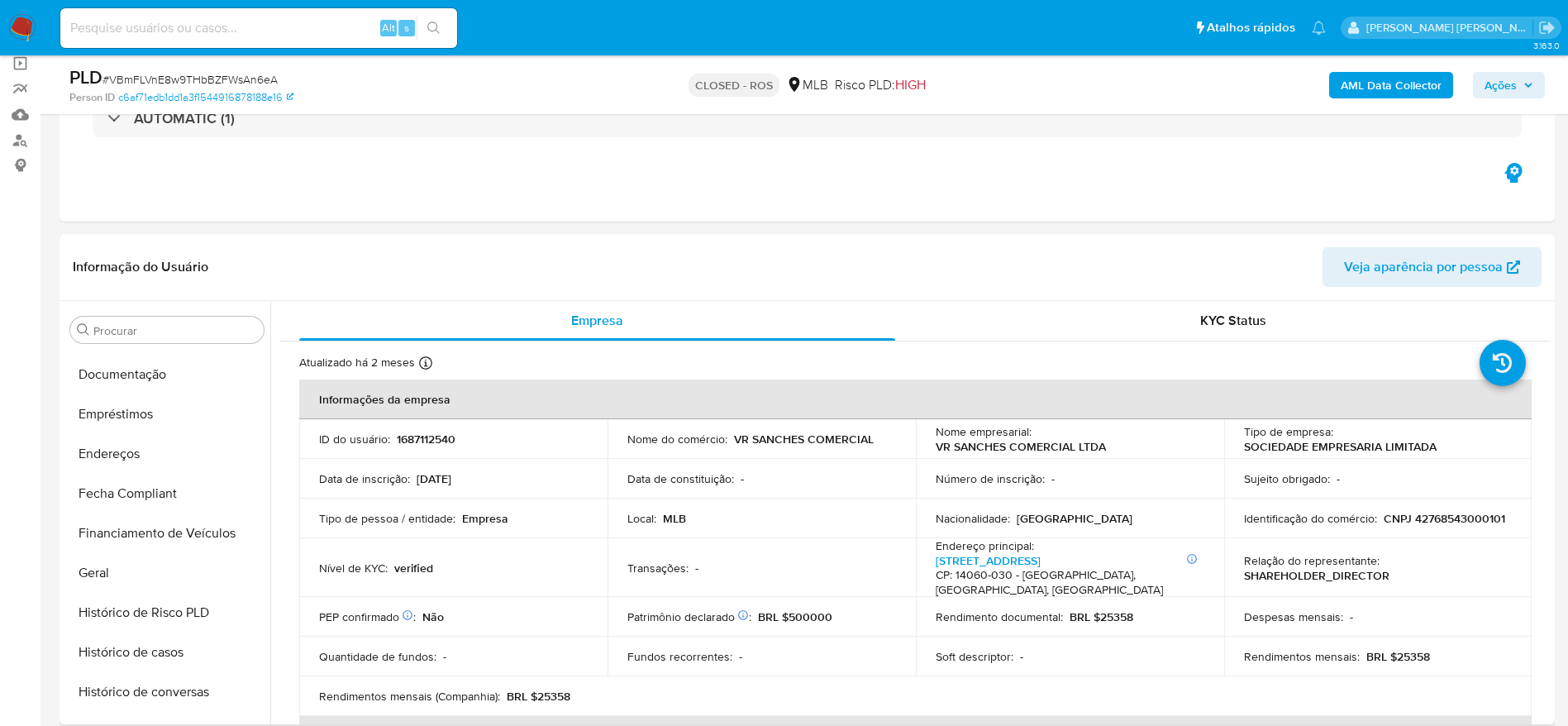
scroll to position [29, 0]
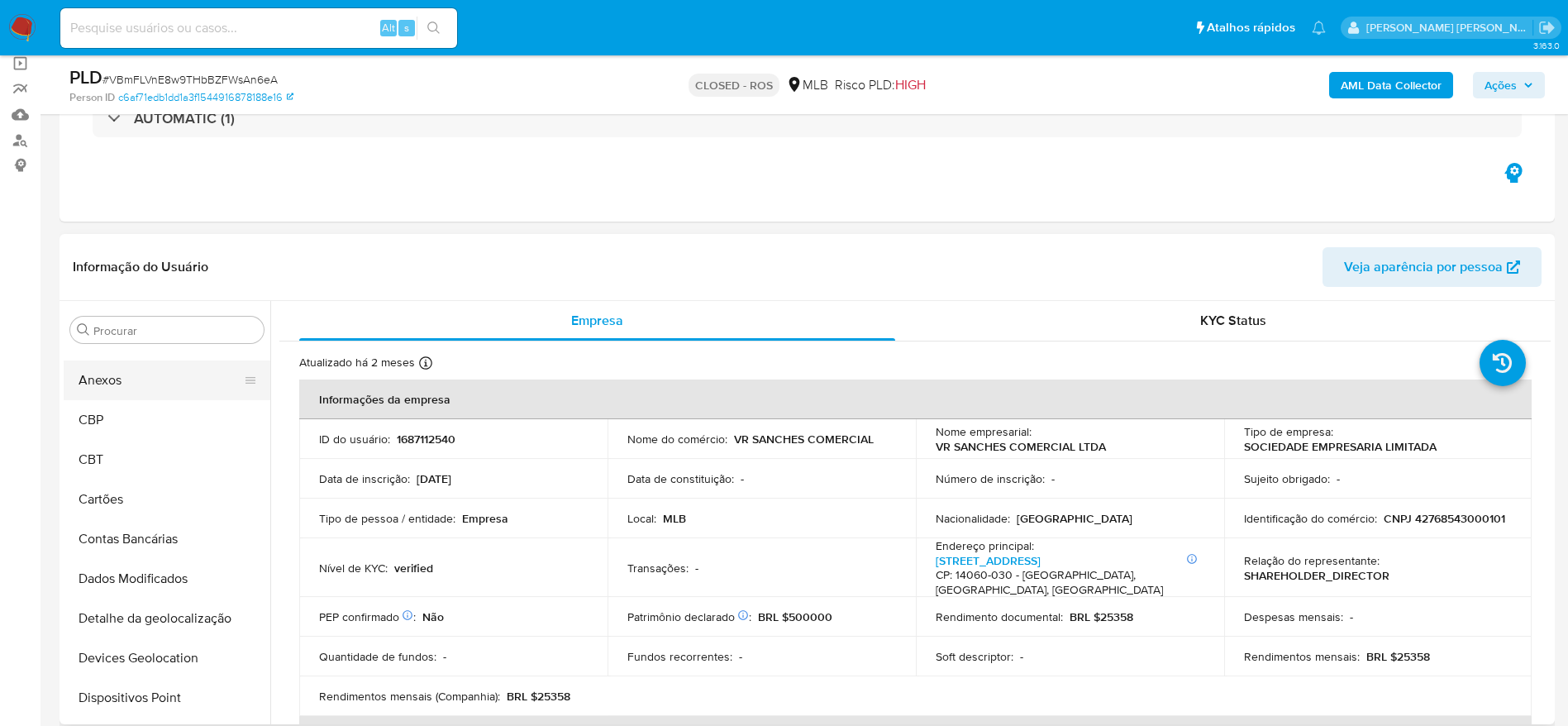
click at [131, 381] on button "Anexos" at bounding box center [160, 381] width 194 height 39
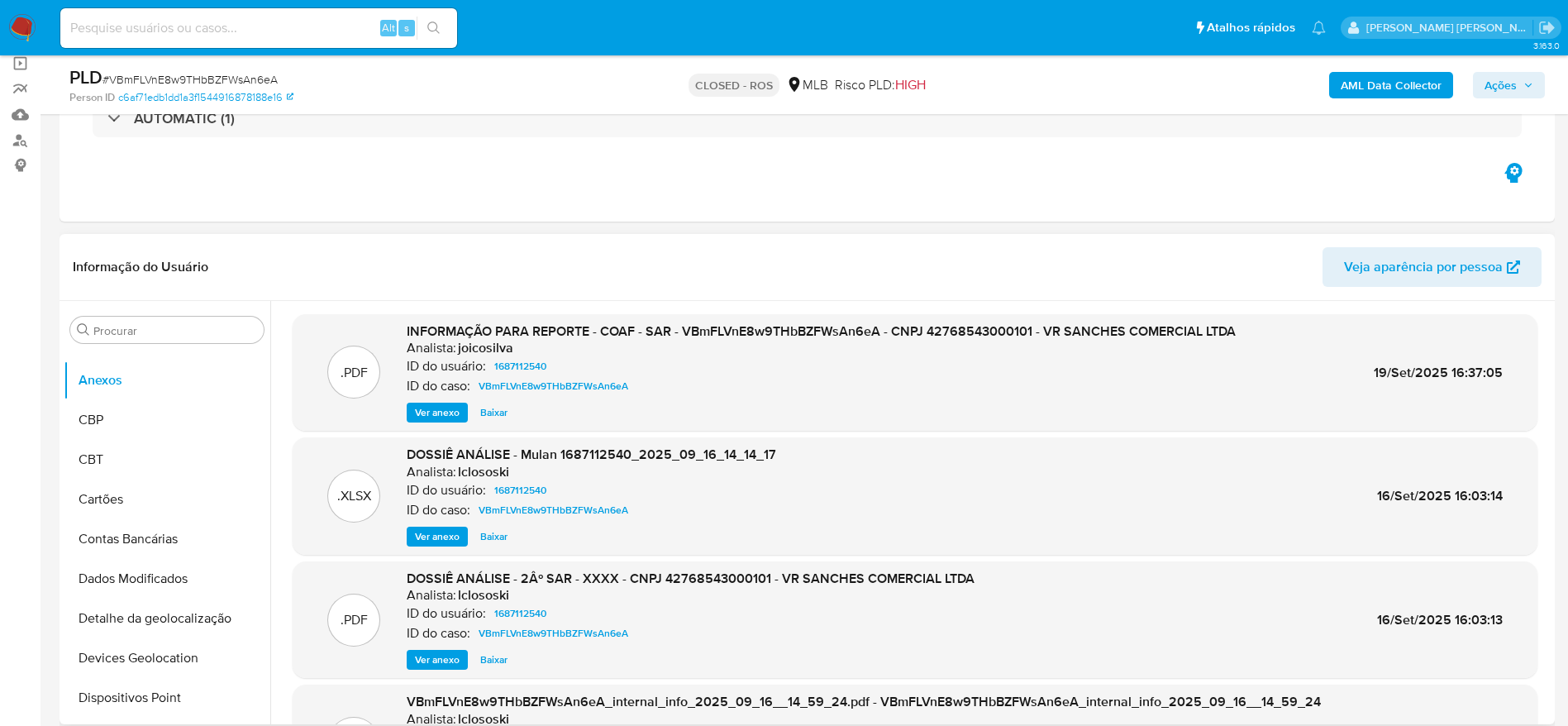
click at [445, 410] on span "Ver anexo" at bounding box center [437, 412] width 45 height 16
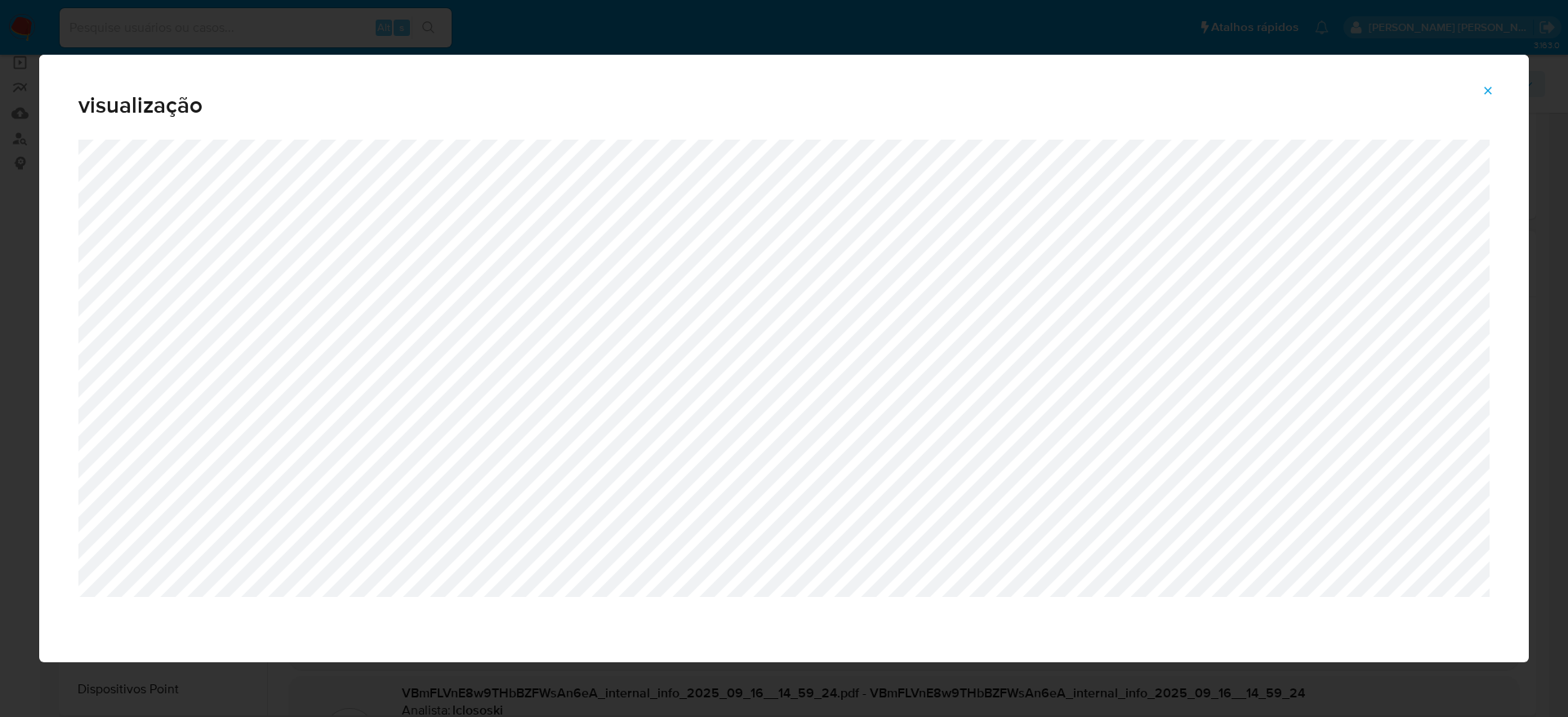
click at [1487, 85] on icon "Attachment preview" at bounding box center [1488, 90] width 13 height 13
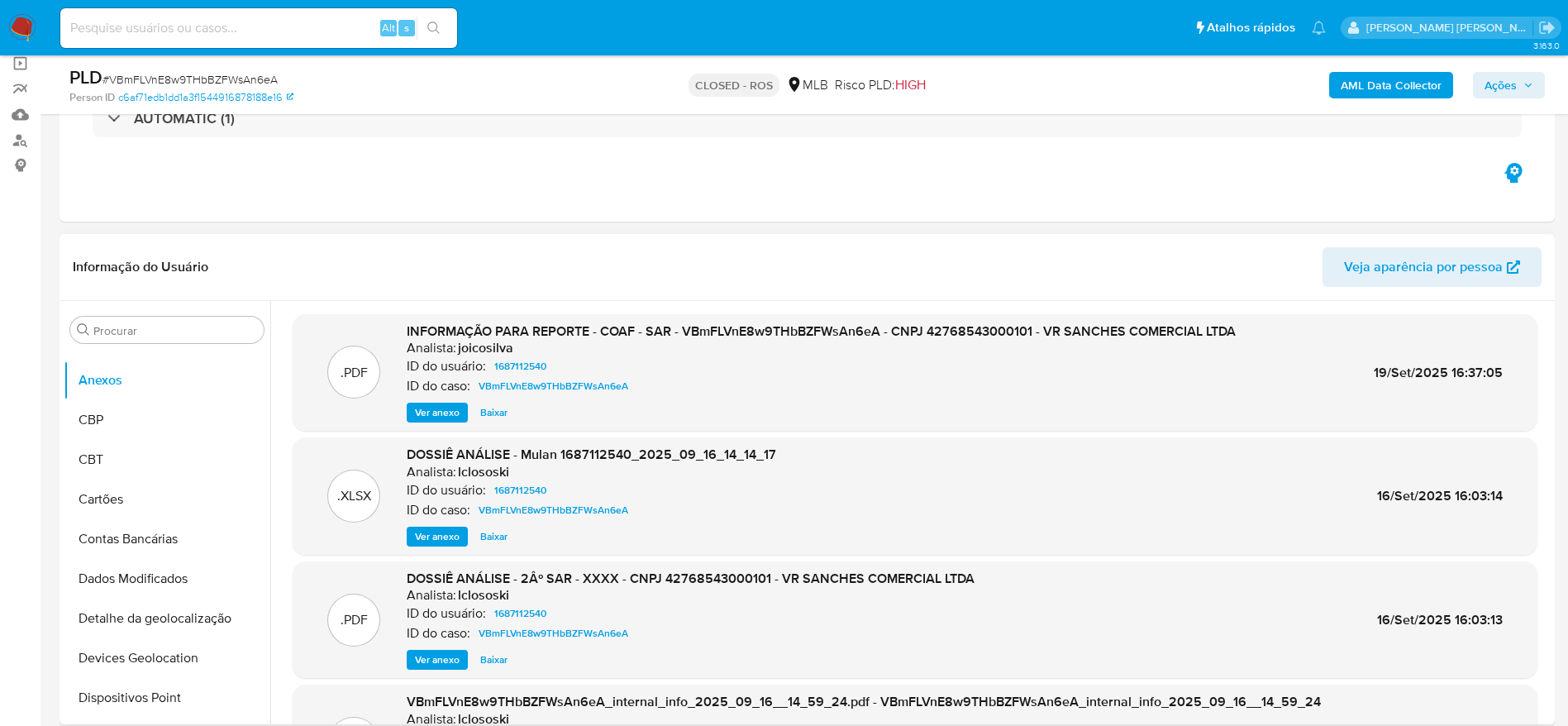
click at [185, 76] on span "# VBmFLVnE8w9THbBZFWsAn6eA" at bounding box center [190, 79] width 176 height 16
copy span "VBmFLVnE8w9THbBZFWsAn6eA"
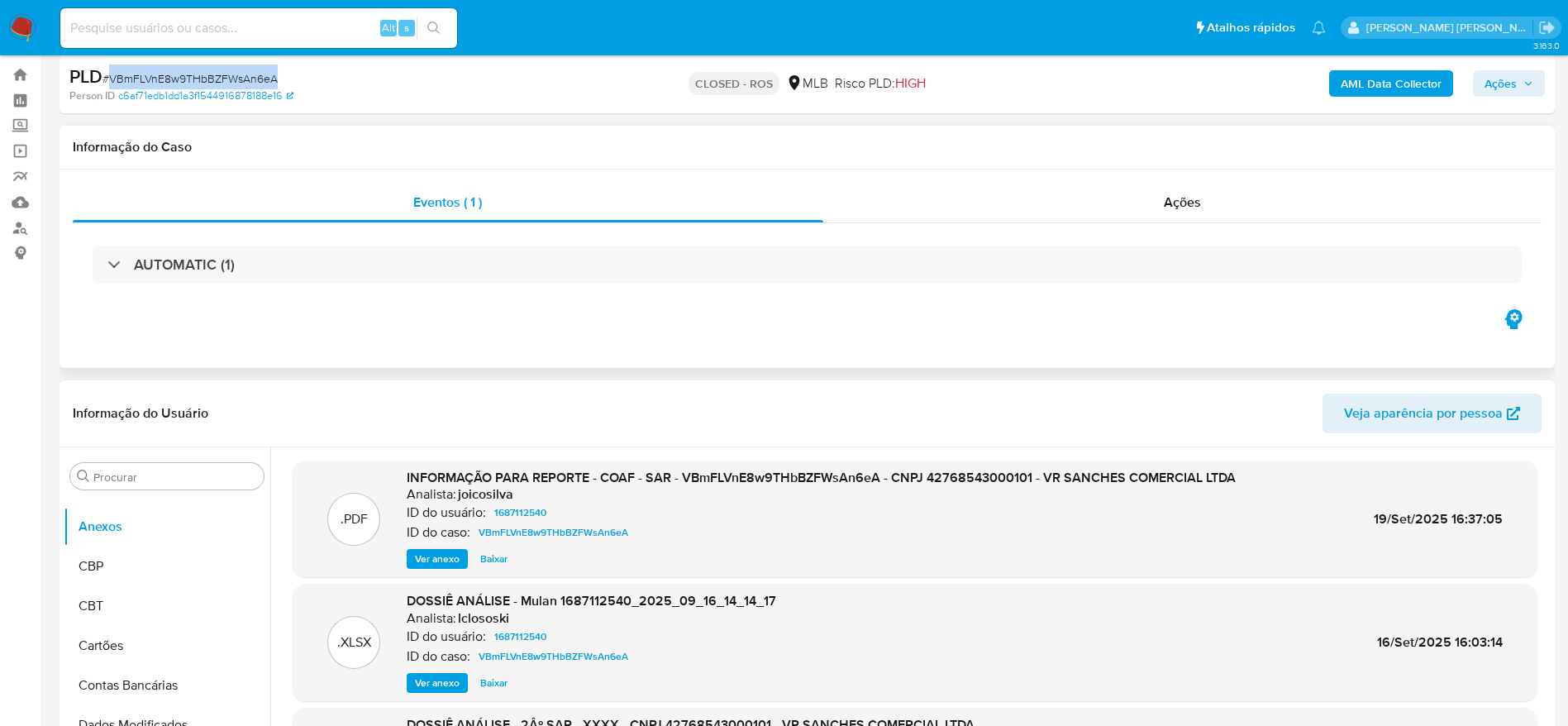
scroll to position [0, 0]
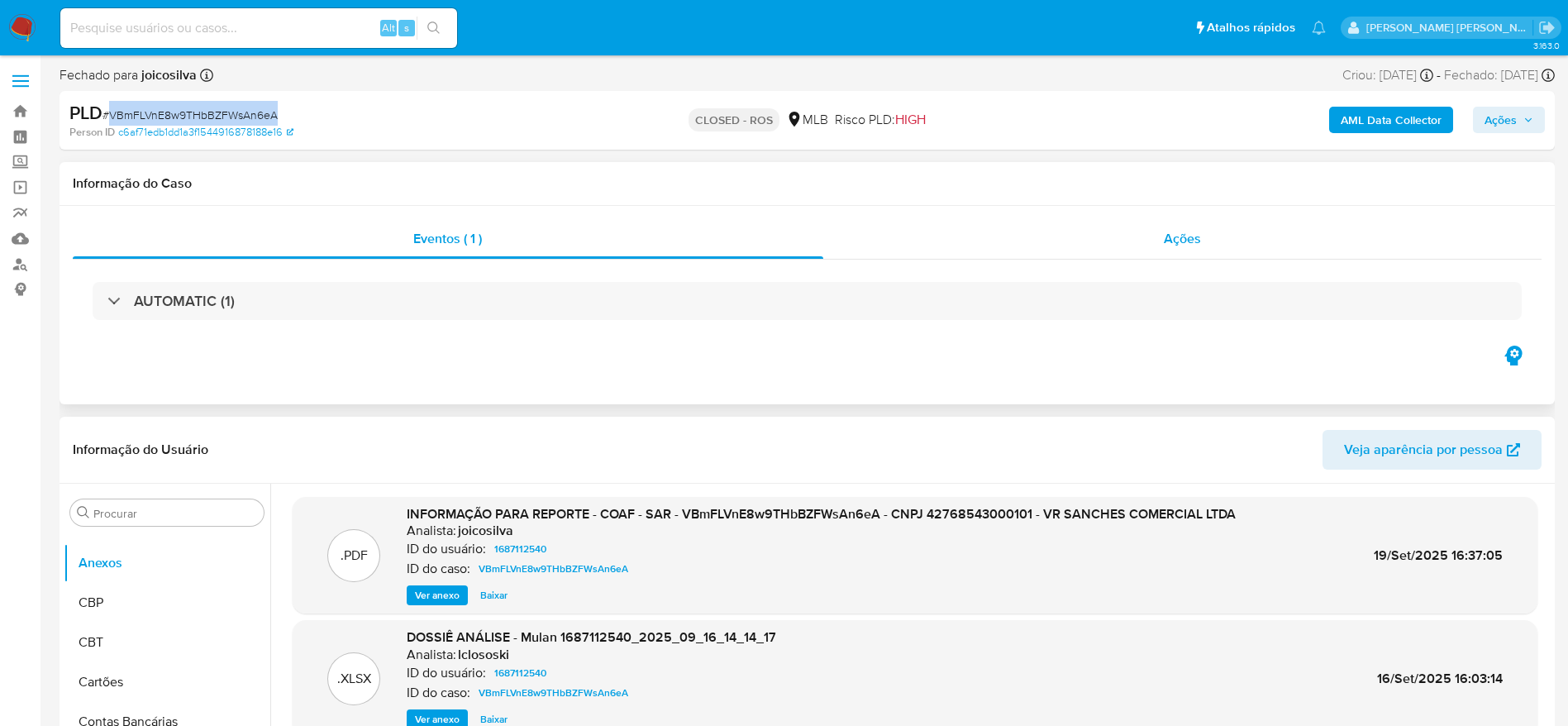
click at [1171, 237] on span "Ações" at bounding box center [1182, 238] width 37 height 19
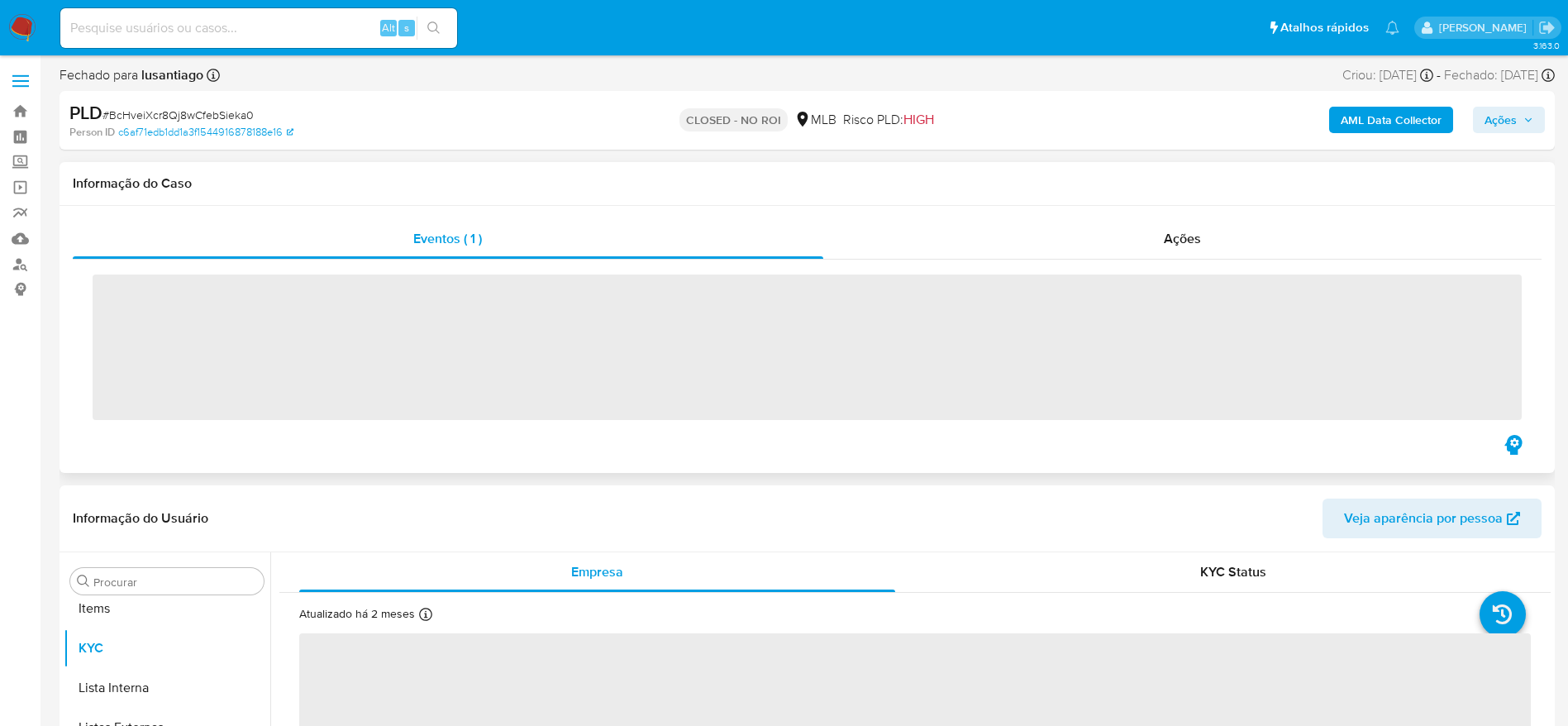
scroll to position [897, 0]
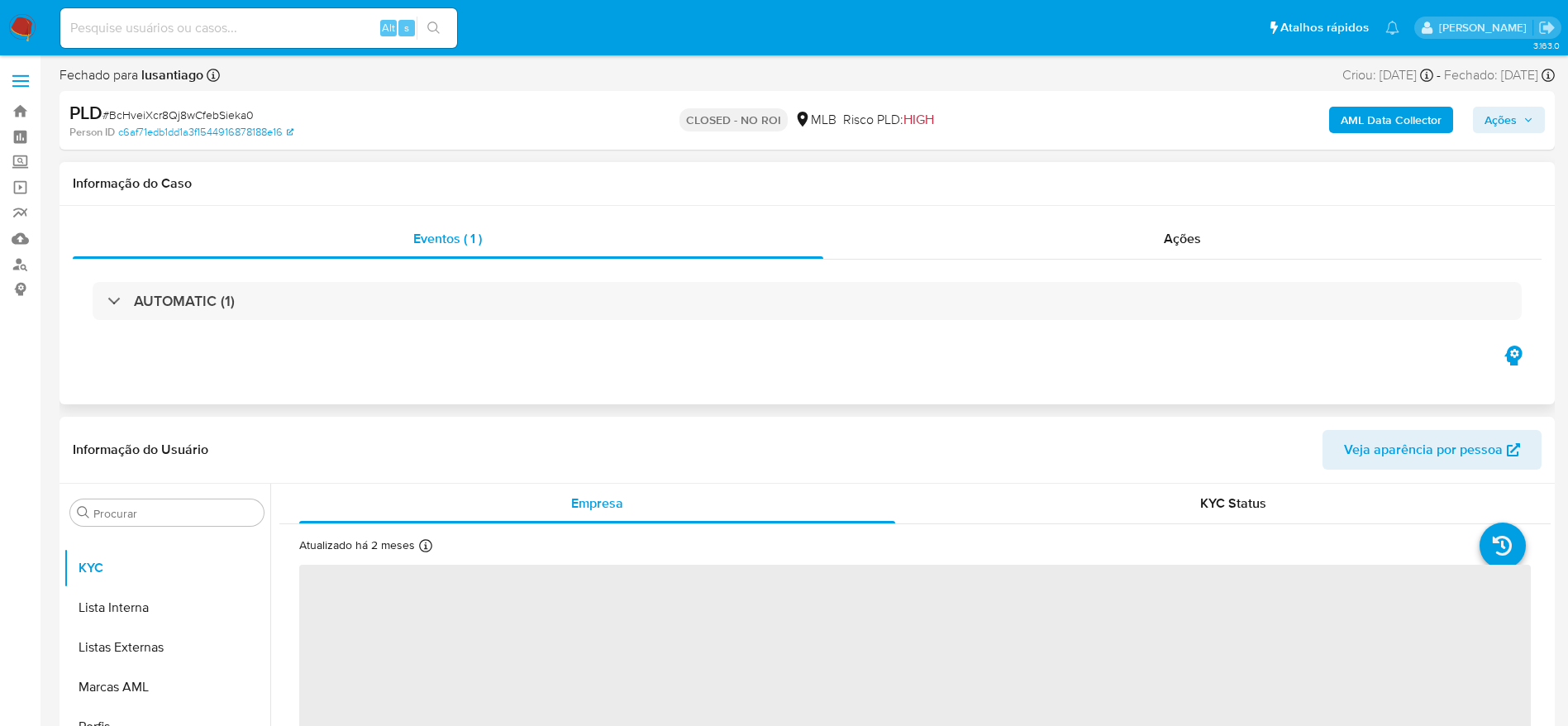
select select "10"
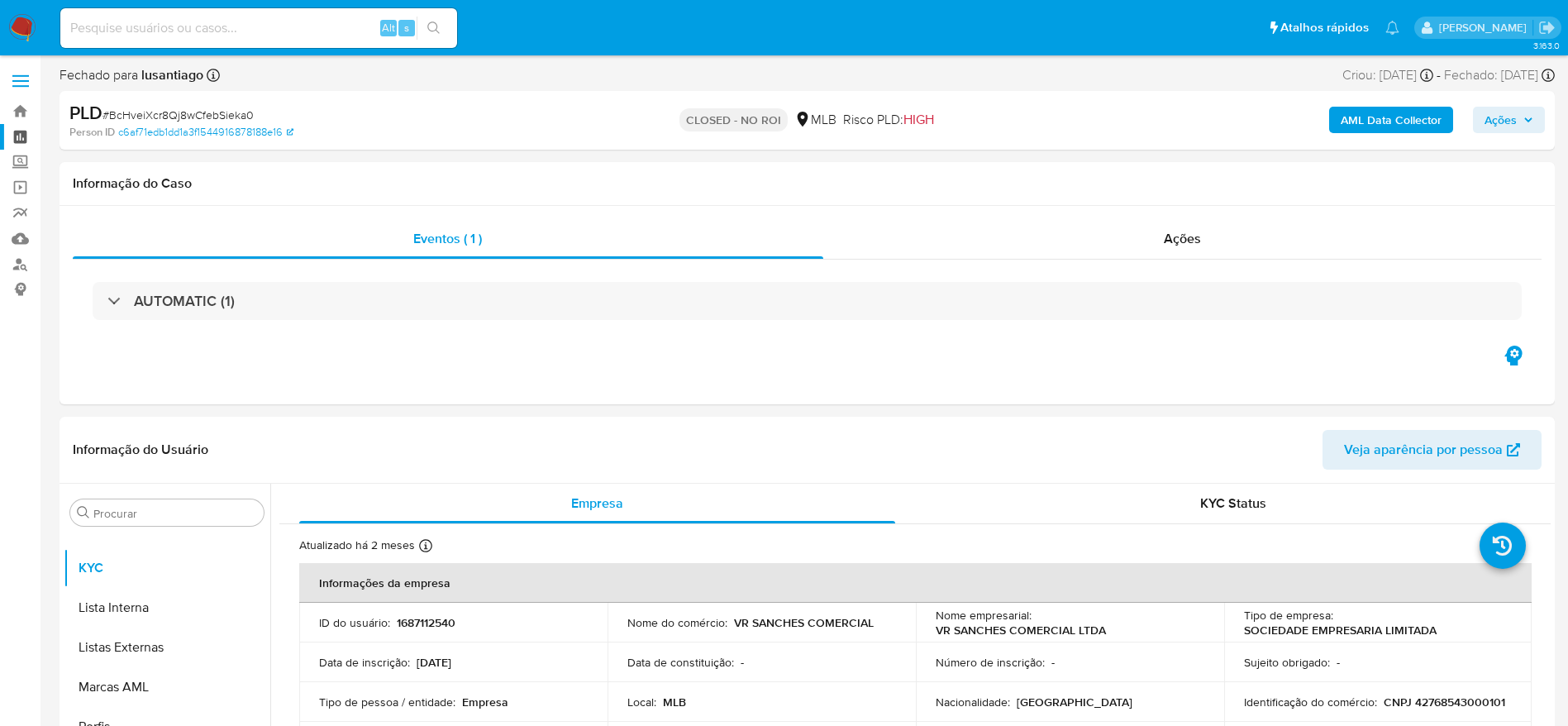
click at [10, 138] on link "Painel" at bounding box center [99, 137] width 197 height 26
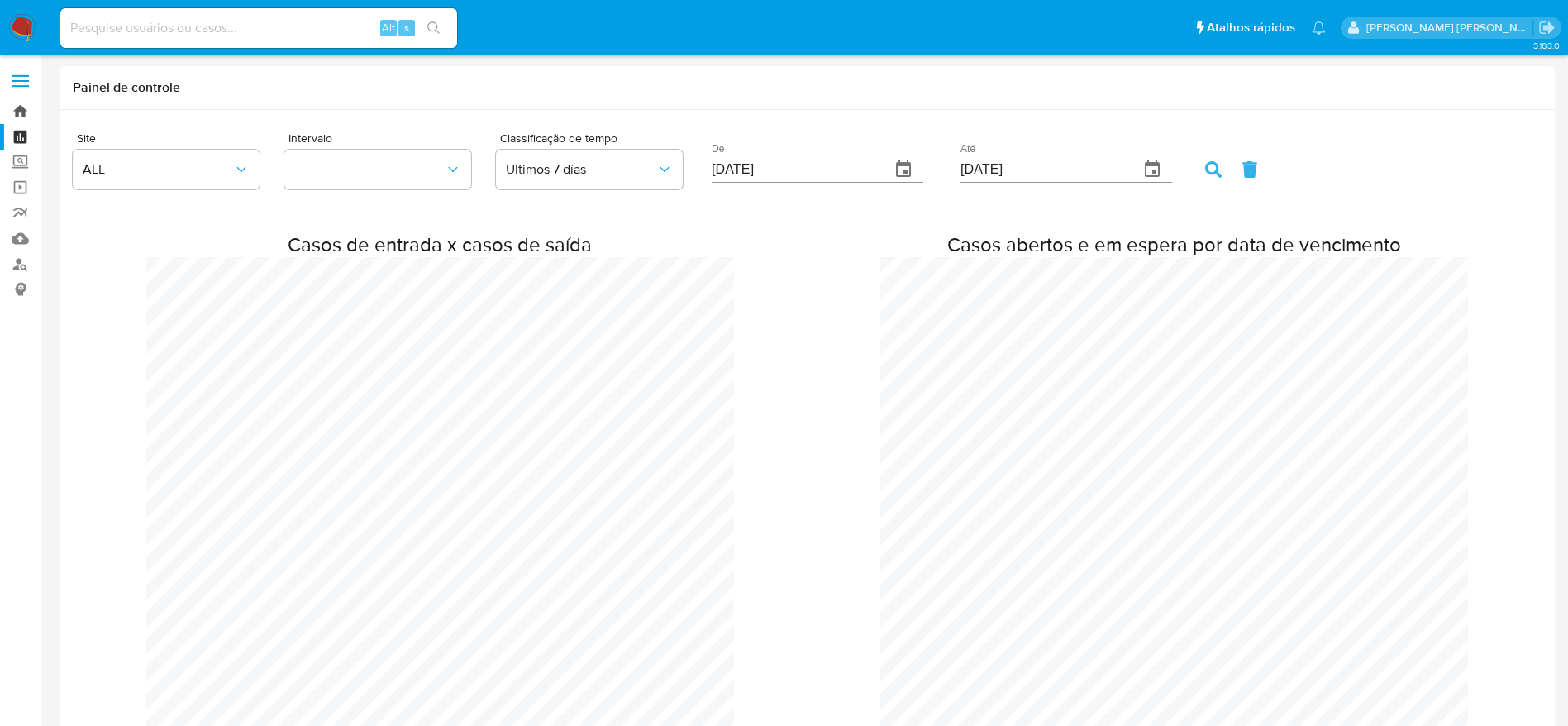
click at [16, 118] on link "Bandeja" at bounding box center [99, 111] width 197 height 26
